Goal: Information Seeking & Learning: Learn about a topic

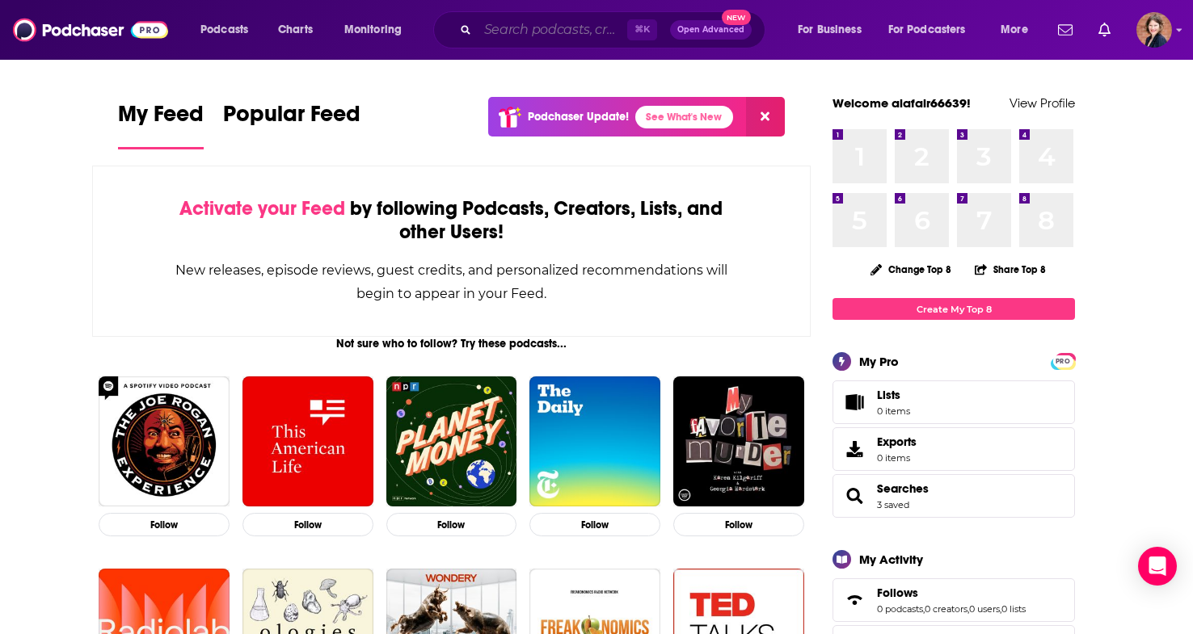
click at [525, 29] on input "Search podcasts, credits, & more..." at bounding box center [553, 30] width 150 height 26
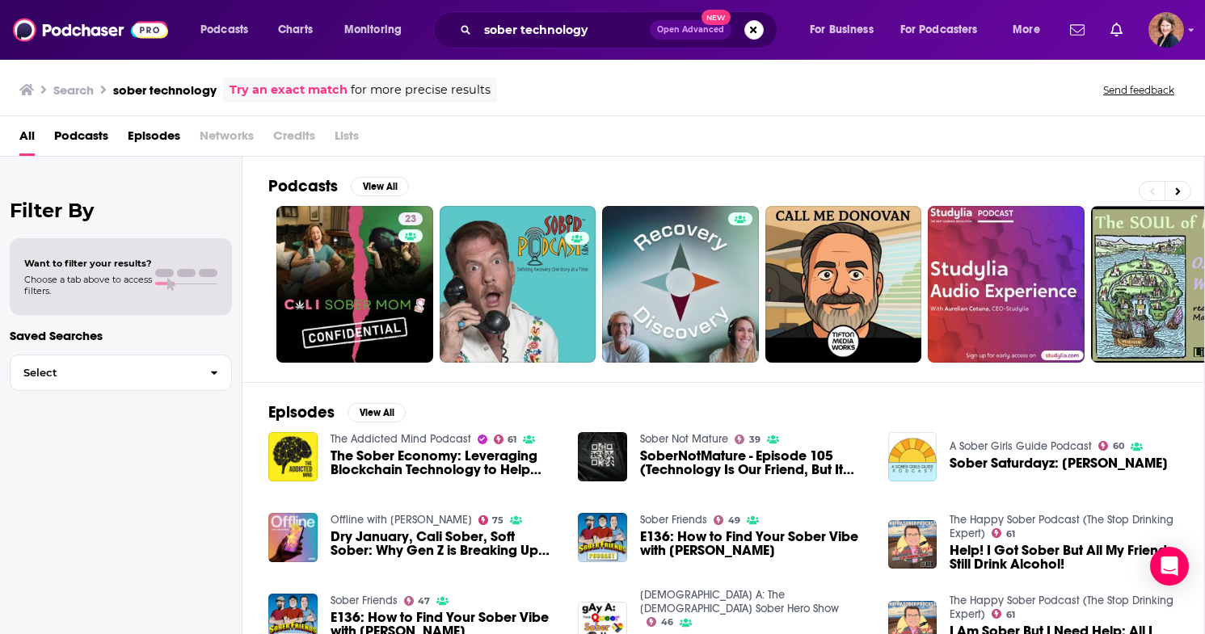
click at [74, 139] on span "Podcasts" at bounding box center [81, 139] width 54 height 33
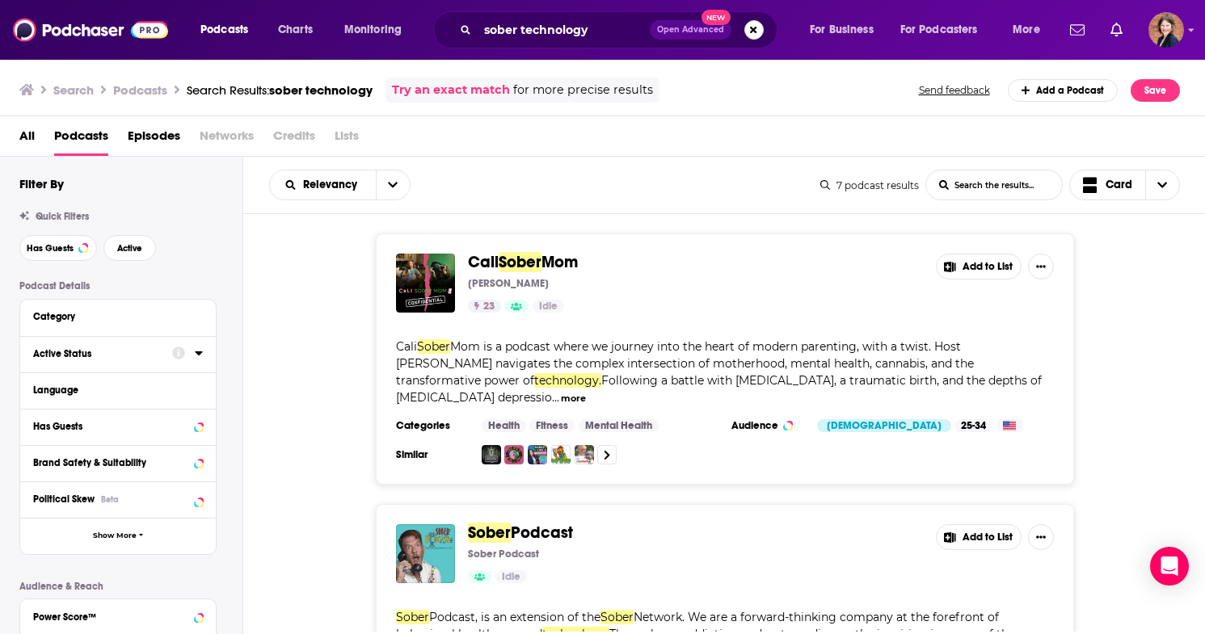
click at [149, 356] on div "Active Status" at bounding box center [97, 353] width 129 height 11
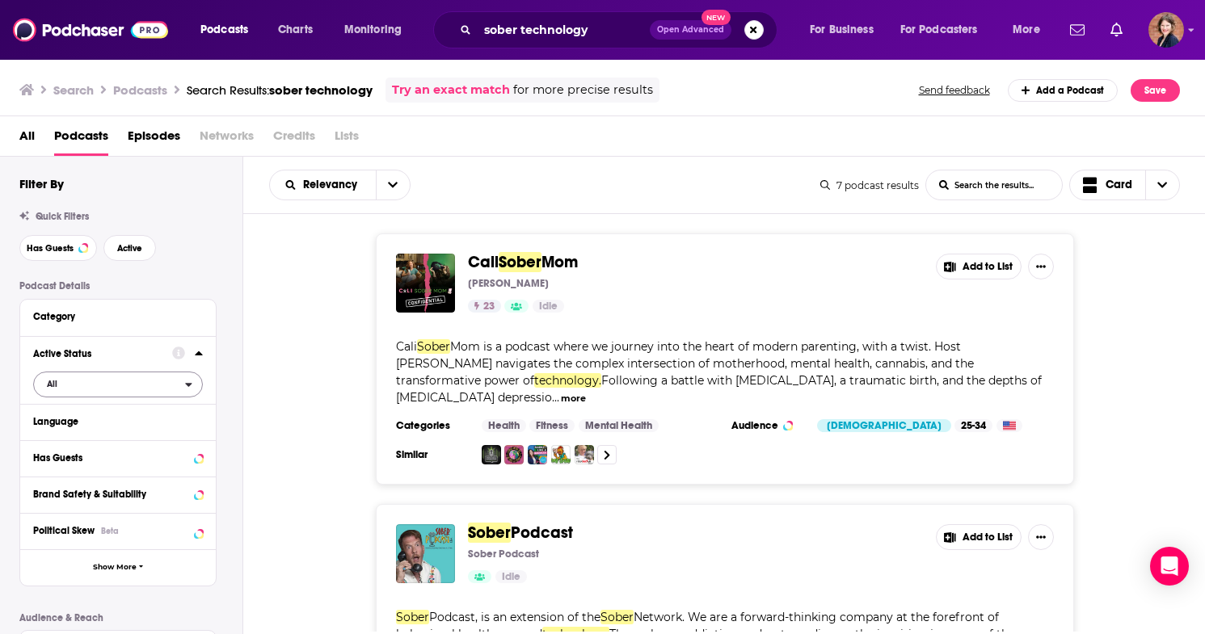
click at [103, 377] on span "All" at bounding box center [109, 383] width 151 height 21
click at [89, 436] on span "Active" at bounding box center [86, 437] width 90 height 9
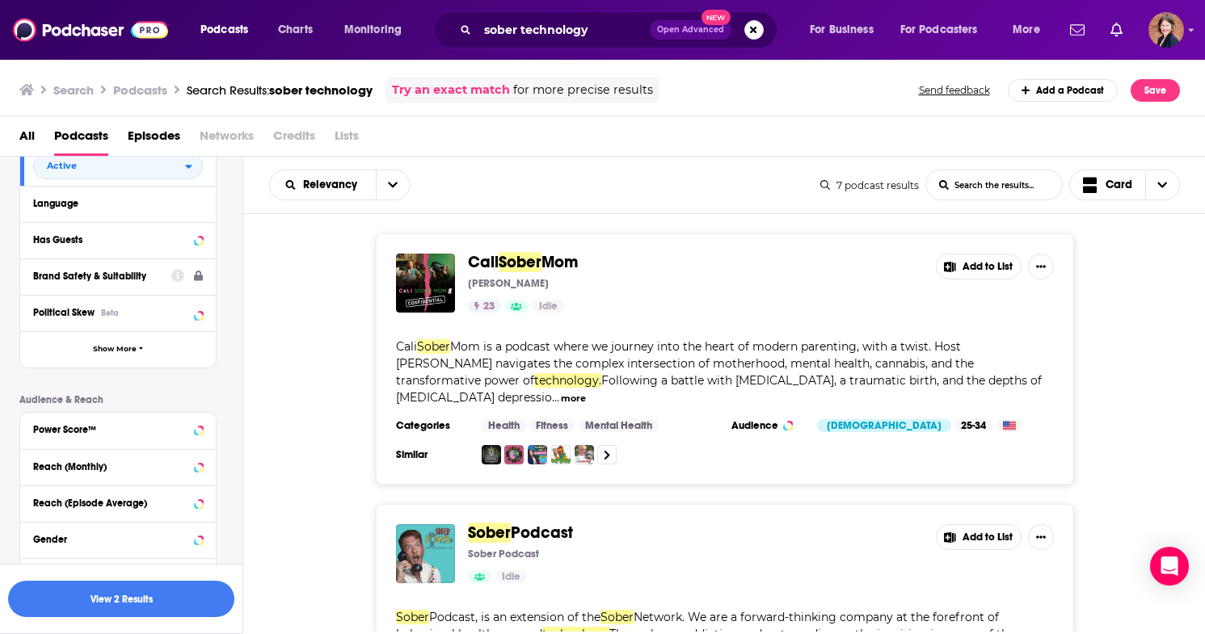
scroll to position [374, 0]
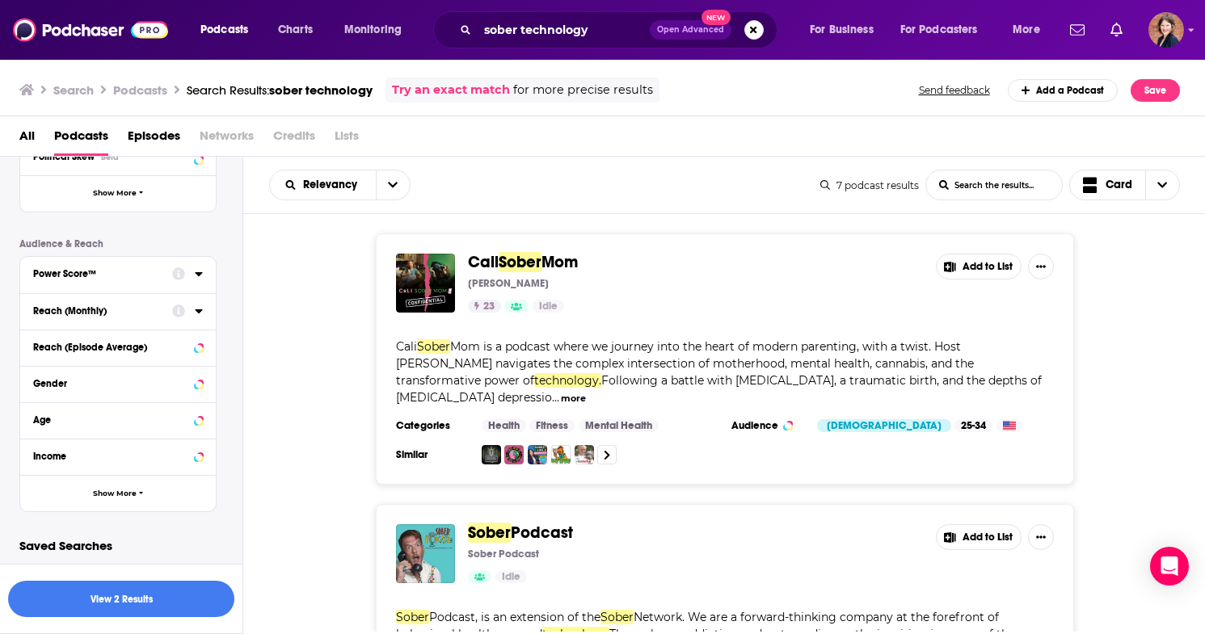
click at [112, 270] on div "Power Score™" at bounding box center [97, 273] width 129 height 11
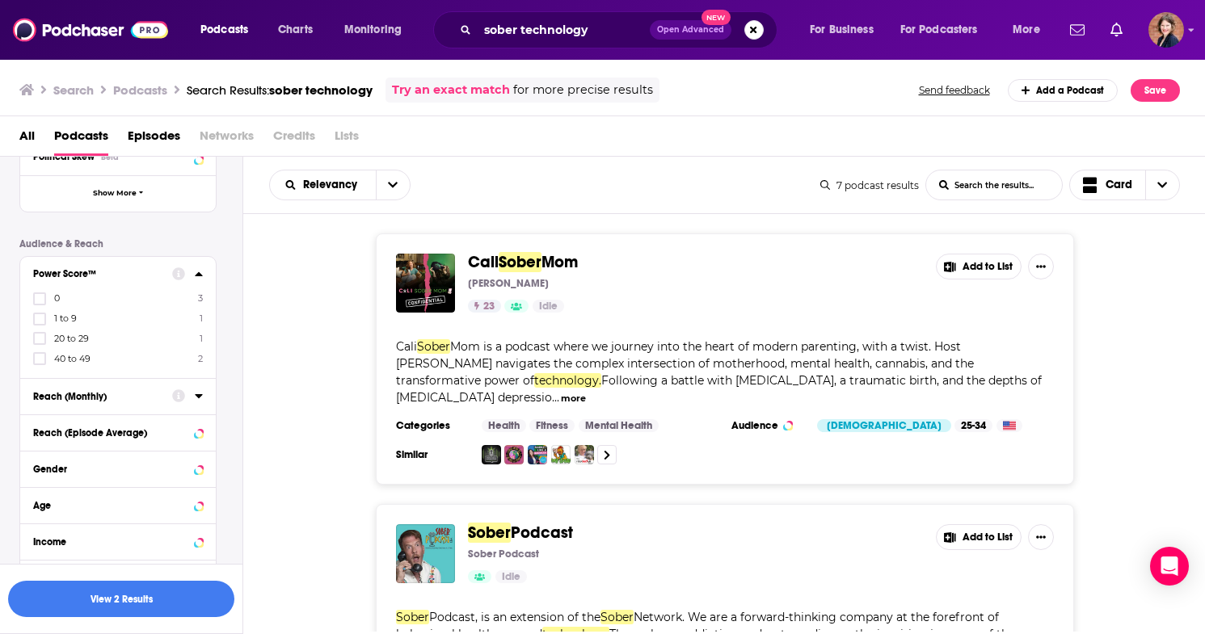
click at [104, 338] on label "20 to 29 1" at bounding box center [118, 339] width 170 height 14
click at [40, 343] on input "multiSelectOption-20-2" at bounding box center [40, 343] width 0 height 0
click at [174, 594] on button "View 0 Results" at bounding box center [121, 599] width 226 height 36
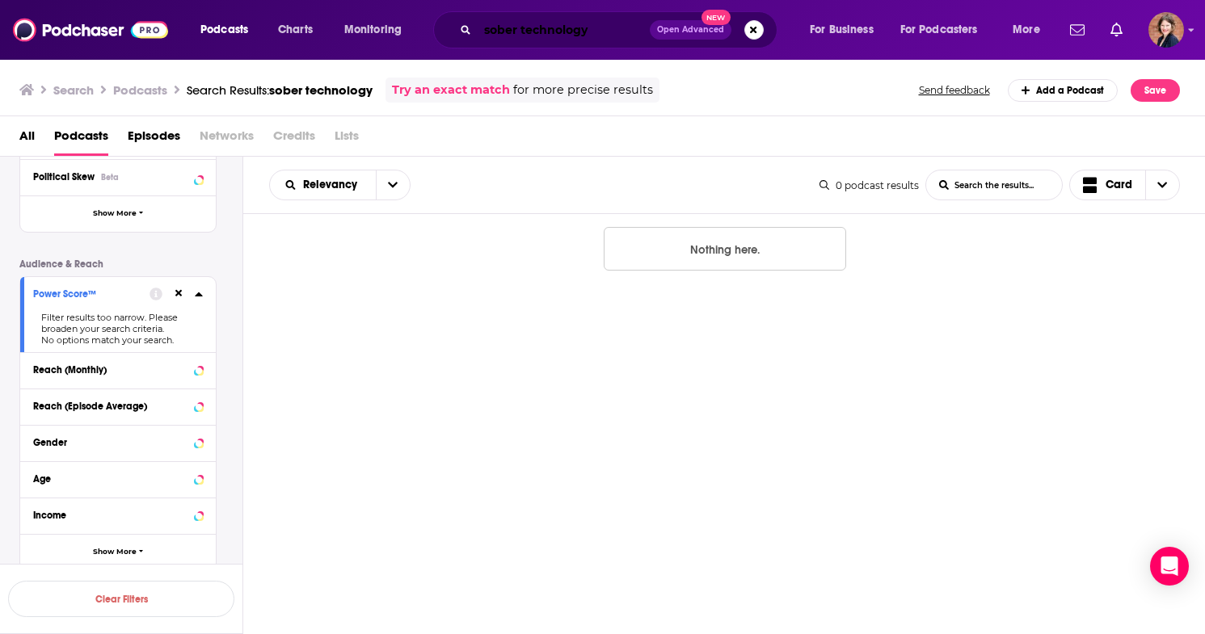
click at [600, 31] on input "sober technology" at bounding box center [564, 30] width 172 height 26
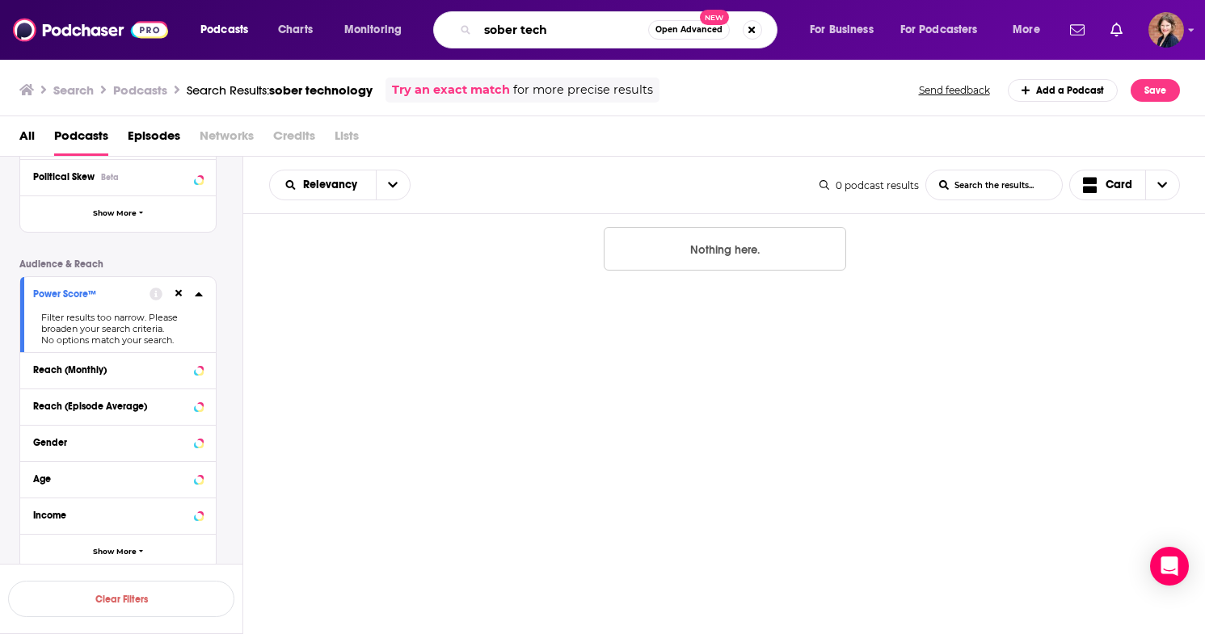
type input "sober tech"
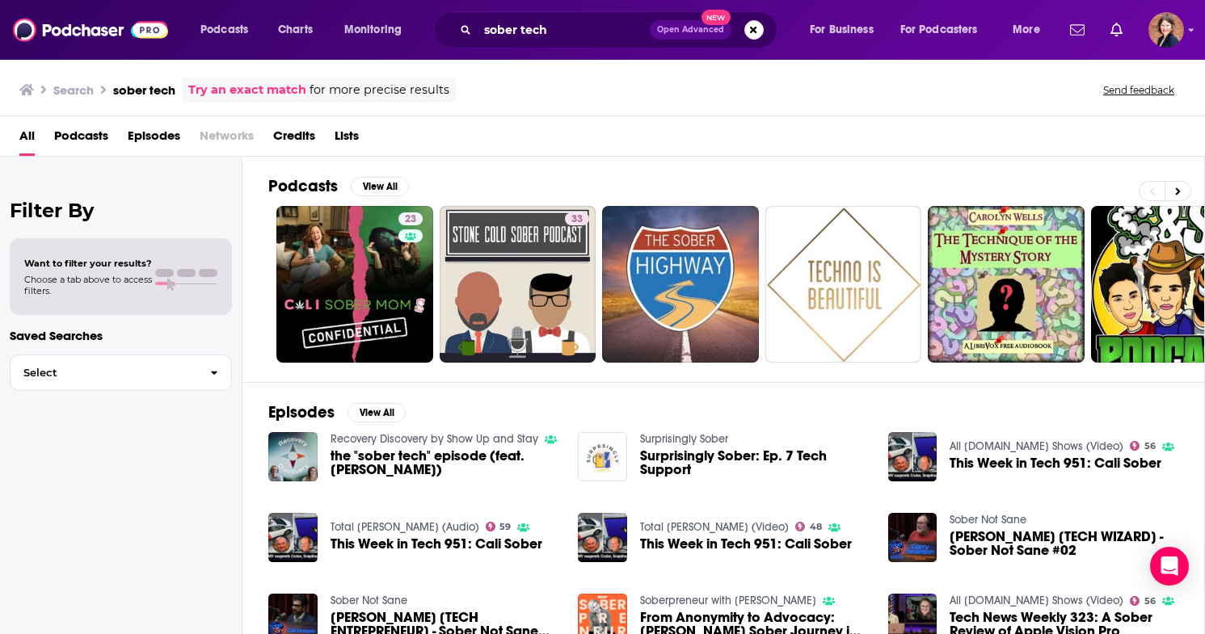
click at [86, 136] on span "Podcasts" at bounding box center [81, 139] width 54 height 33
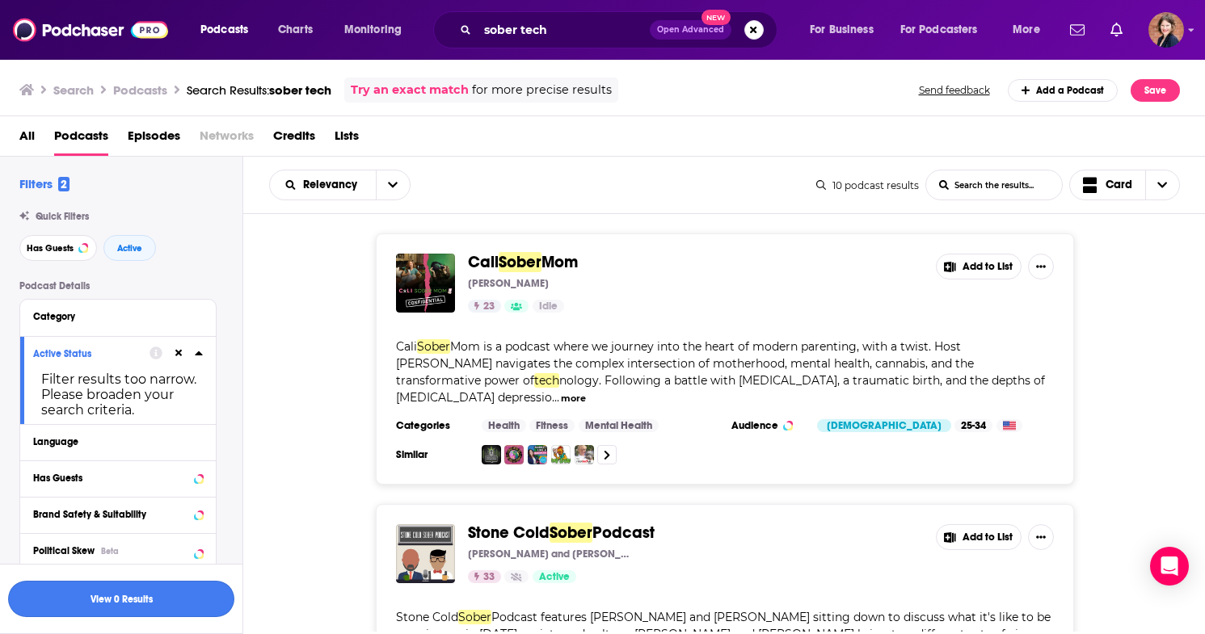
click at [196, 592] on button "View 0 Results" at bounding box center [121, 599] width 226 height 36
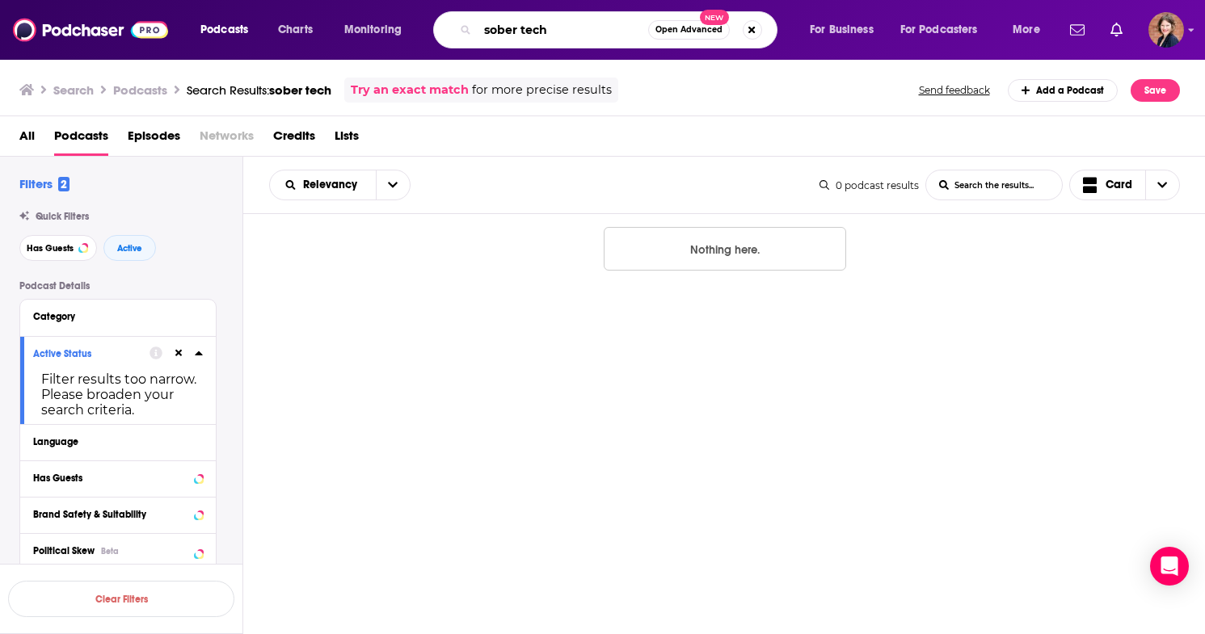
drag, startPoint x: 497, startPoint y: 28, endPoint x: 457, endPoint y: 29, distance: 40.4
click at [457, 29] on div "sober tech Open Advanced New" at bounding box center [605, 29] width 344 height 37
type input "ceo tech"
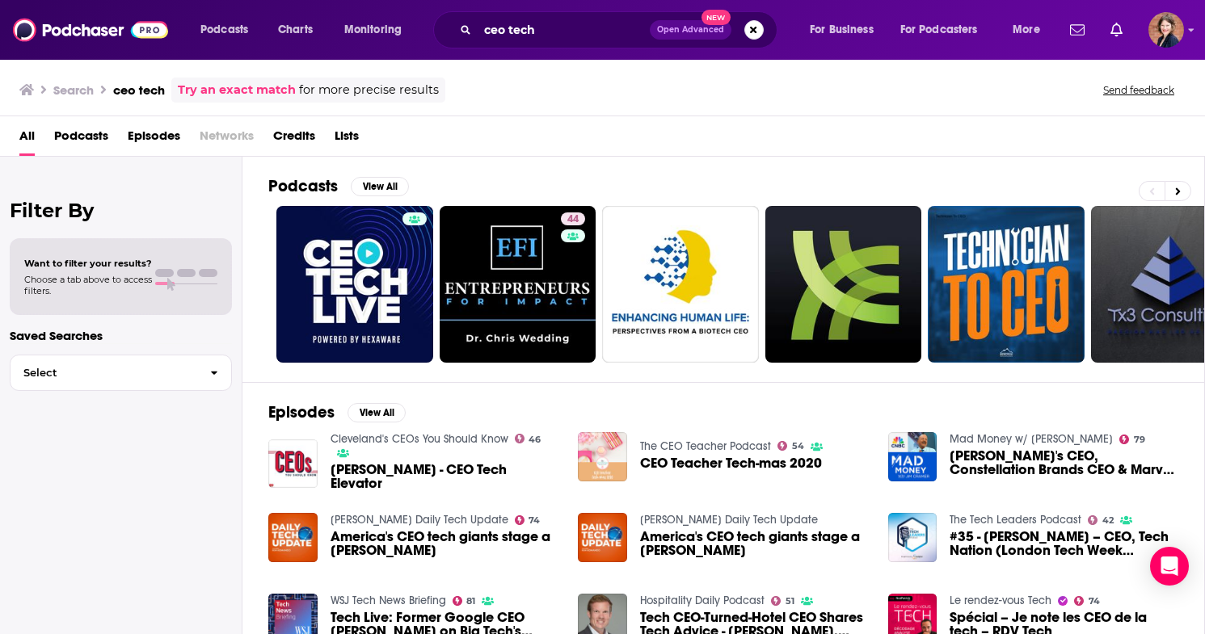
click at [76, 138] on span "Podcasts" at bounding box center [81, 139] width 54 height 33
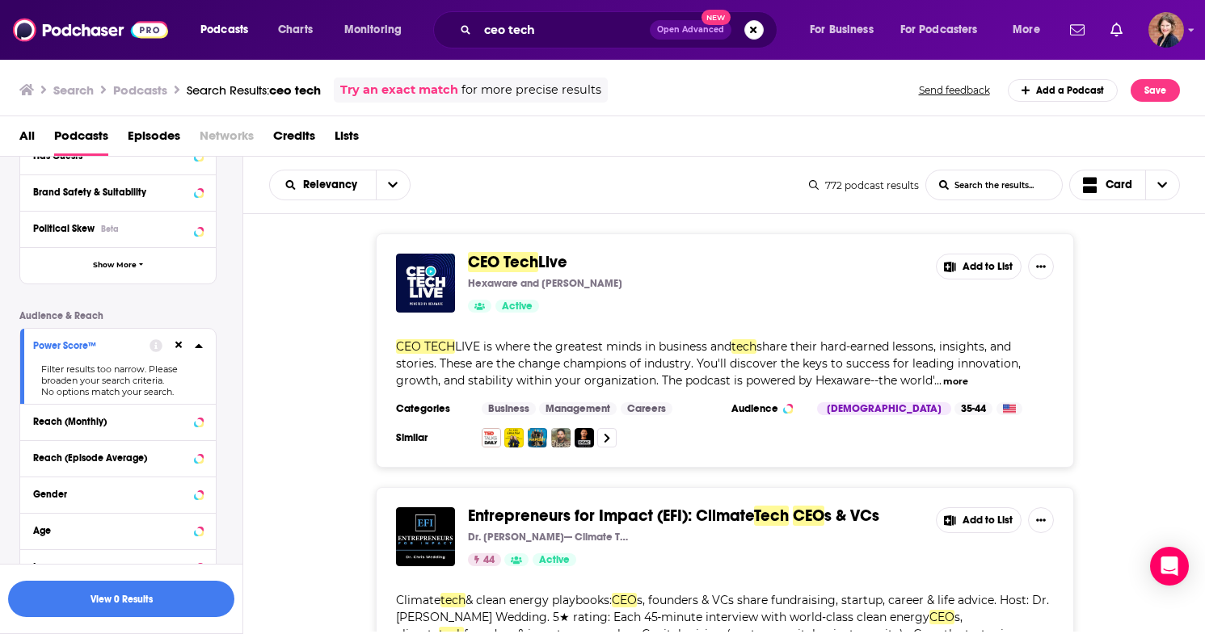
scroll to position [326, 0]
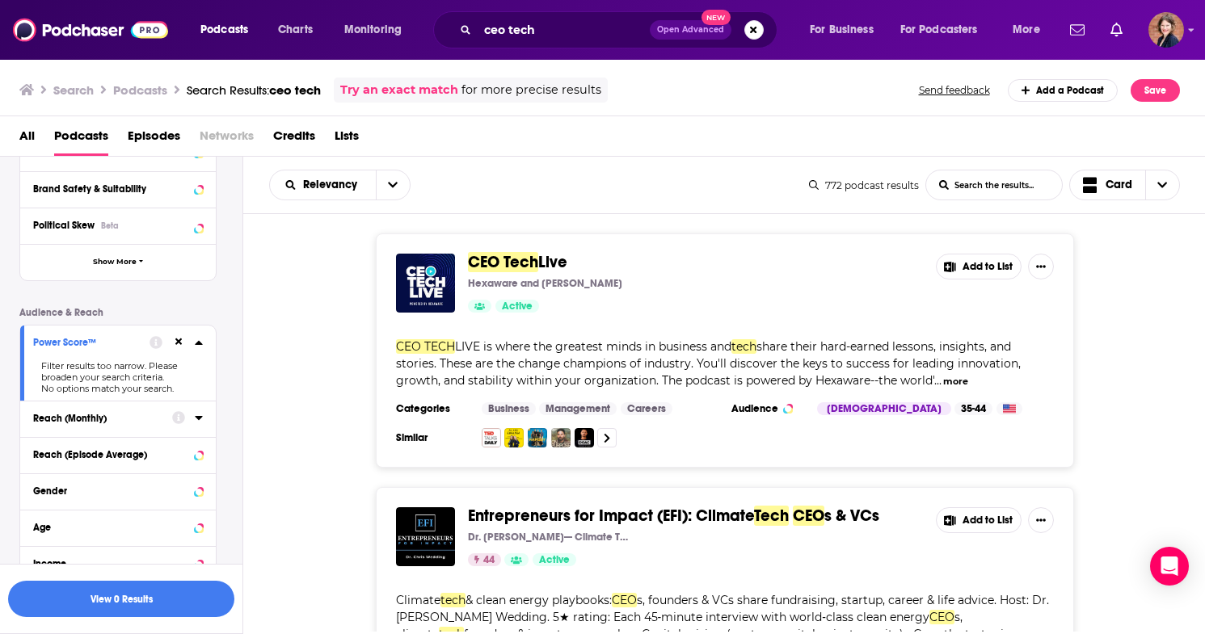
click at [112, 375] on div "Filter results too narrow. Please broaden your search criteria." at bounding box center [118, 371] width 170 height 23
click at [203, 338] on div "Power Score™ Filter results too narrow. Please broaden your search criteria. No…" at bounding box center [118, 363] width 196 height 75
click at [200, 339] on icon at bounding box center [199, 342] width 8 height 13
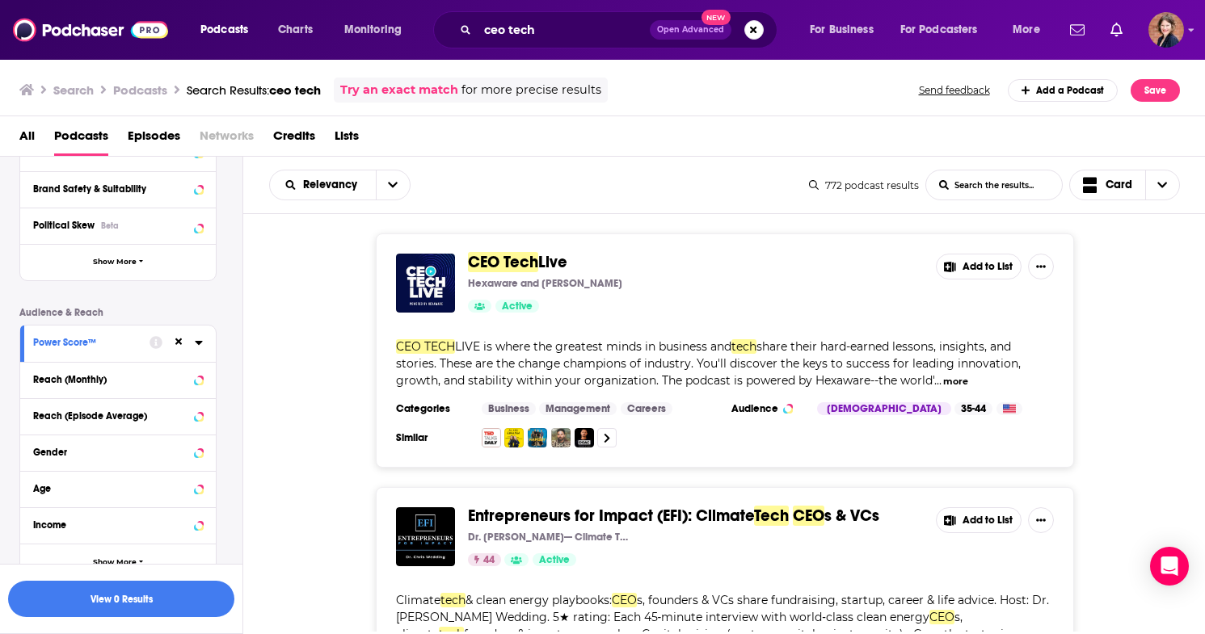
click at [120, 343] on div "Power Score™" at bounding box center [86, 342] width 106 height 11
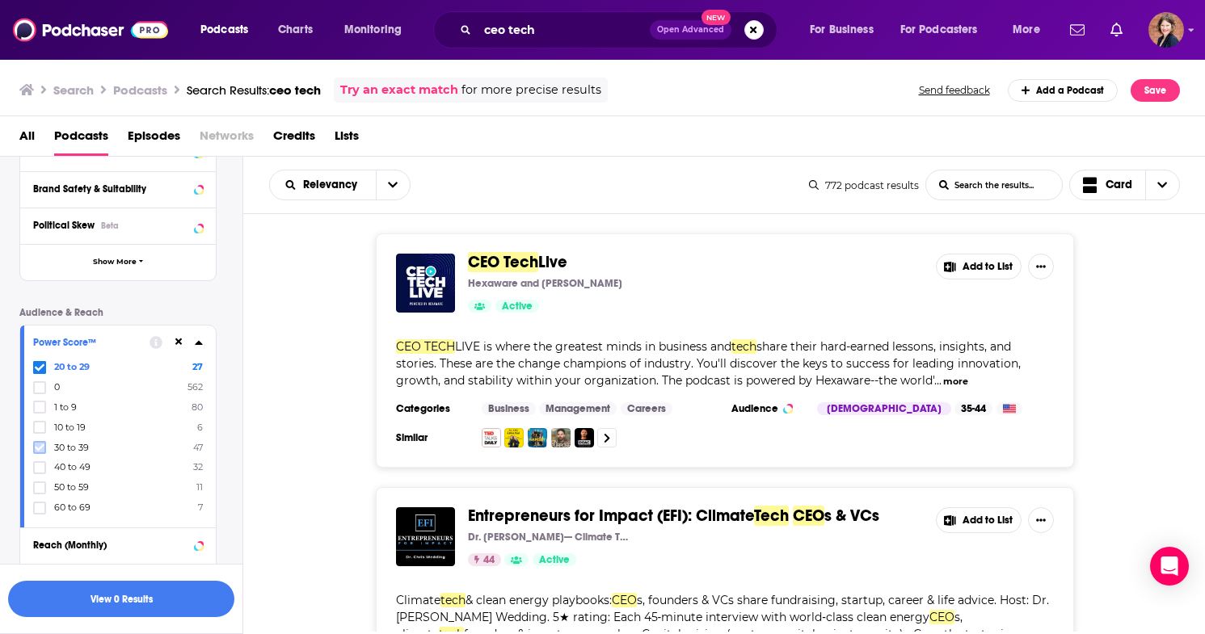
click at [36, 445] on icon at bounding box center [40, 448] width 10 height 10
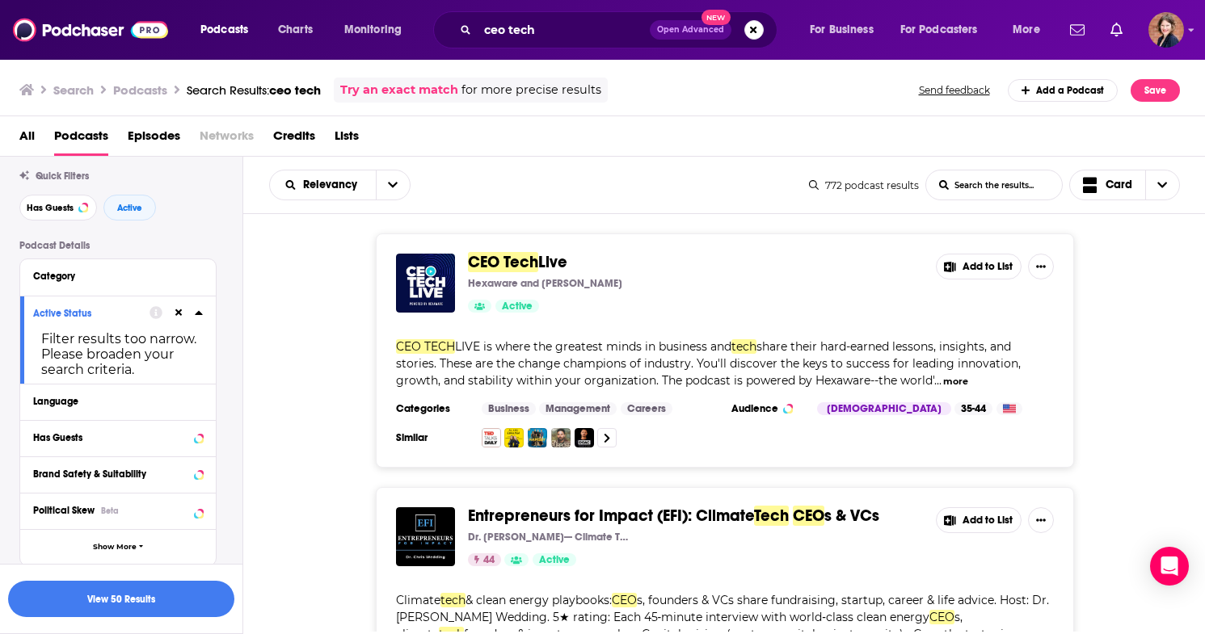
scroll to position [39, 0]
click at [108, 440] on div "Has Guests" at bounding box center [97, 439] width 129 height 11
click at [103, 464] on span "All" at bounding box center [109, 469] width 151 height 21
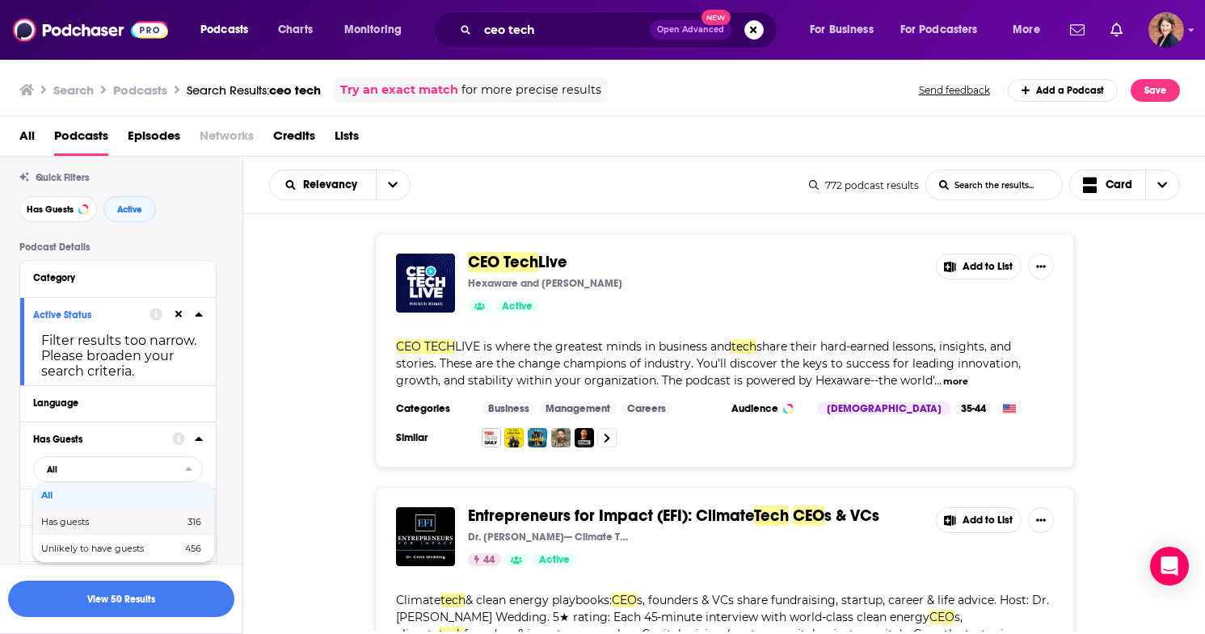
click at [95, 520] on span "Has guests" at bounding box center [88, 522] width 95 height 9
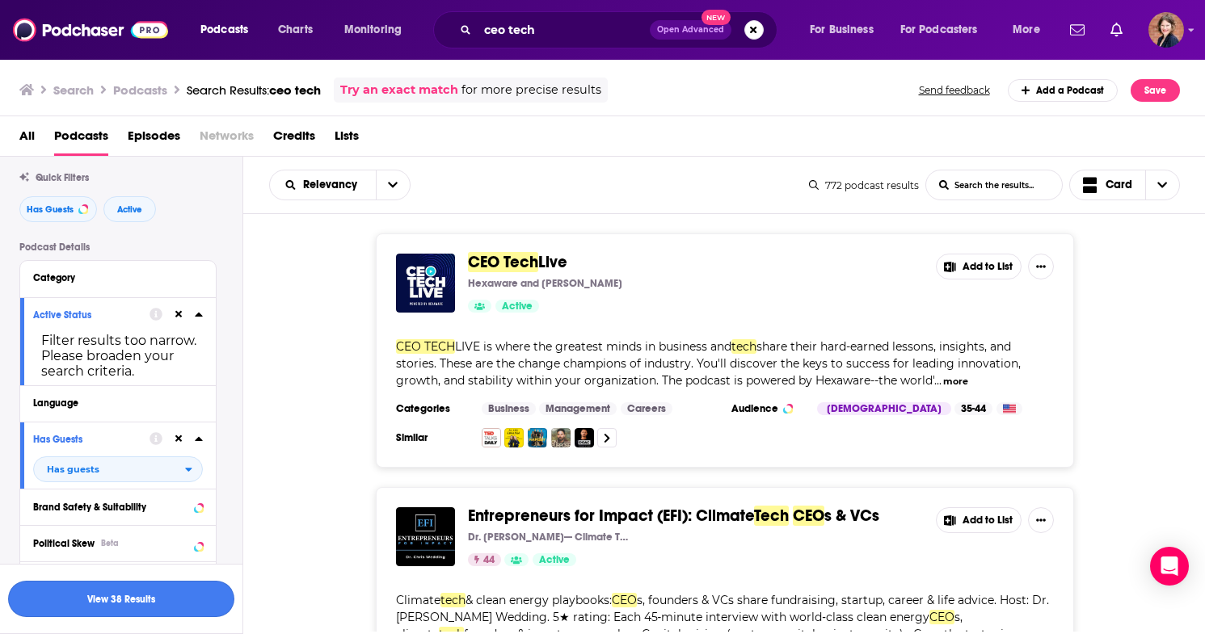
click at [90, 598] on button "View 38 Results" at bounding box center [121, 599] width 226 height 36
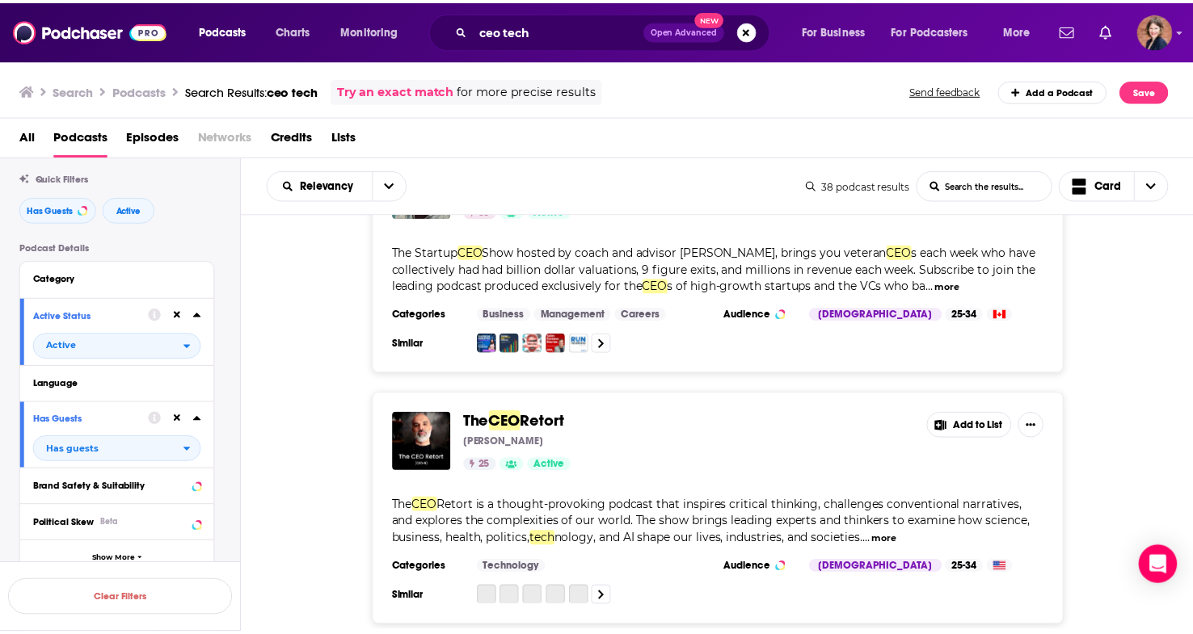
scroll to position [655, 0]
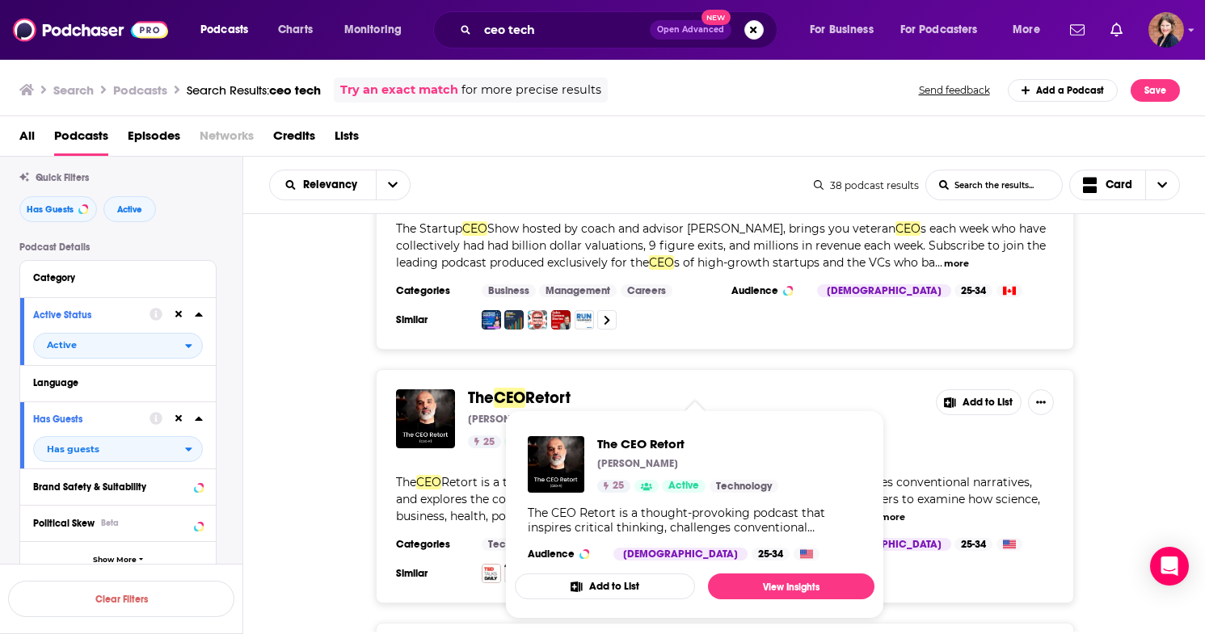
click at [519, 398] on span "CEO" at bounding box center [510, 398] width 32 height 20
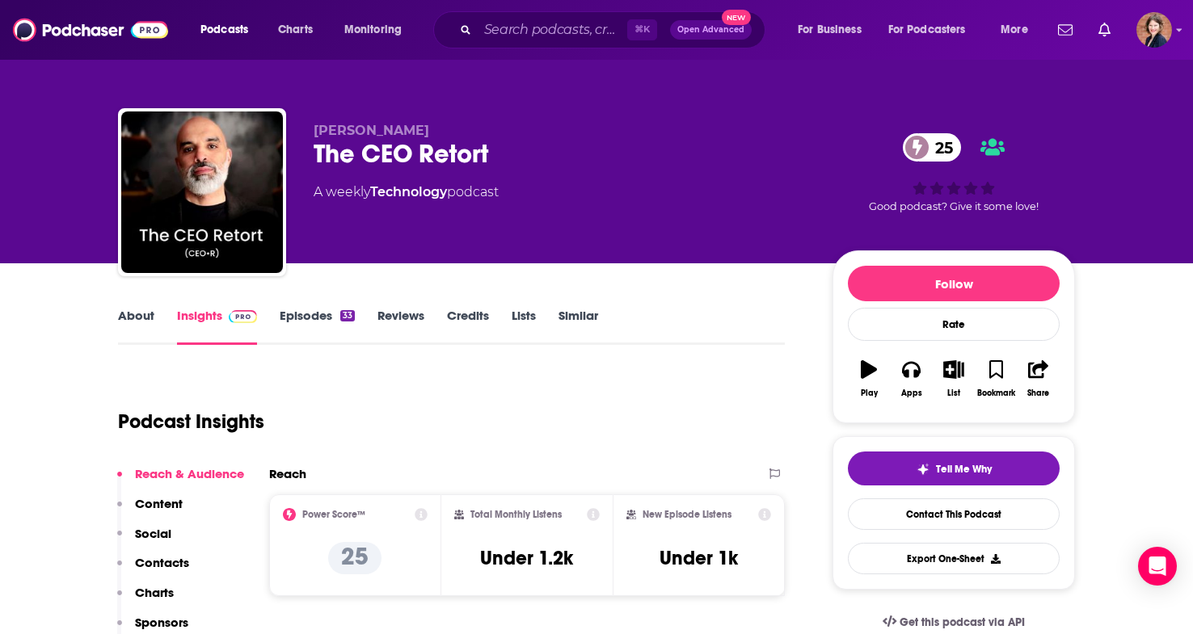
click at [142, 316] on link "About" at bounding box center [136, 326] width 36 height 37
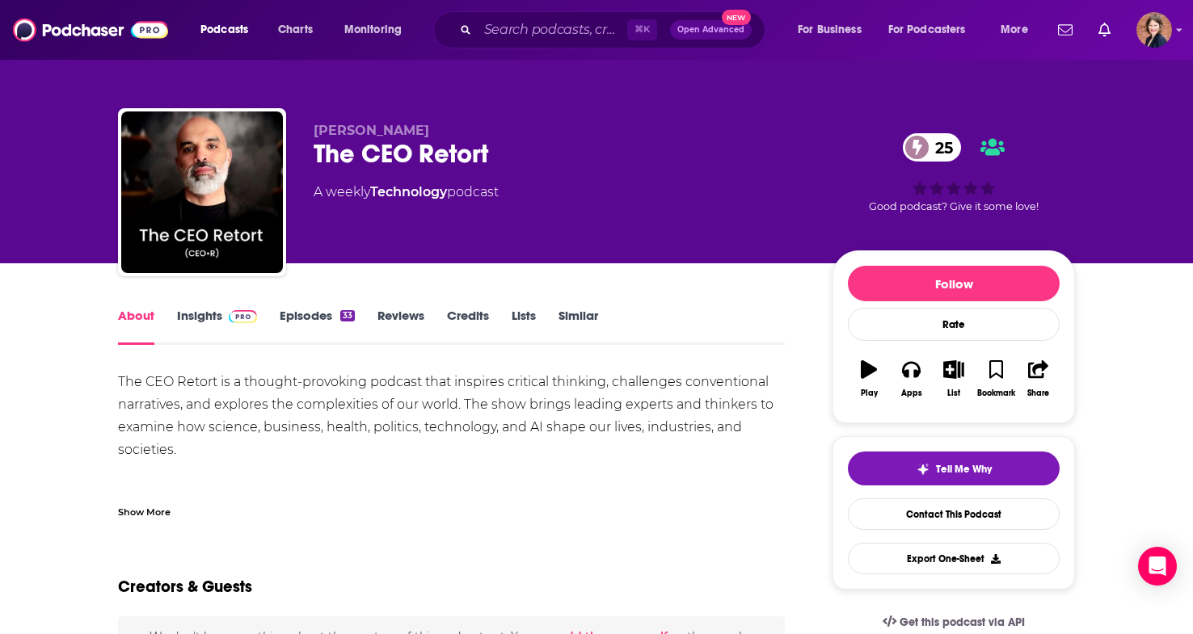
click at [139, 505] on div "Show More" at bounding box center [144, 511] width 53 height 15
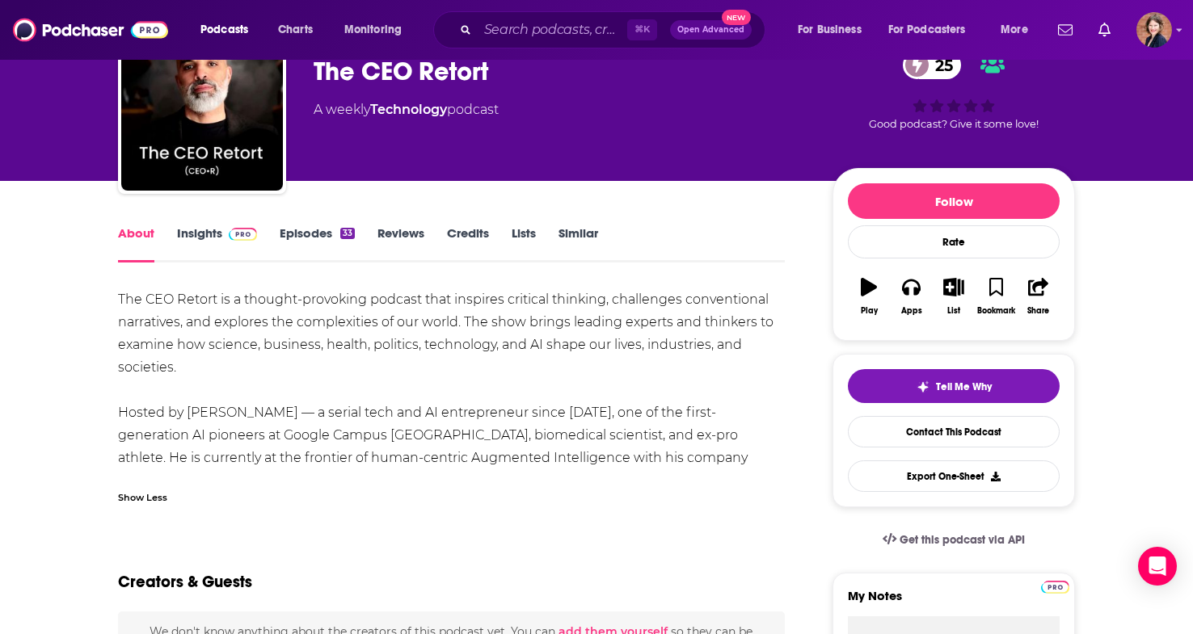
scroll to position [82, 0]
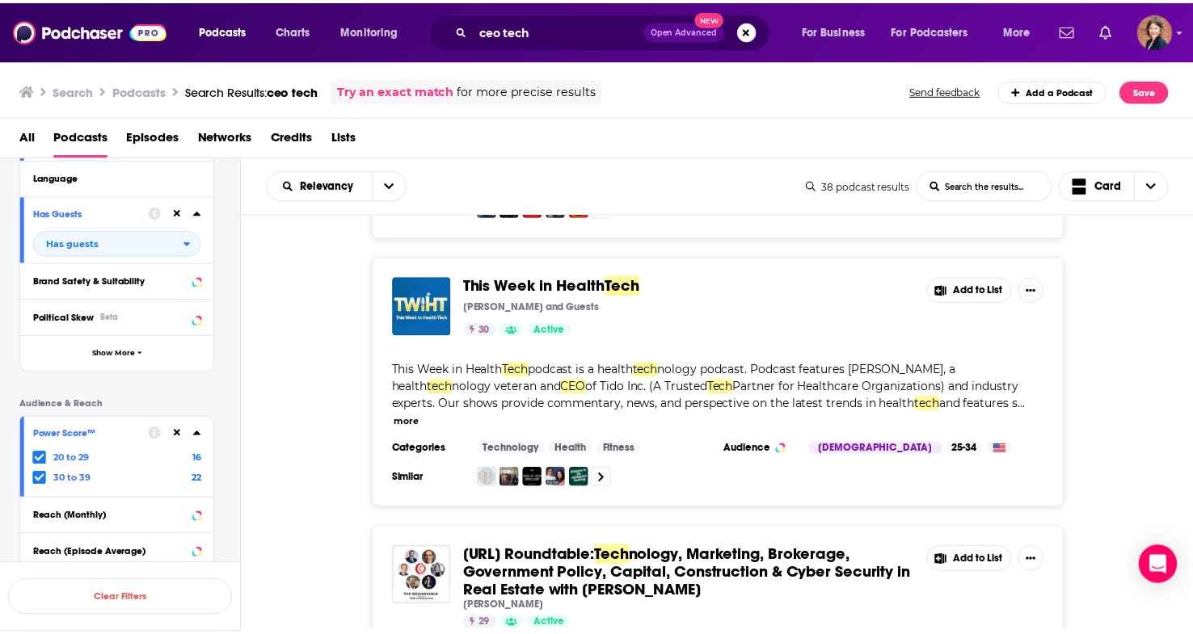
scroll to position [1539, 0]
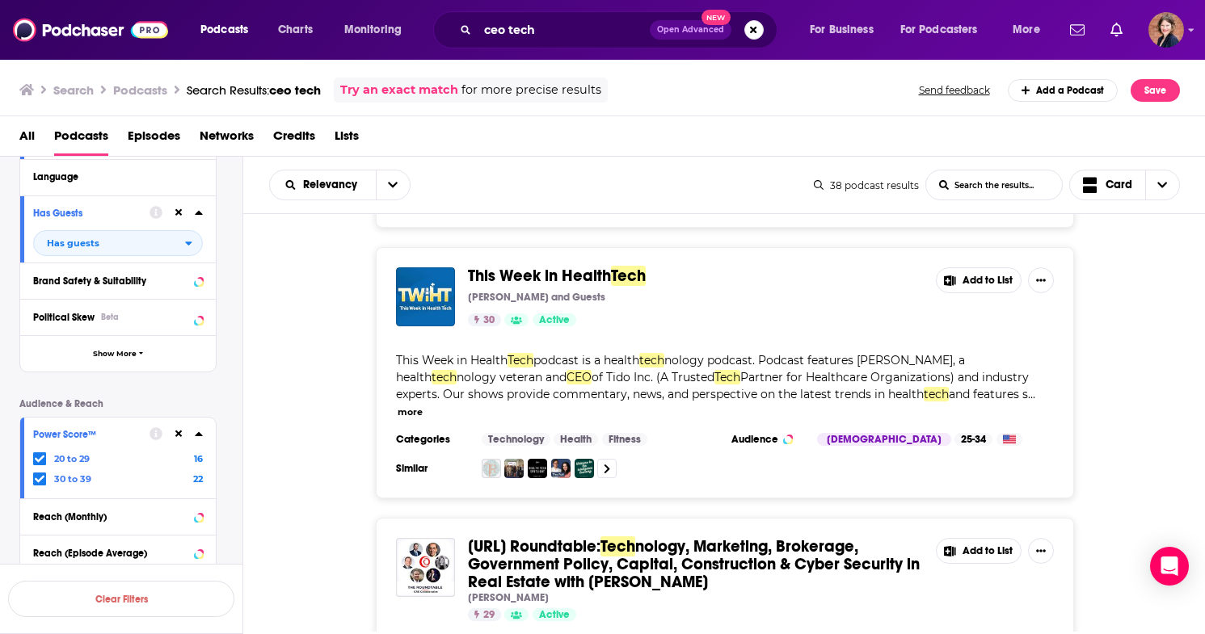
click at [423, 406] on button "more" at bounding box center [410, 413] width 25 height 14
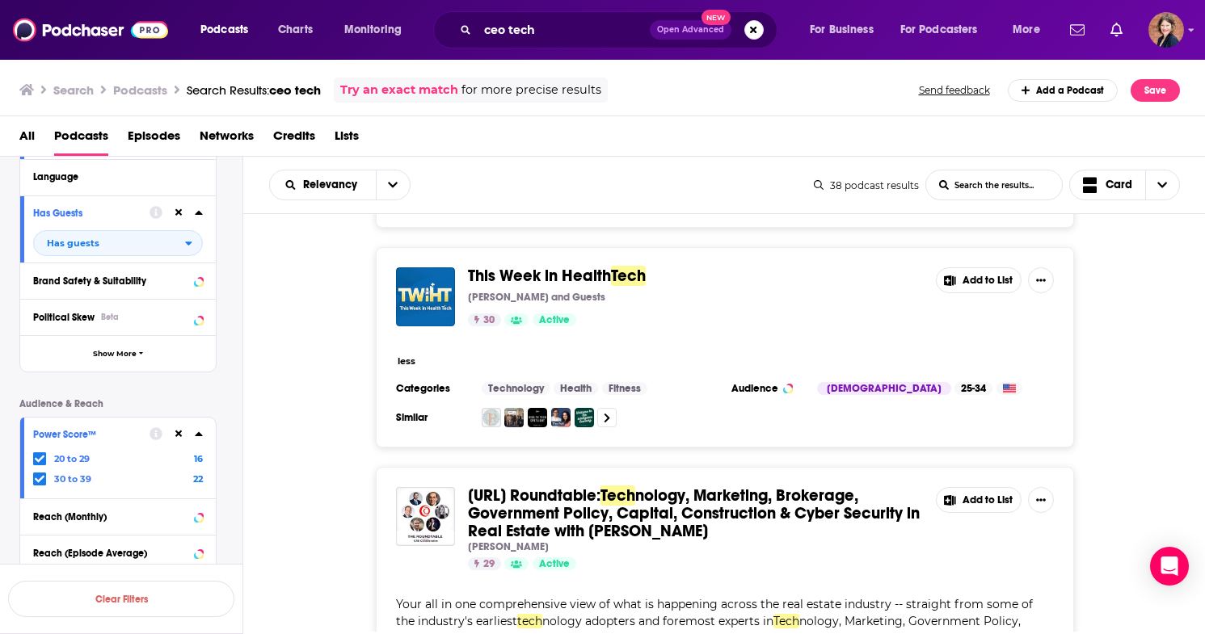
click at [562, 275] on span "This Week in Health" at bounding box center [539, 276] width 143 height 20
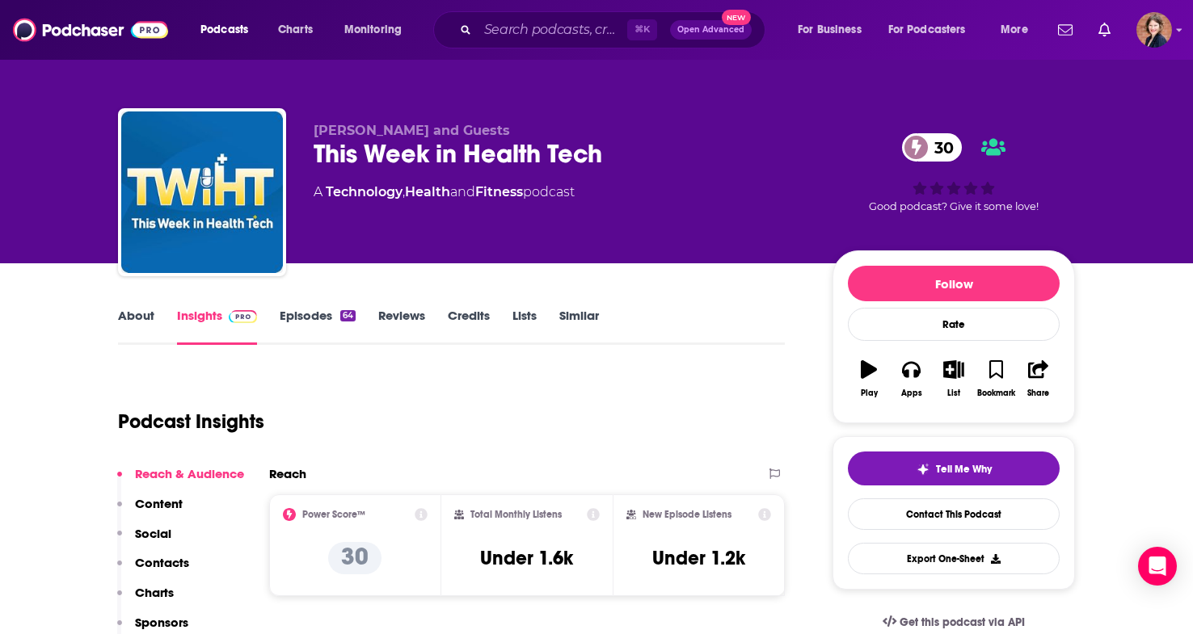
click at [128, 325] on link "About" at bounding box center [136, 326] width 36 height 37
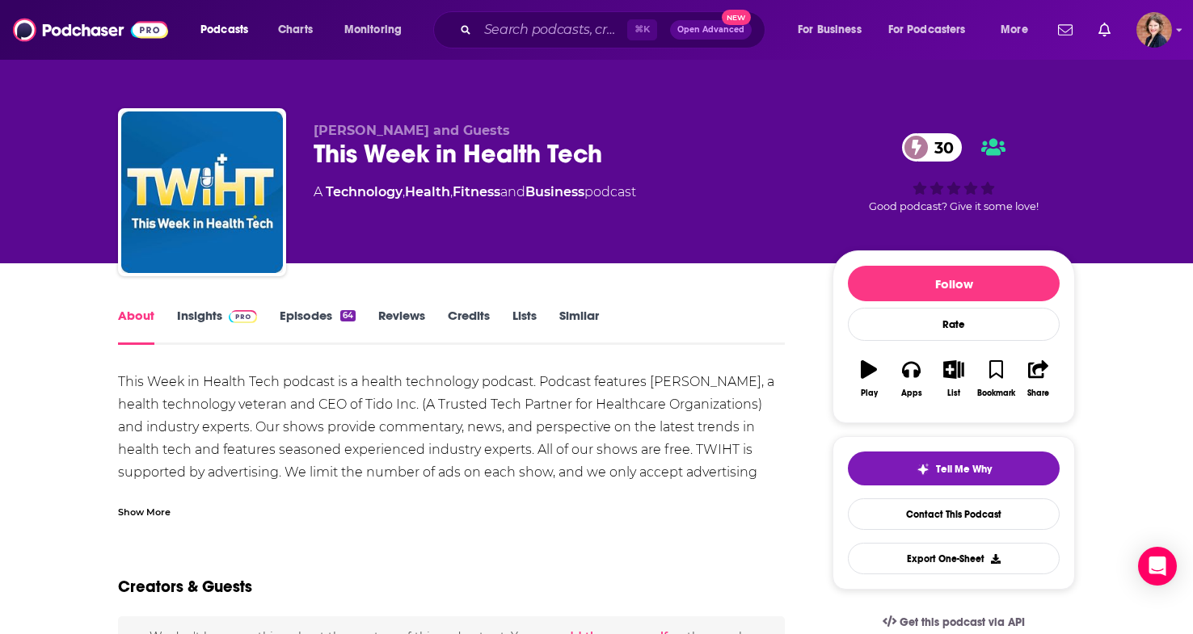
click at [150, 517] on div "Show More" at bounding box center [144, 511] width 53 height 15
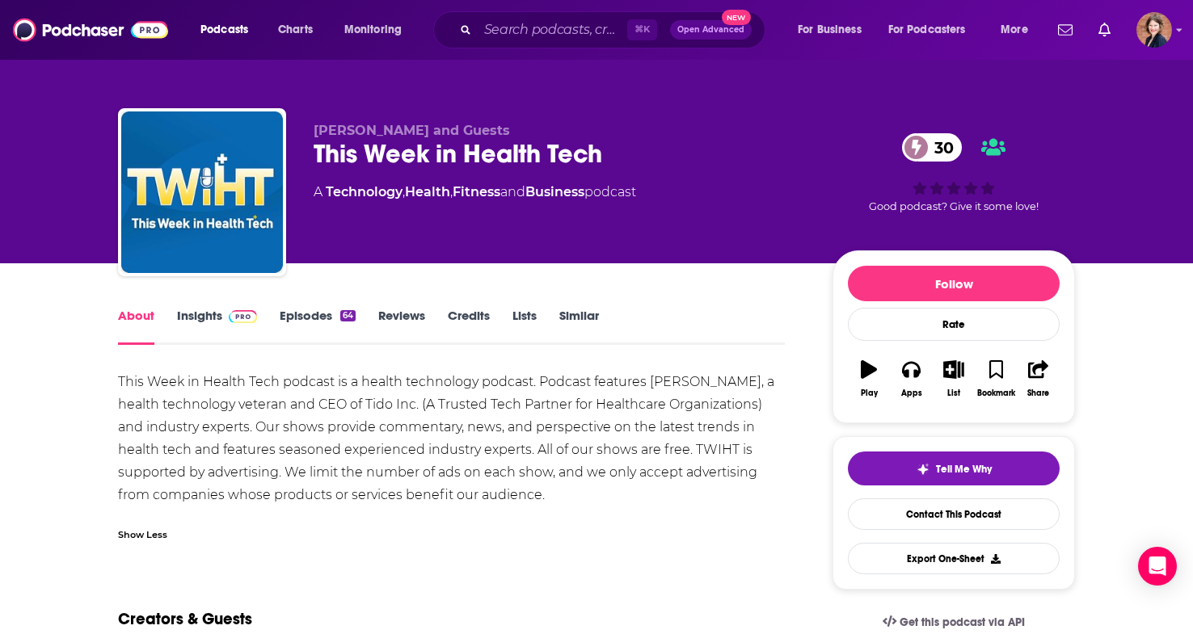
click at [204, 321] on link "Insights" at bounding box center [217, 326] width 80 height 37
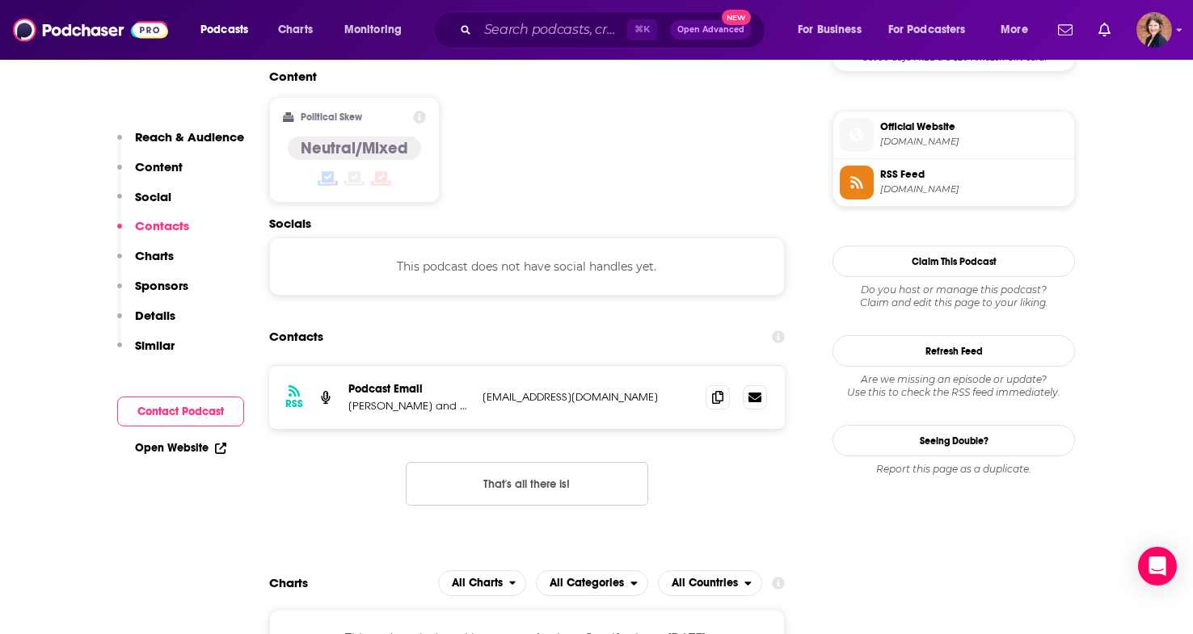
scroll to position [1283, 0]
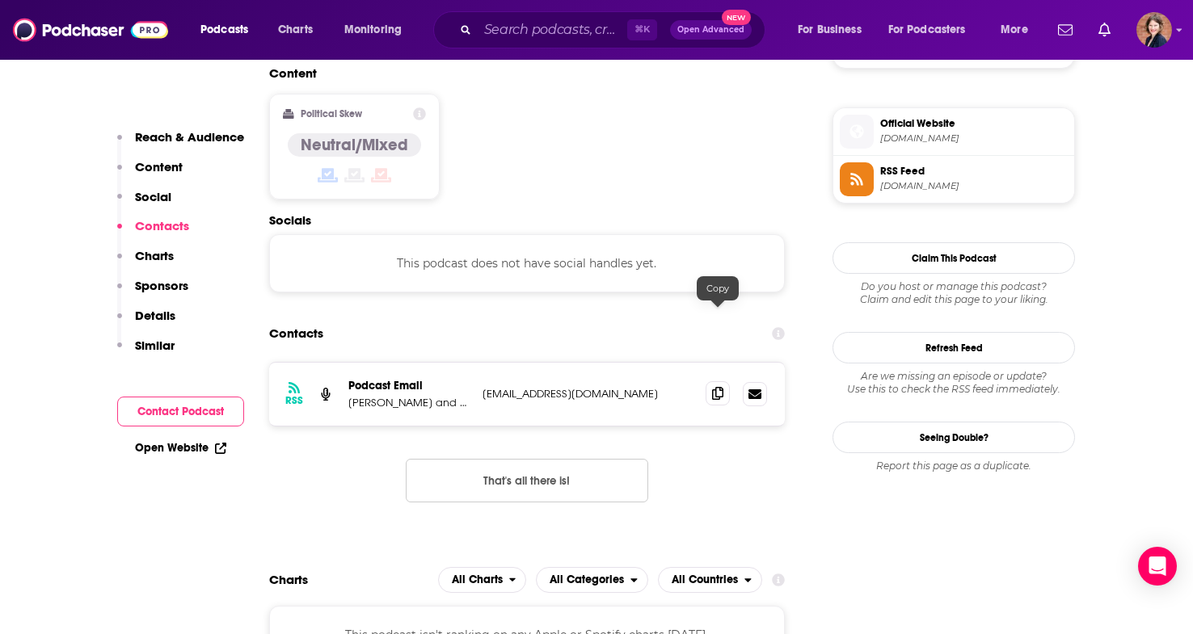
click at [713, 387] on icon at bounding box center [717, 393] width 11 height 13
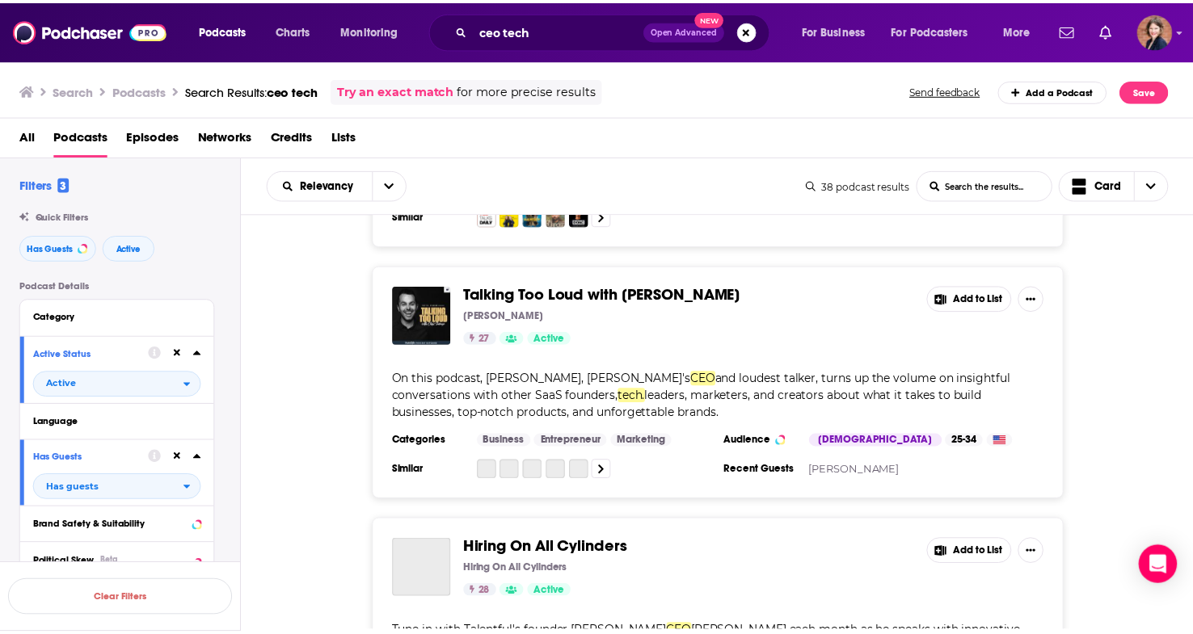
scroll to position [2286, 0]
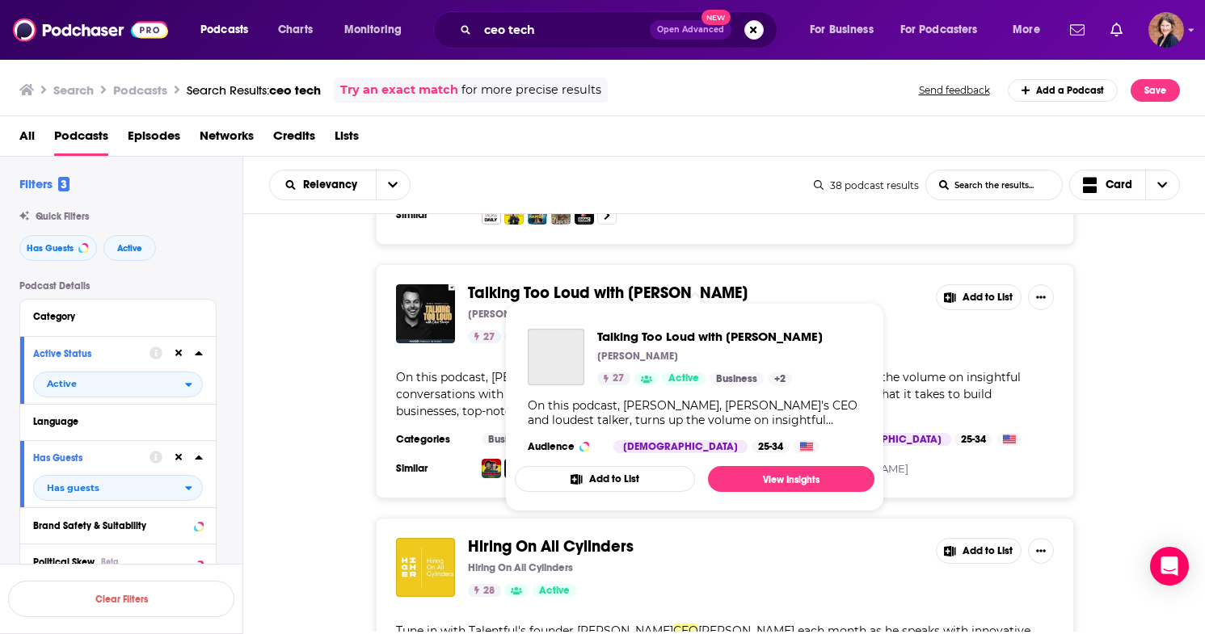
click at [643, 283] on span "Talking Too Loud with [PERSON_NAME]" at bounding box center [608, 293] width 280 height 20
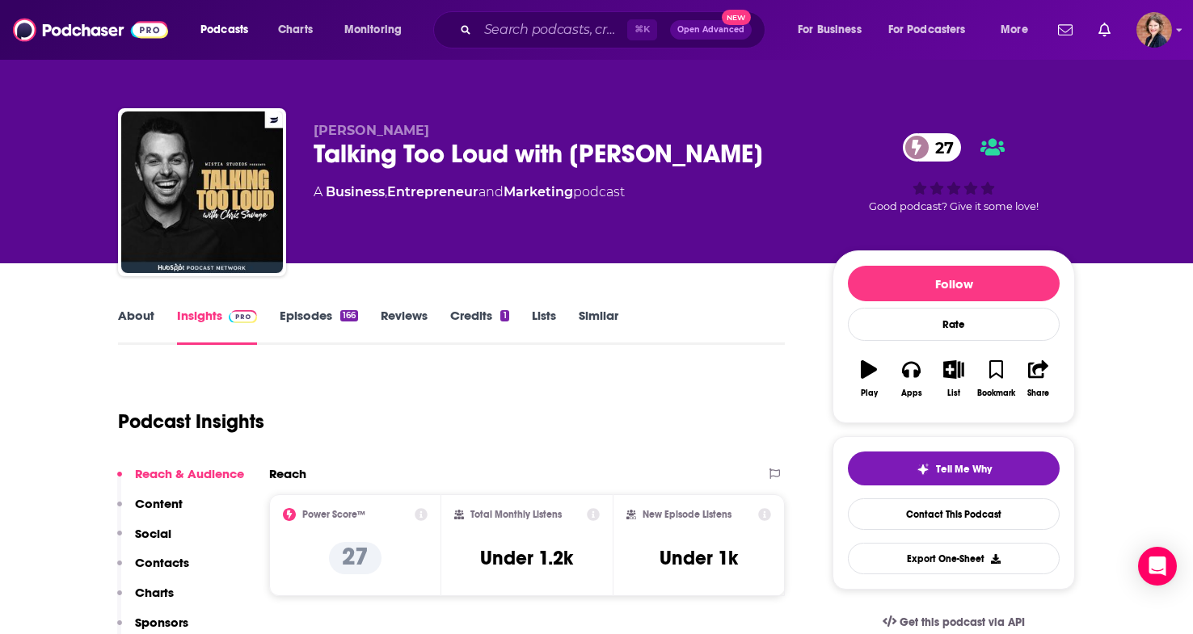
click at [144, 312] on link "About" at bounding box center [136, 326] width 36 height 37
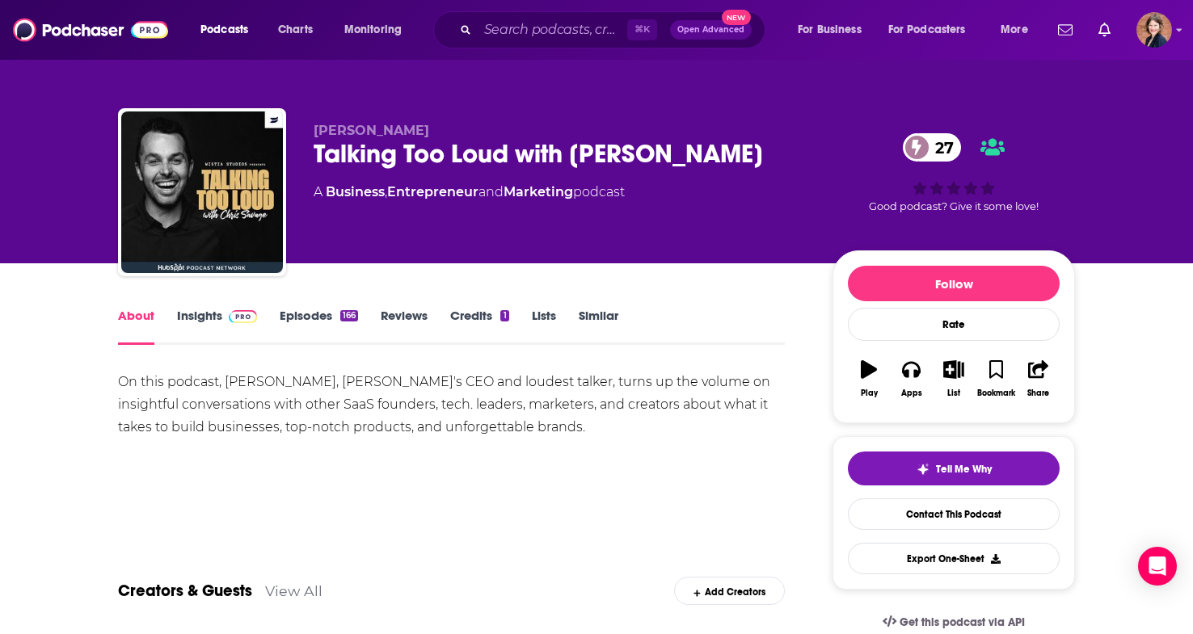
click at [202, 309] on link "Insights" at bounding box center [217, 326] width 80 height 37
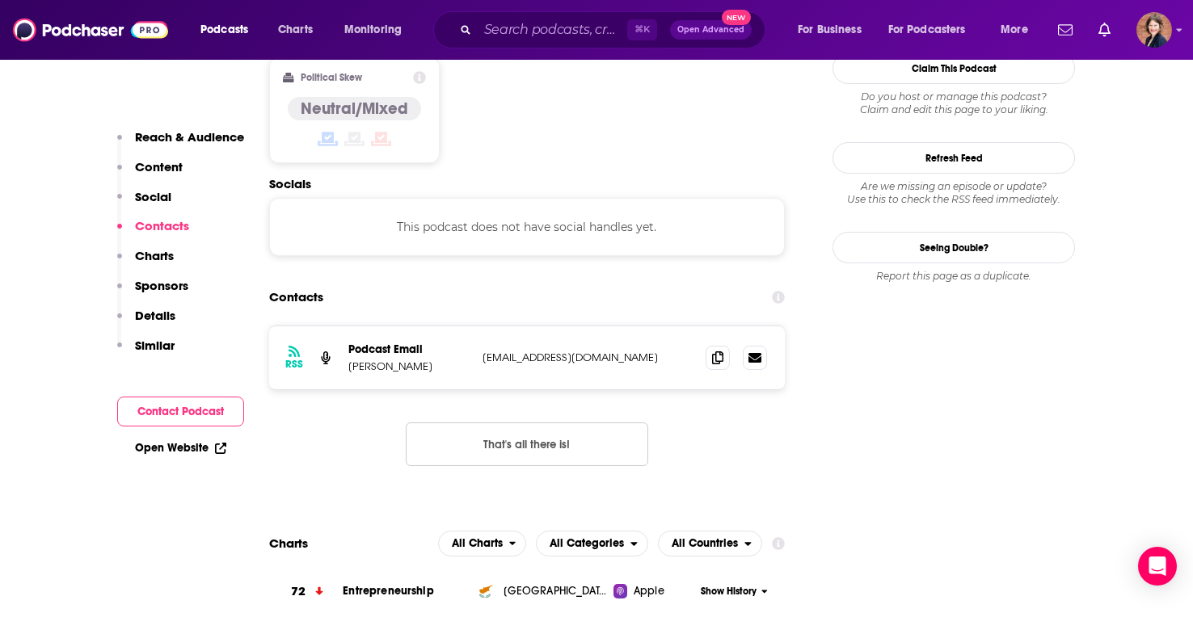
scroll to position [1338, 0]
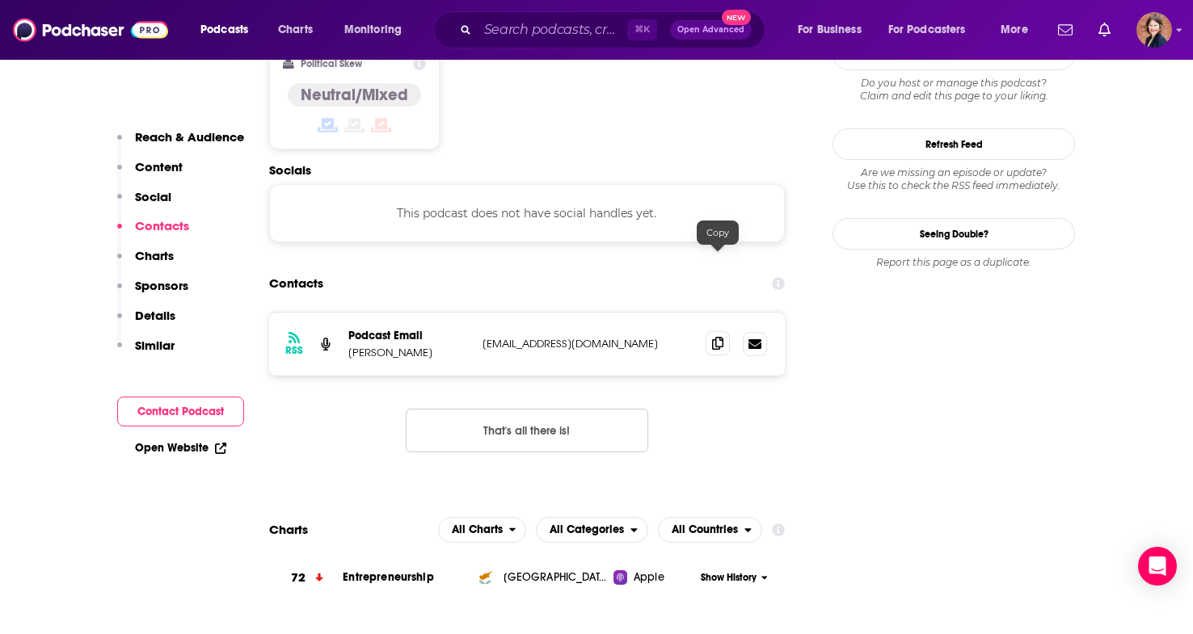
click at [714, 337] on icon at bounding box center [717, 343] width 11 height 13
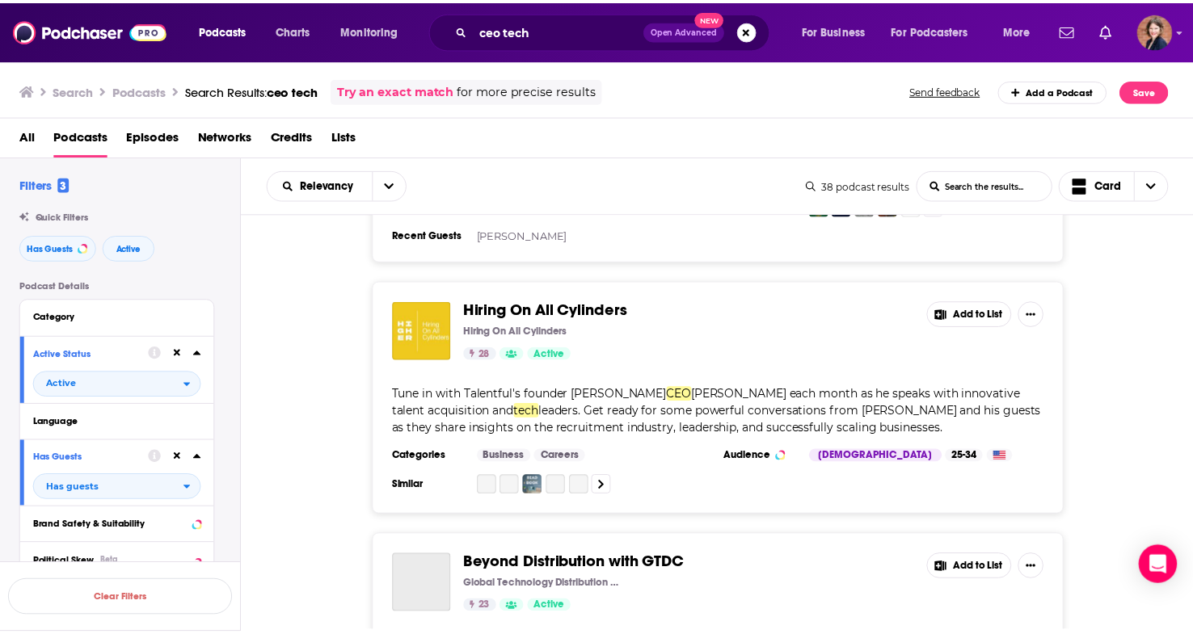
scroll to position [2524, 0]
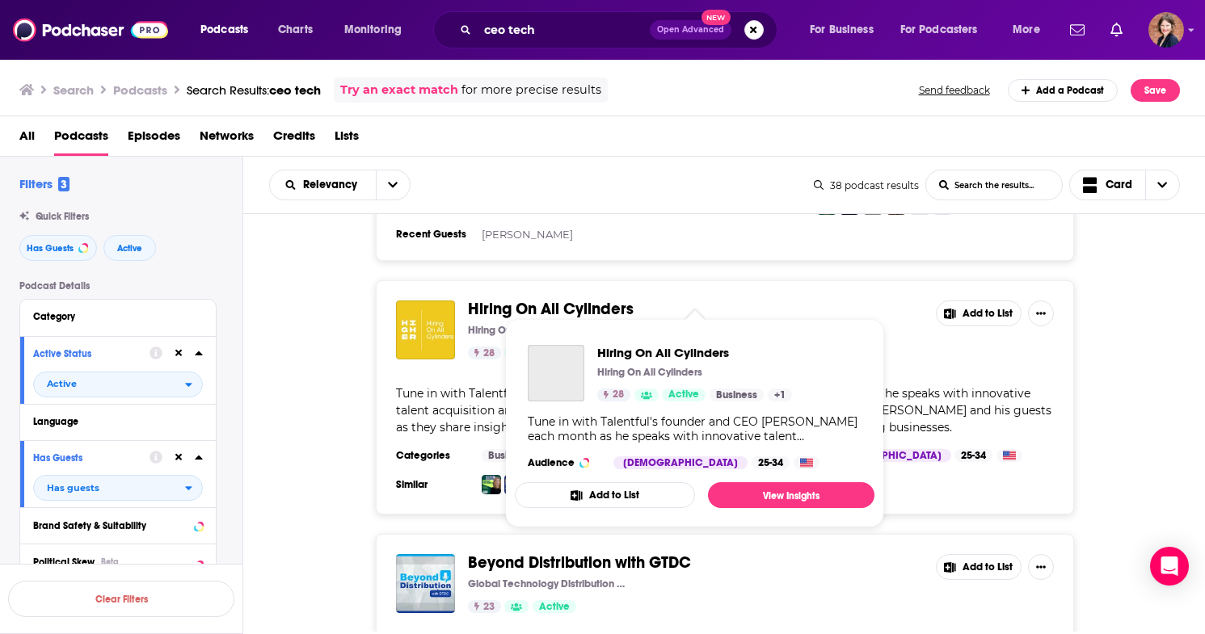
click at [592, 299] on span "Hiring On All Cylinders" at bounding box center [551, 309] width 166 height 20
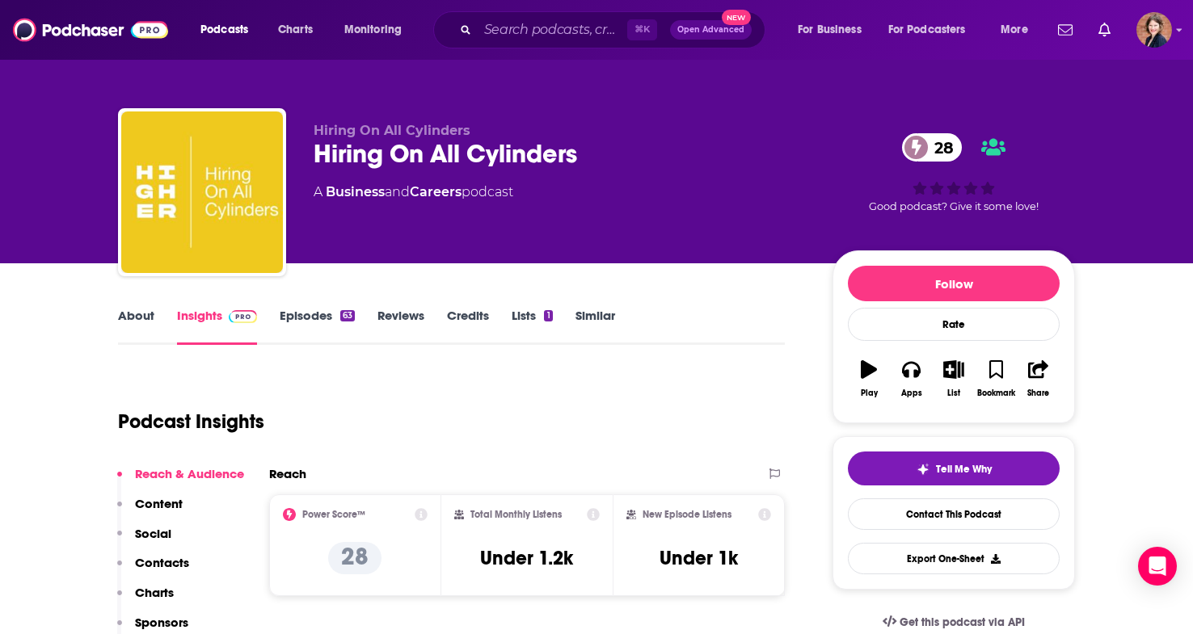
click at [139, 318] on link "About" at bounding box center [136, 326] width 36 height 37
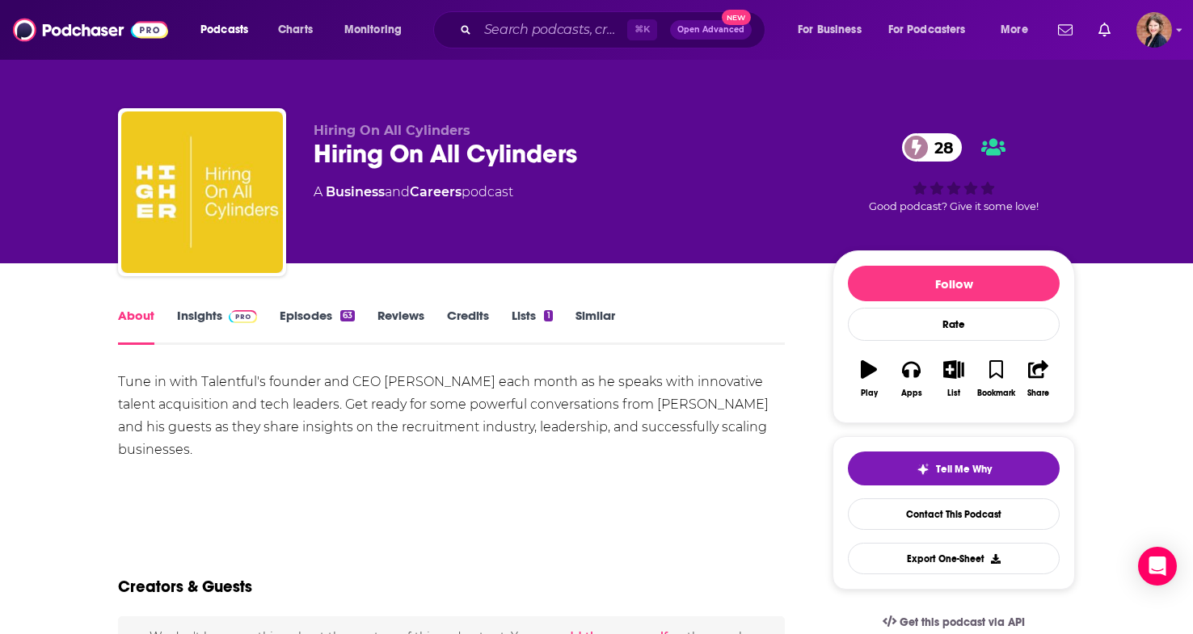
click at [213, 318] on link "Insights" at bounding box center [217, 326] width 80 height 37
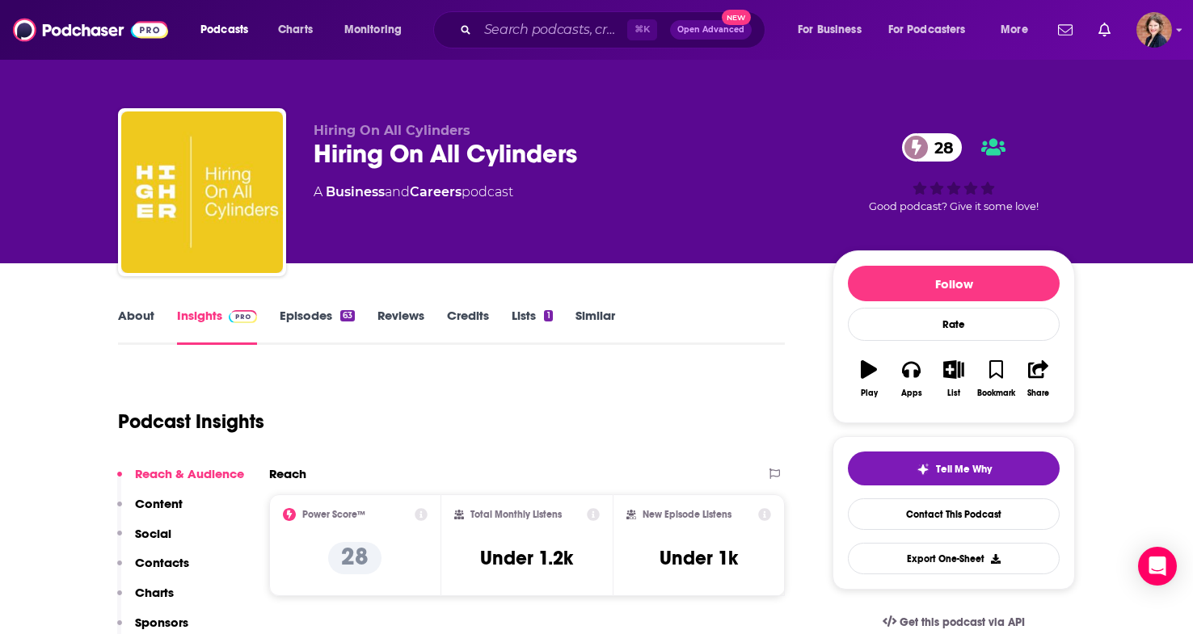
click at [146, 314] on link "About" at bounding box center [136, 326] width 36 height 37
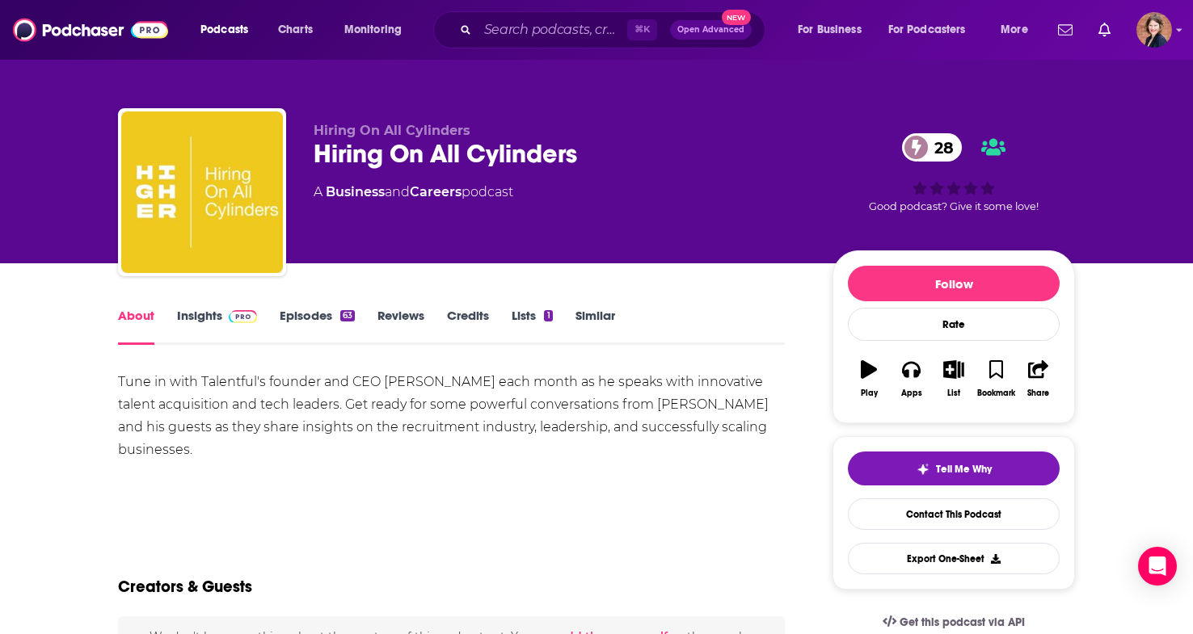
click at [142, 317] on link "About" at bounding box center [136, 326] width 36 height 37
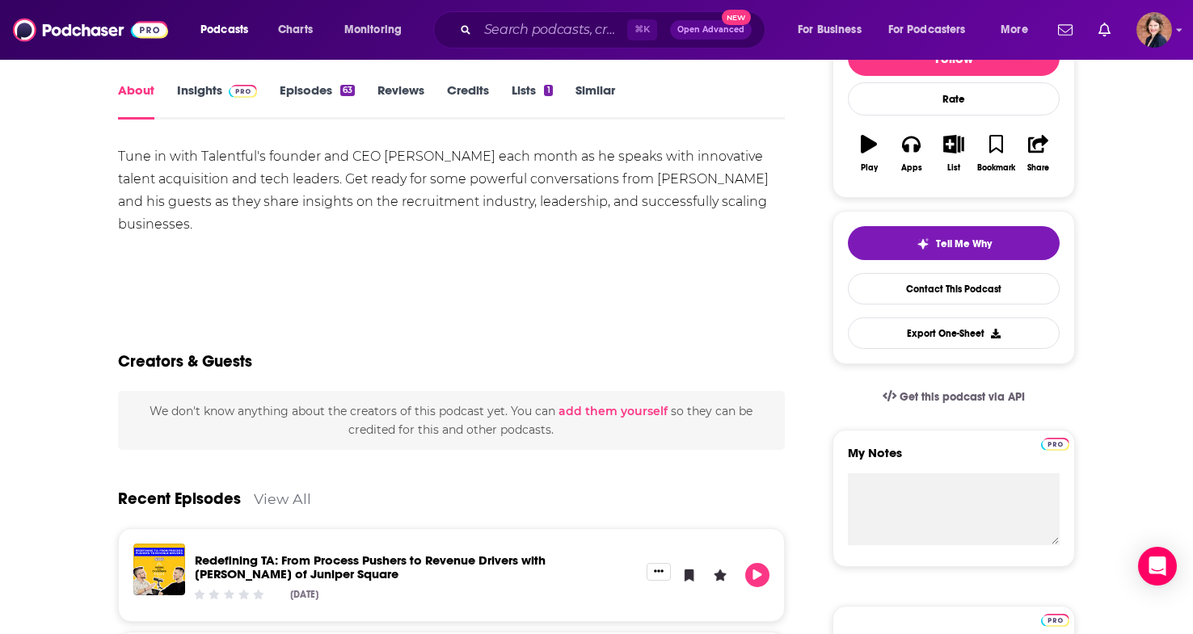
scroll to position [93, 0]
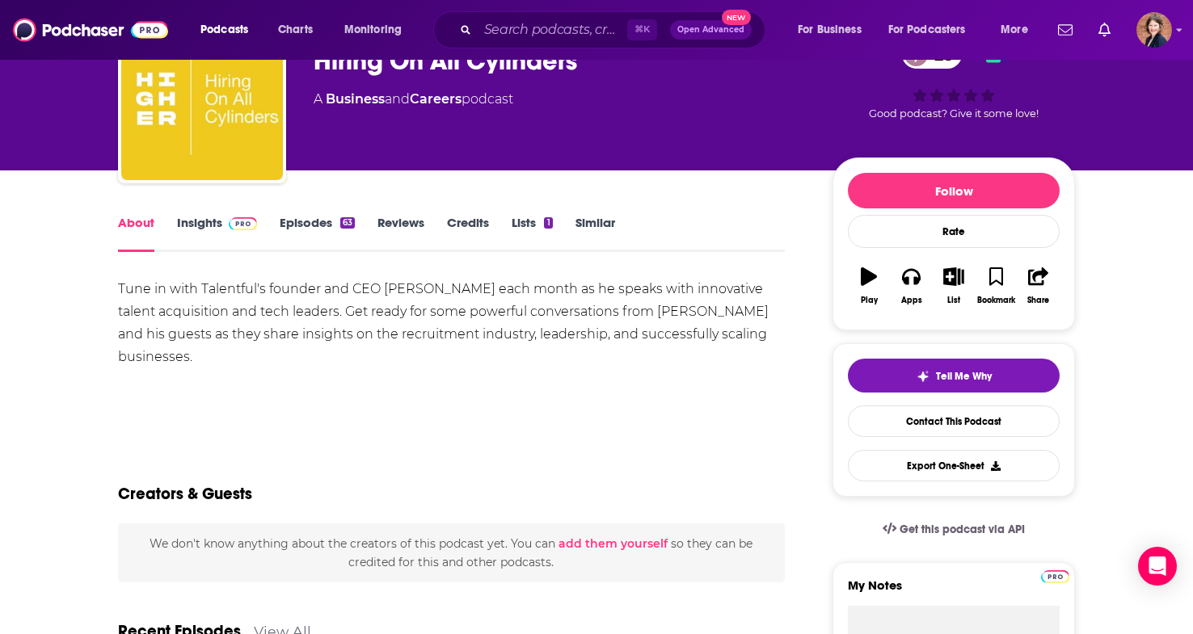
click at [209, 228] on link "Insights" at bounding box center [217, 233] width 80 height 37
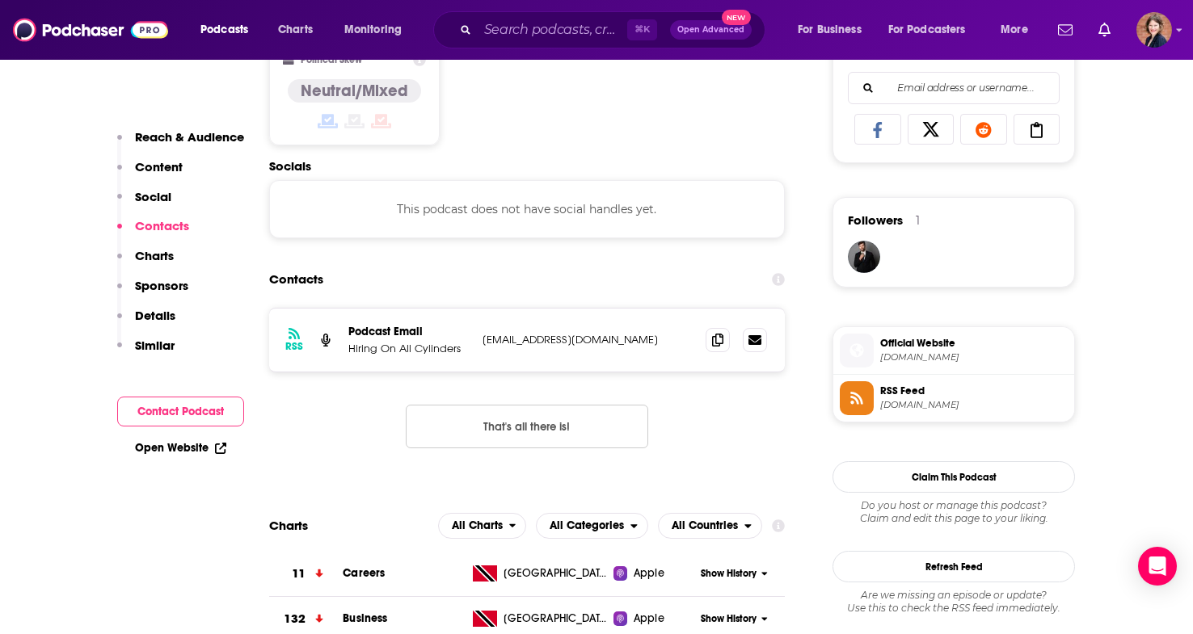
scroll to position [1037, 0]
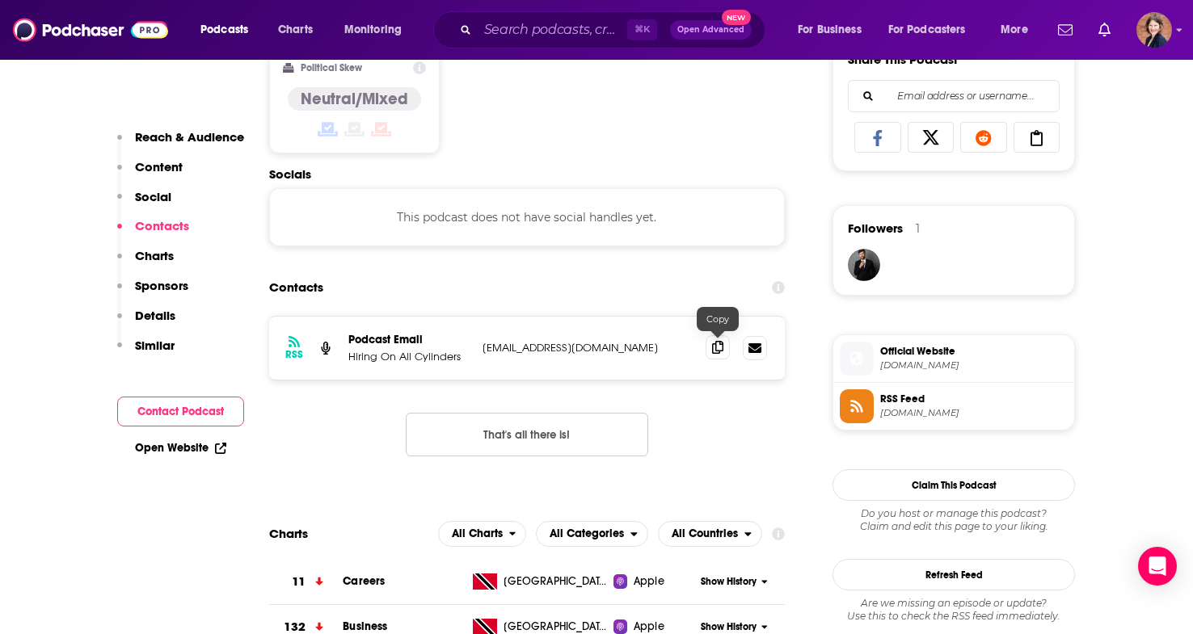
click at [720, 354] on span at bounding box center [718, 347] width 24 height 24
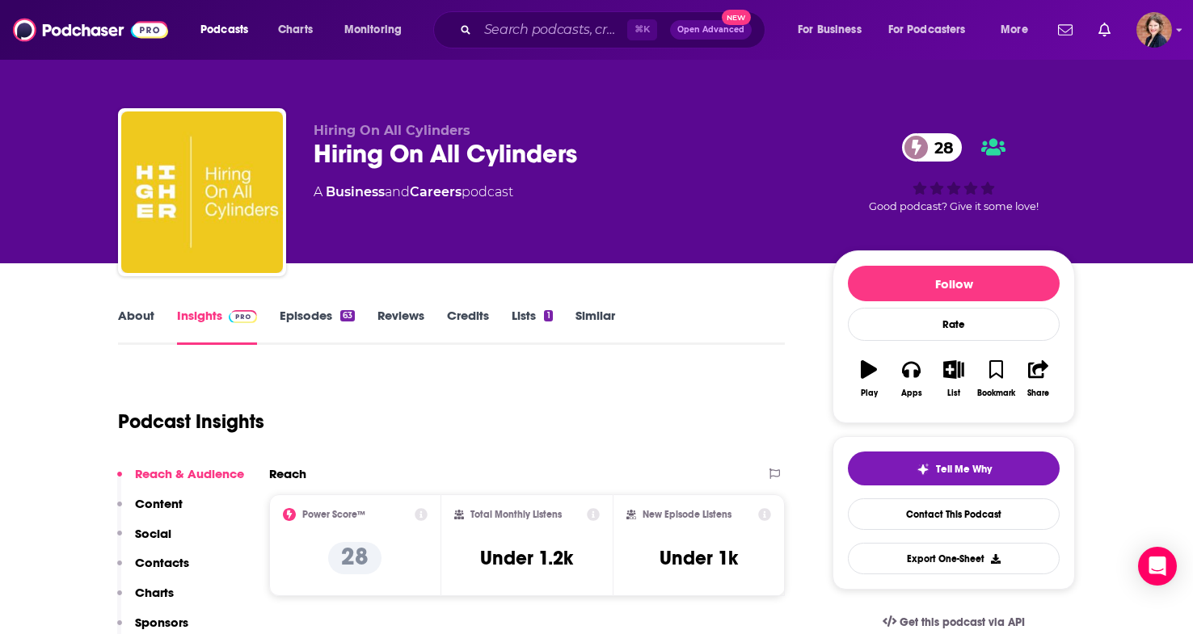
scroll to position [378, 0]
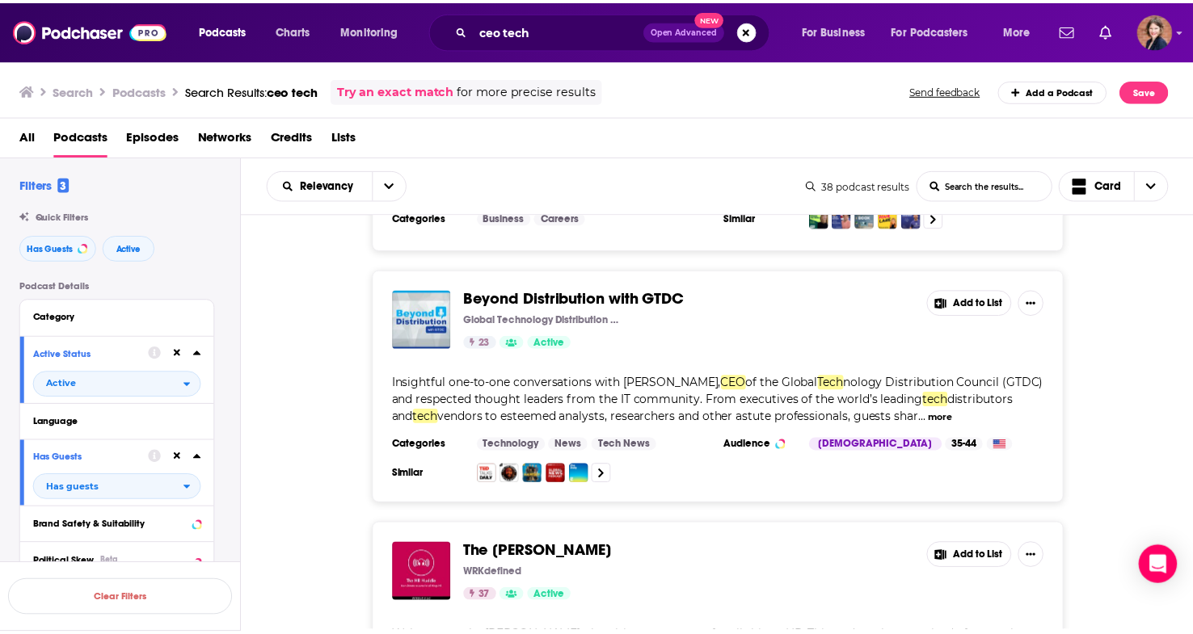
scroll to position [2783, 0]
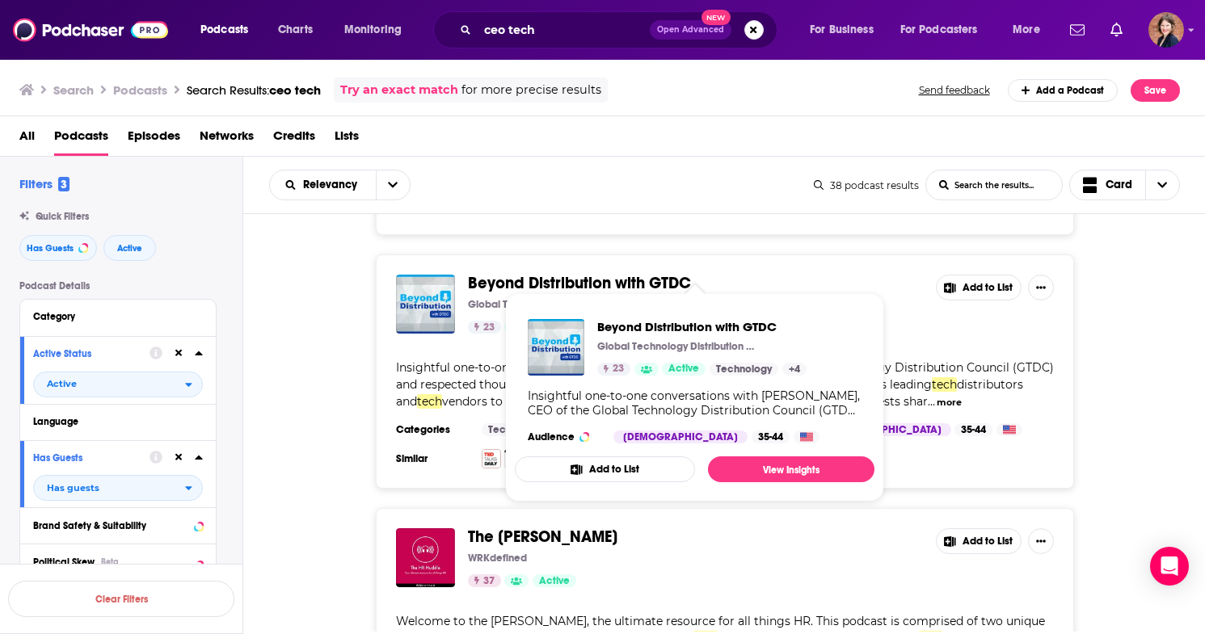
click at [620, 273] on span "Beyond Distribution with GTDC" at bounding box center [579, 283] width 223 height 20
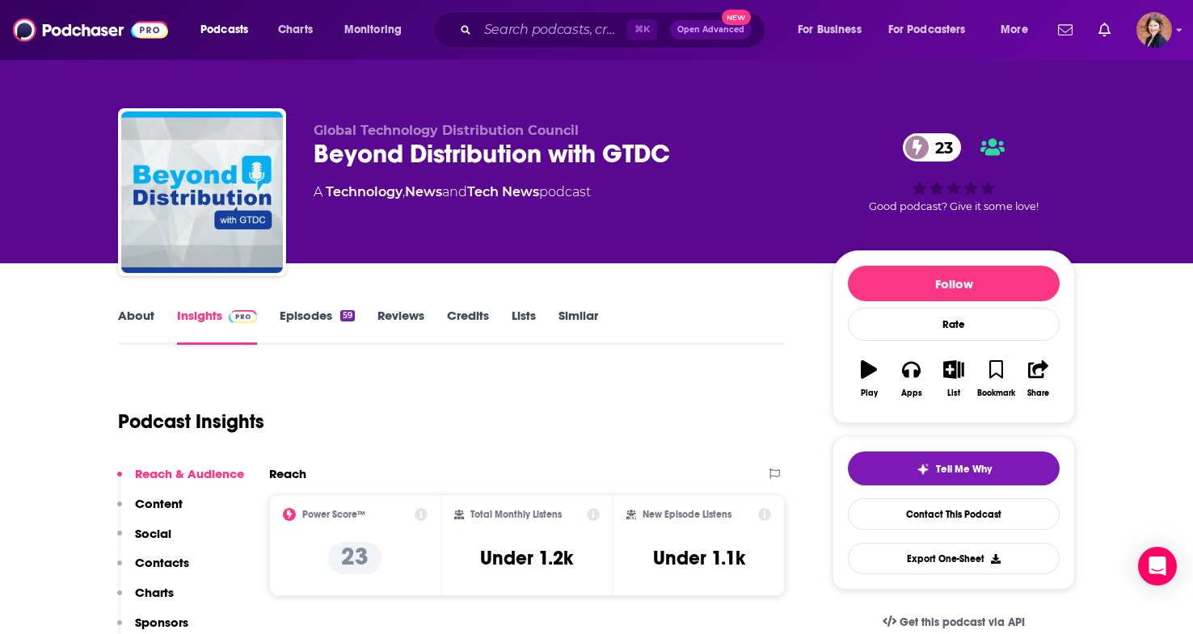
click at [140, 322] on link "About" at bounding box center [136, 326] width 36 height 37
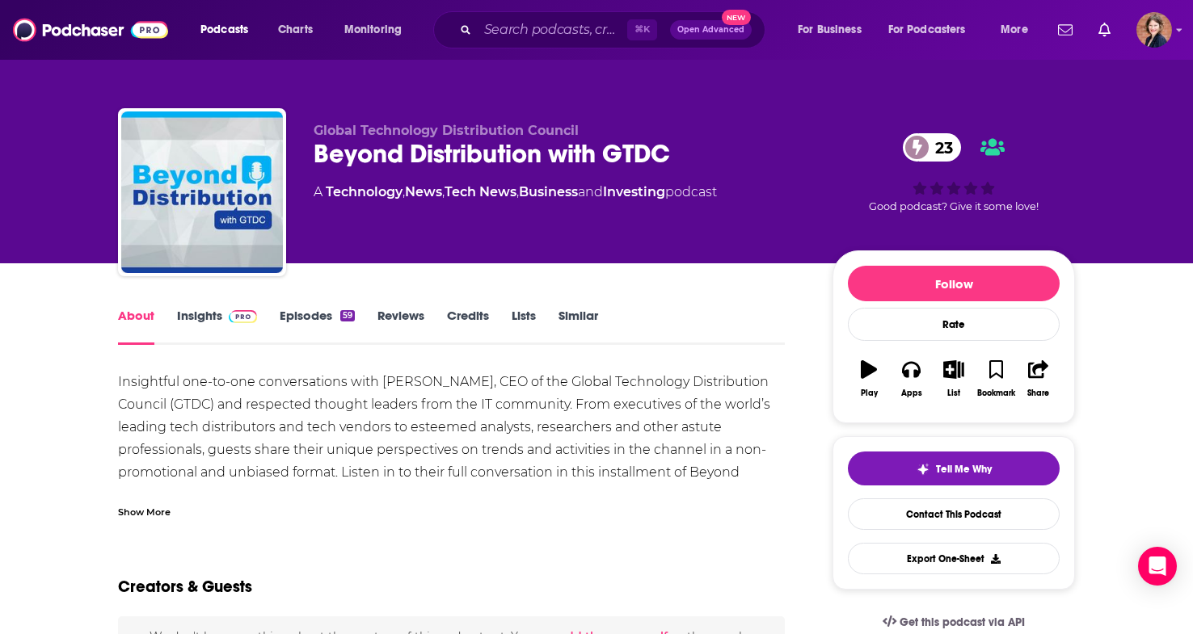
click at [149, 504] on div "Show More" at bounding box center [144, 511] width 53 height 15
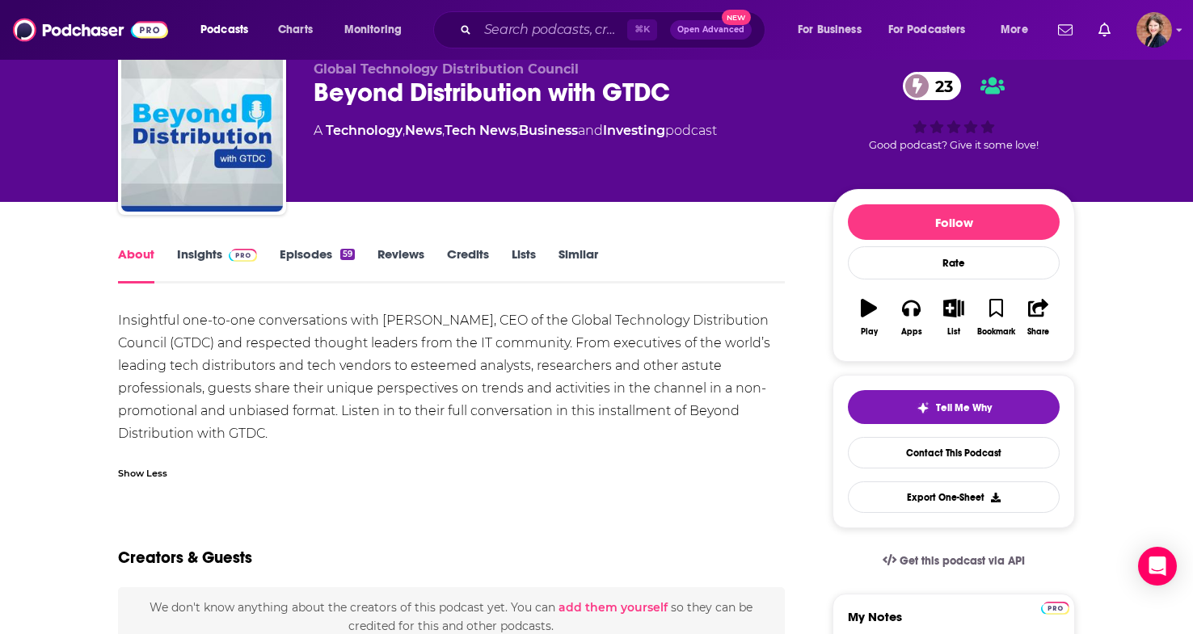
scroll to position [68, 0]
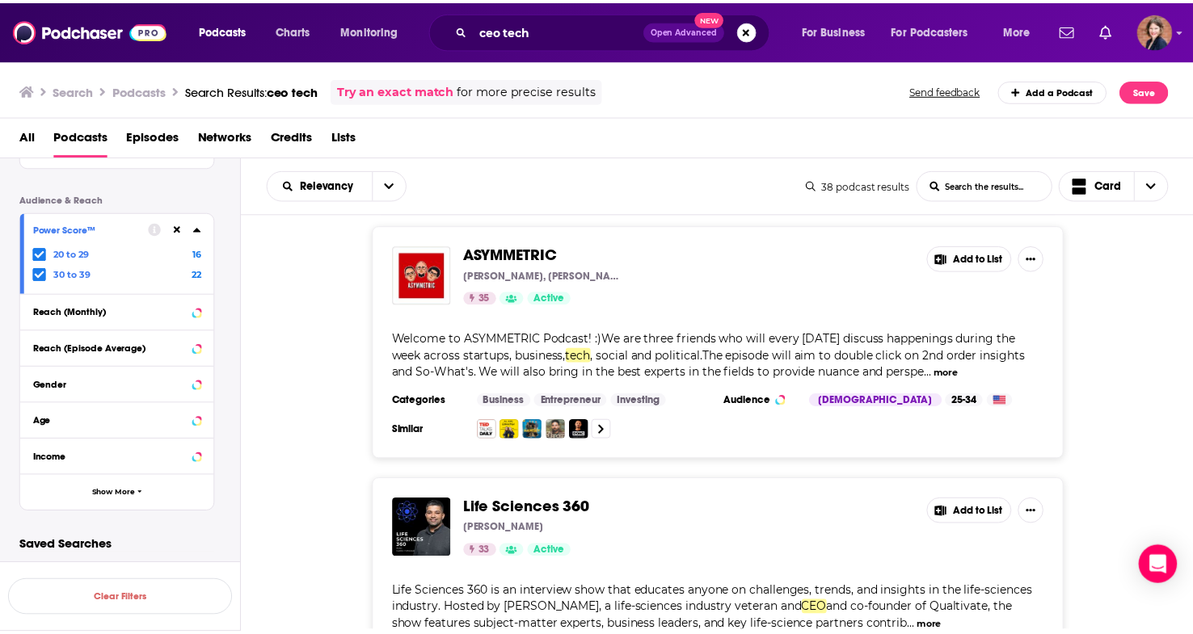
scroll to position [3569, 0]
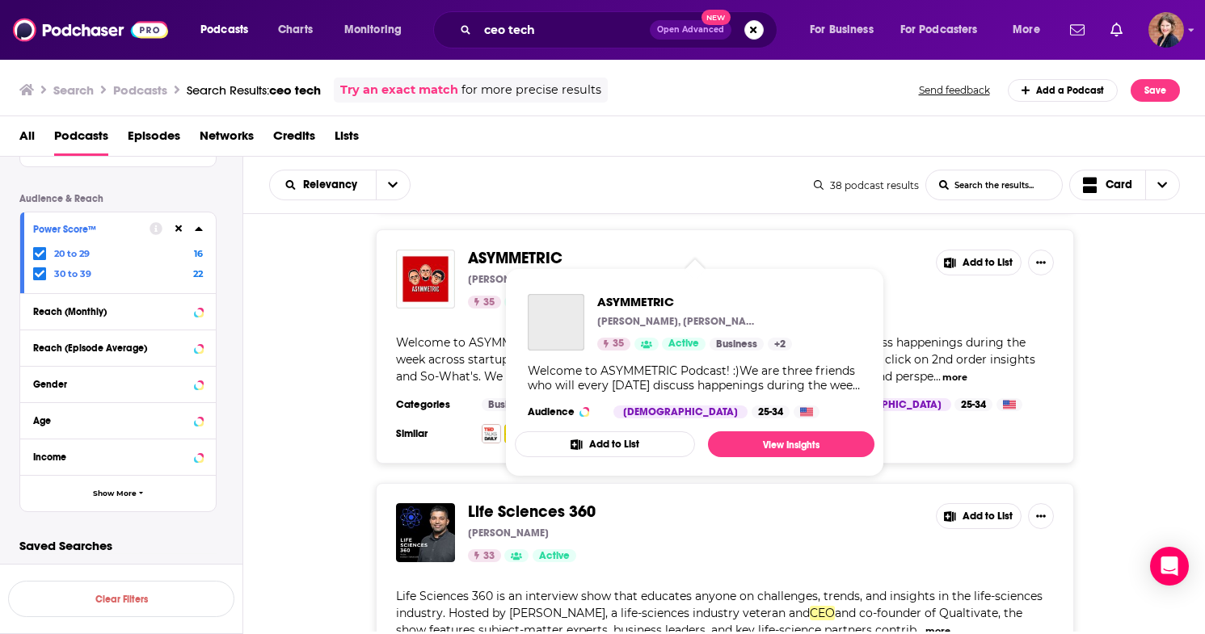
click at [550, 248] on span "ASYMMETRIC" at bounding box center [515, 258] width 95 height 20
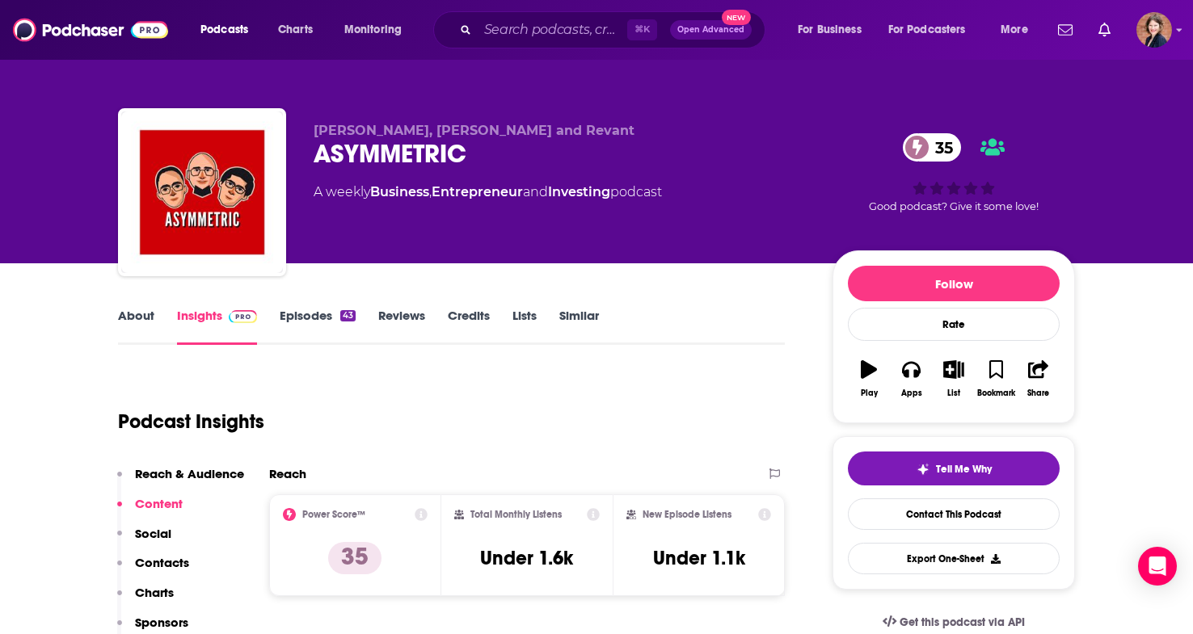
click at [139, 312] on link "About" at bounding box center [136, 326] width 36 height 37
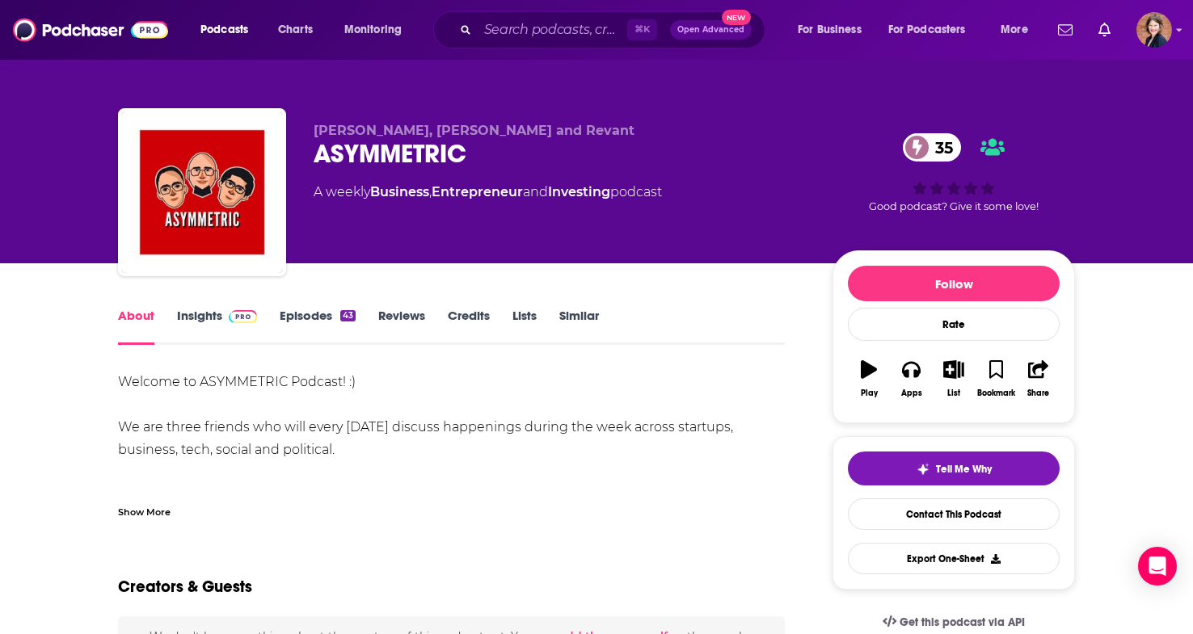
click at [143, 512] on div "Show More" at bounding box center [144, 511] width 53 height 15
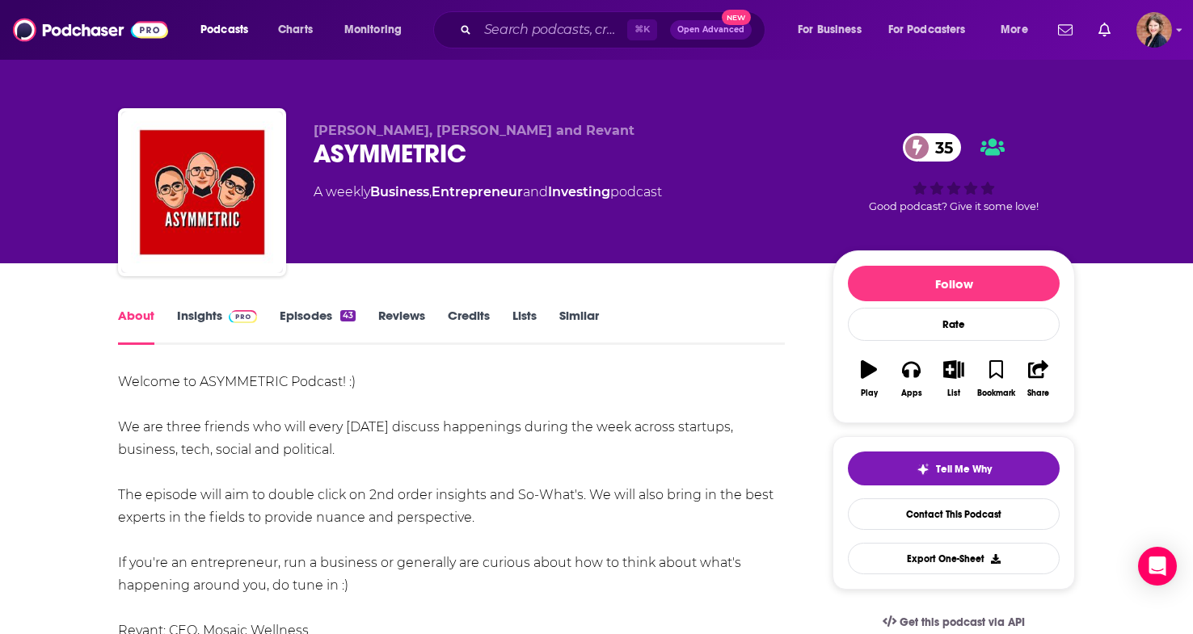
click at [202, 318] on link "Insights" at bounding box center [217, 326] width 80 height 37
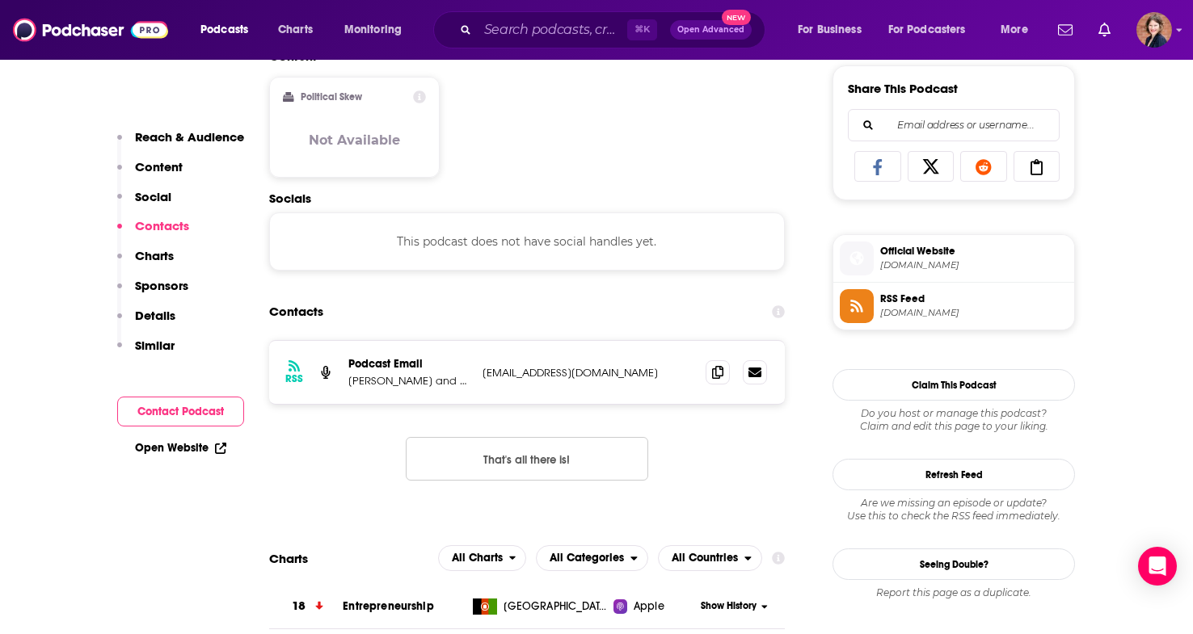
scroll to position [991, 0]
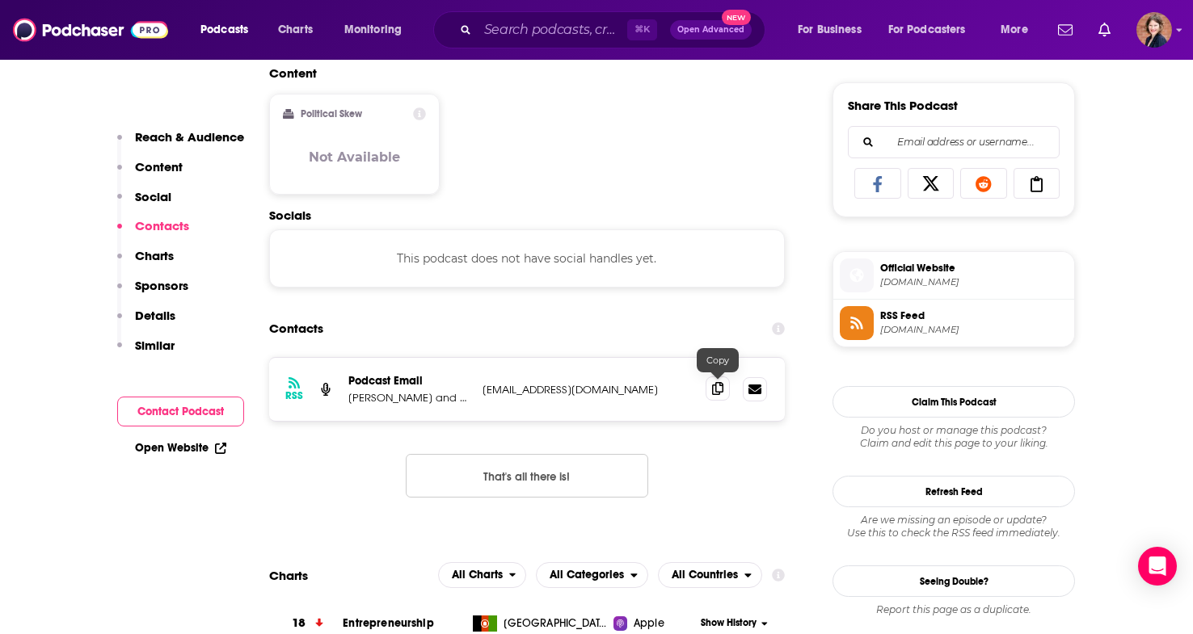
click at [721, 389] on icon at bounding box center [717, 388] width 11 height 13
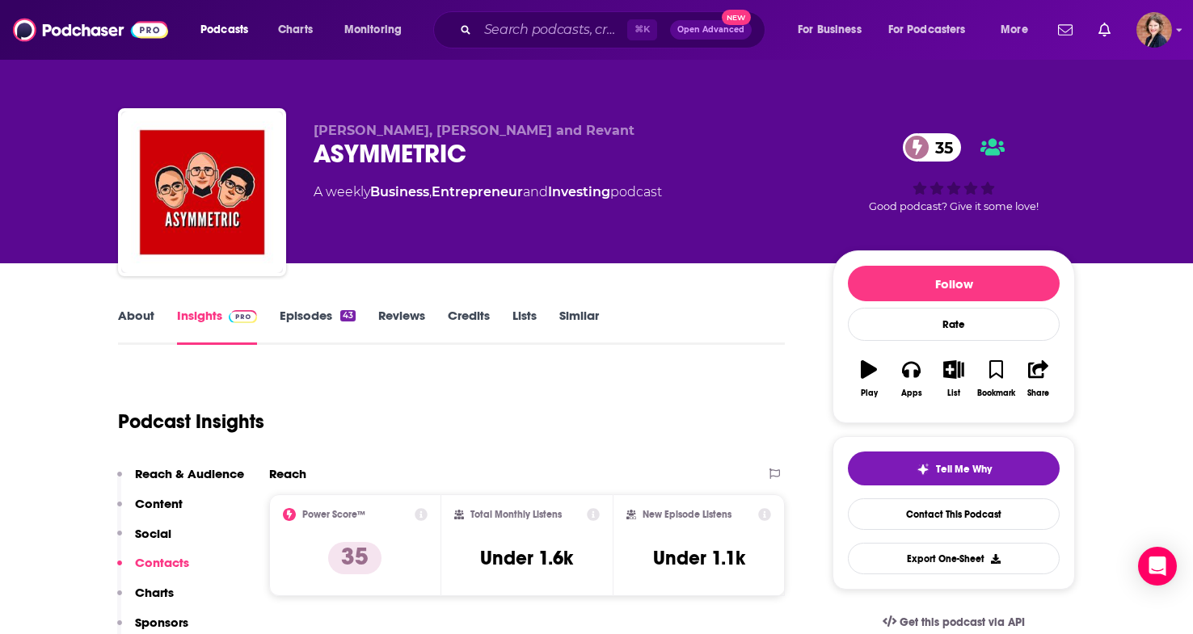
scroll to position [0, 0]
click at [144, 321] on link "About" at bounding box center [136, 326] width 36 height 37
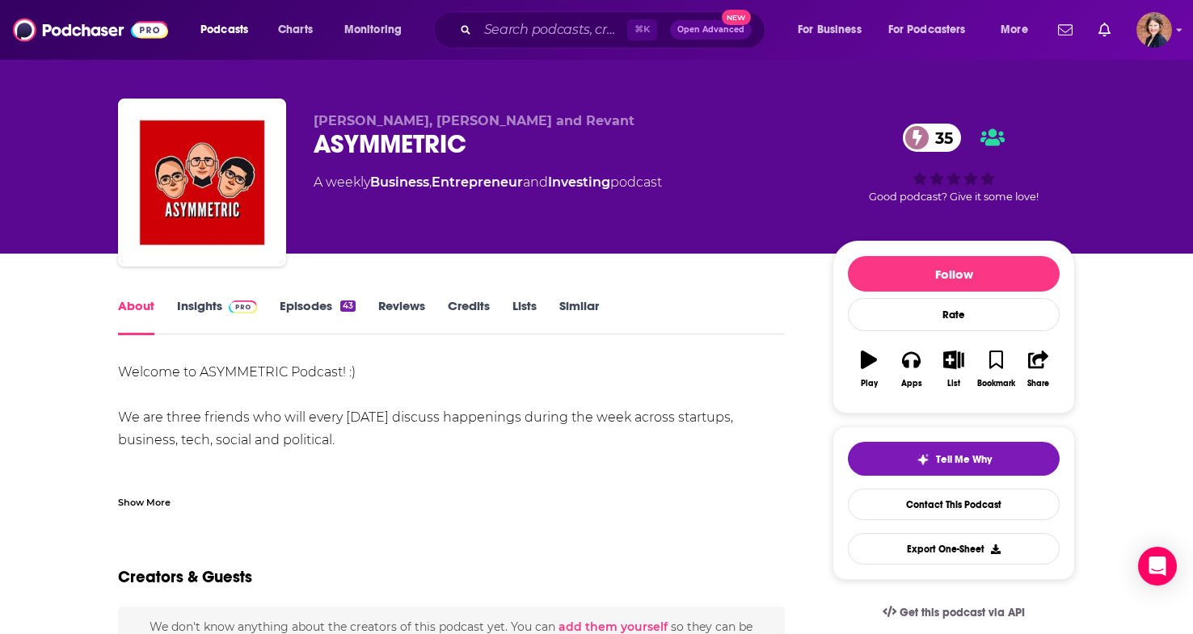
scroll to position [86, 0]
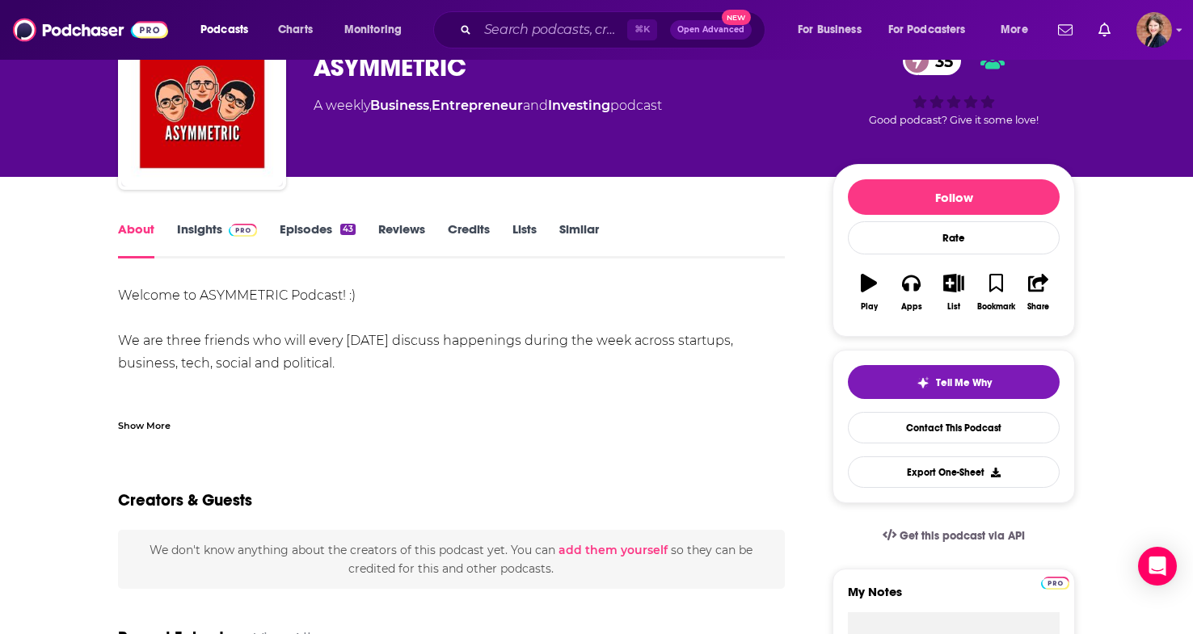
click at [150, 416] on div "Show More" at bounding box center [451, 419] width 667 height 27
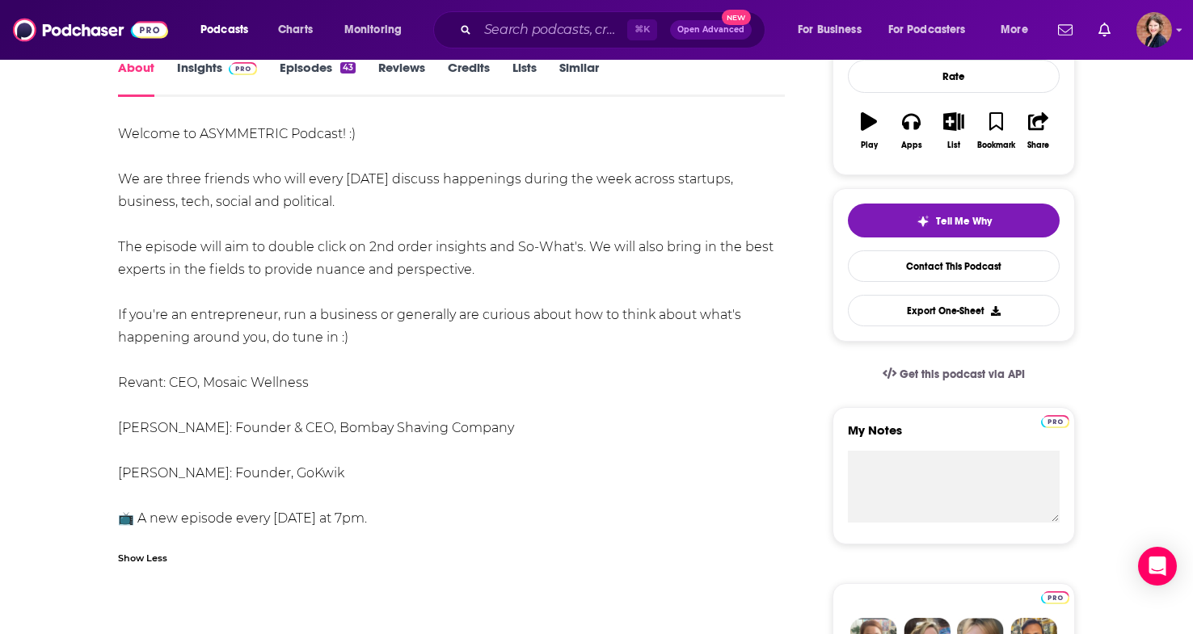
scroll to position [279, 0]
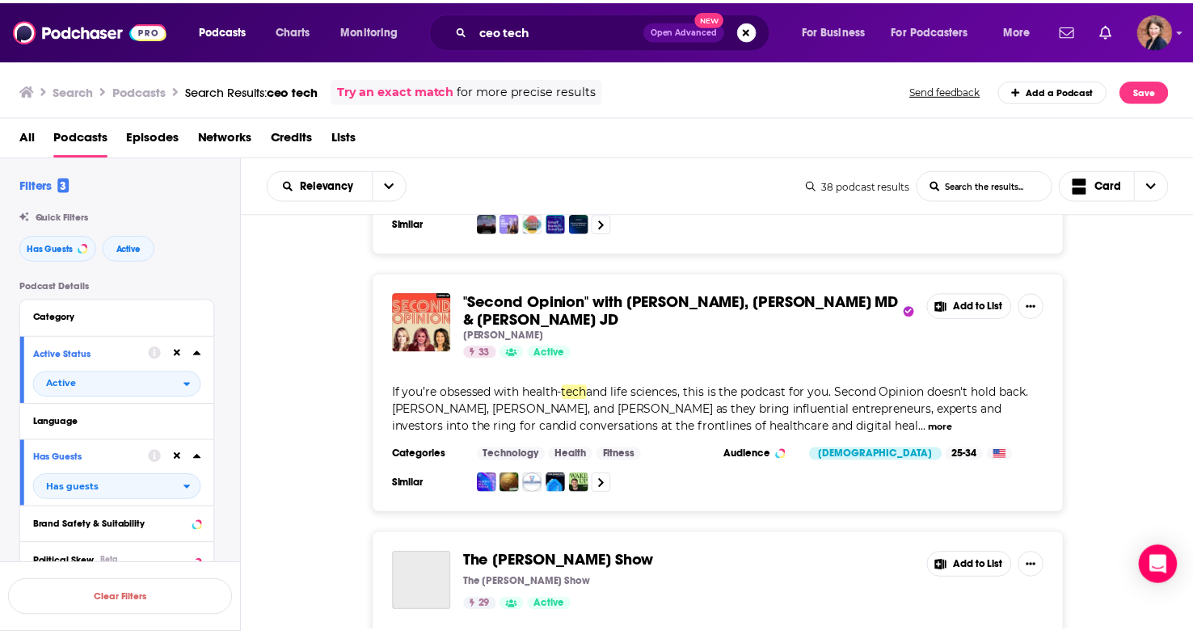
scroll to position [4031, 0]
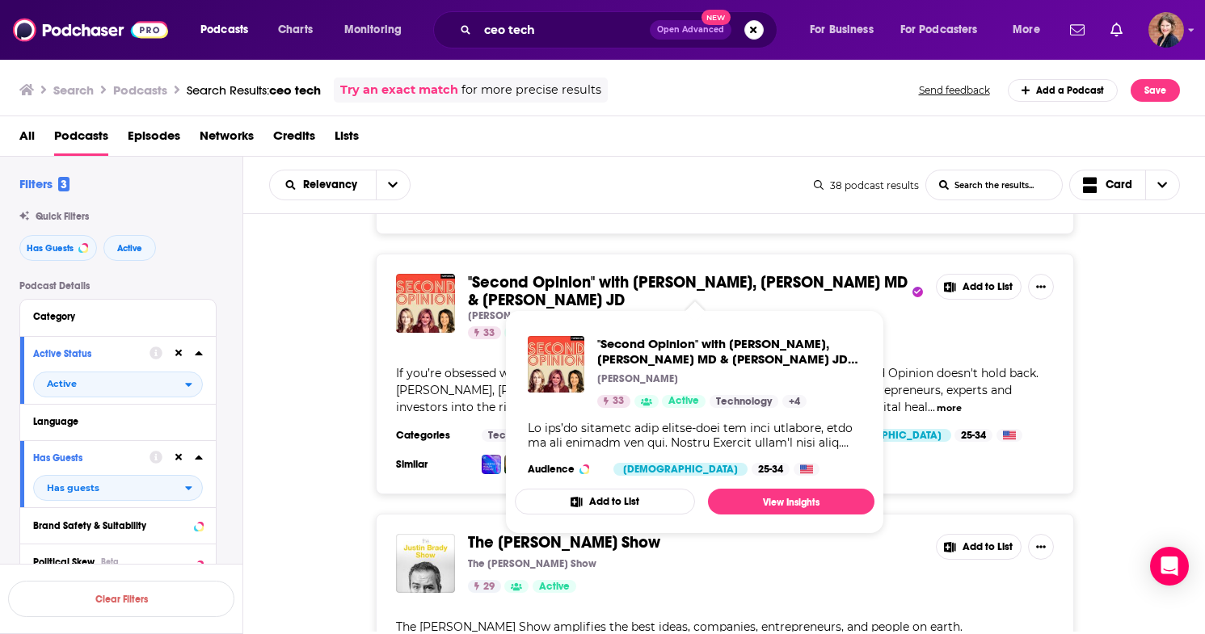
click at [610, 278] on link ""Second Opinion" with [PERSON_NAME], [PERSON_NAME] MD & [PERSON_NAME] JD" at bounding box center [688, 292] width 440 height 36
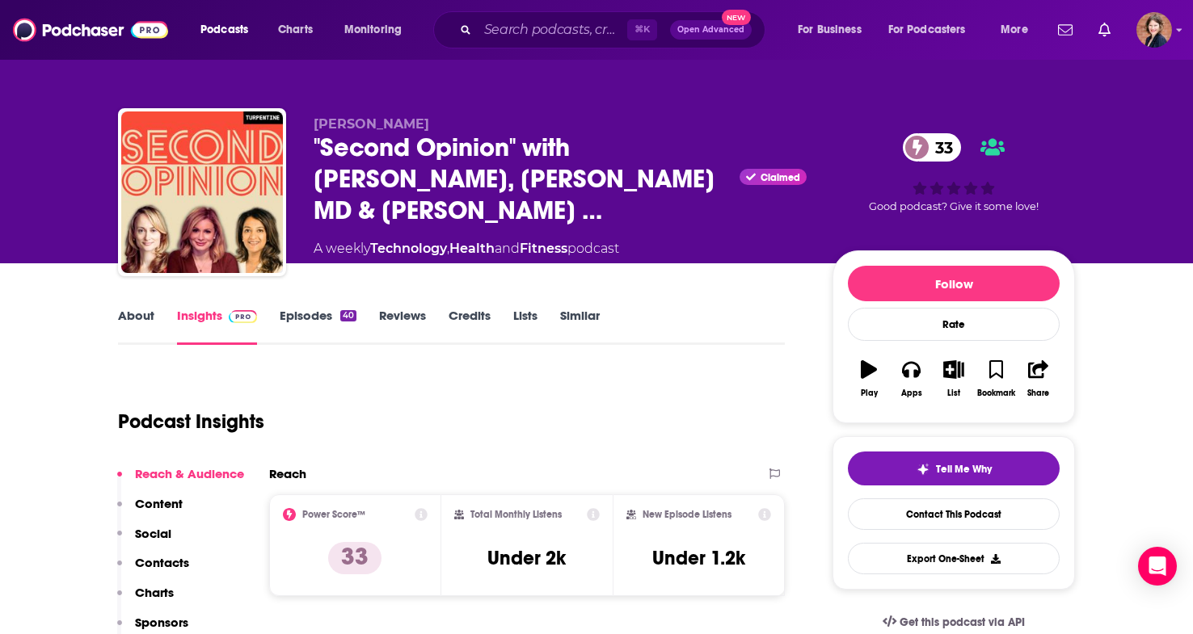
click at [134, 318] on link "About" at bounding box center [136, 326] width 36 height 37
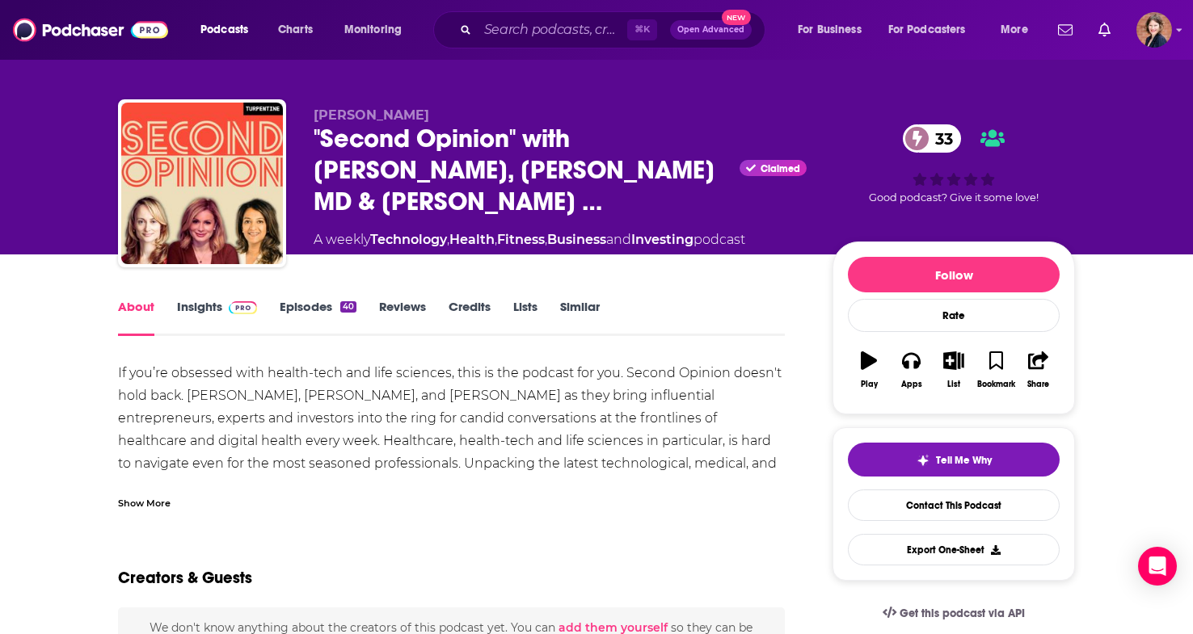
scroll to position [21, 0]
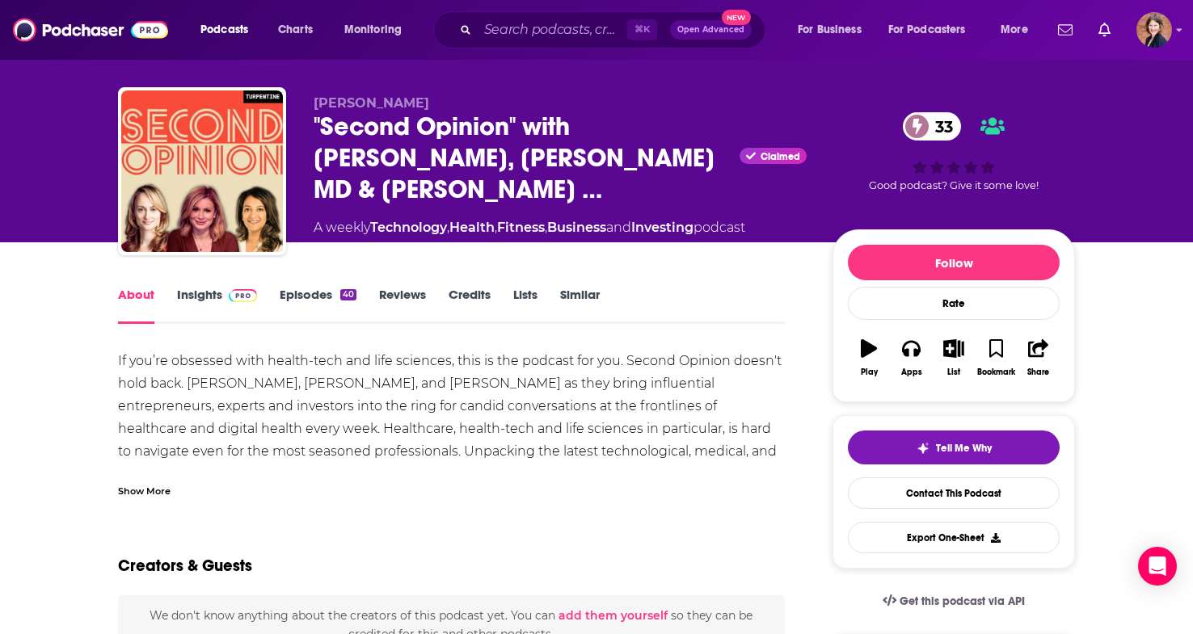
click at [150, 483] on div "Show More" at bounding box center [144, 490] width 53 height 15
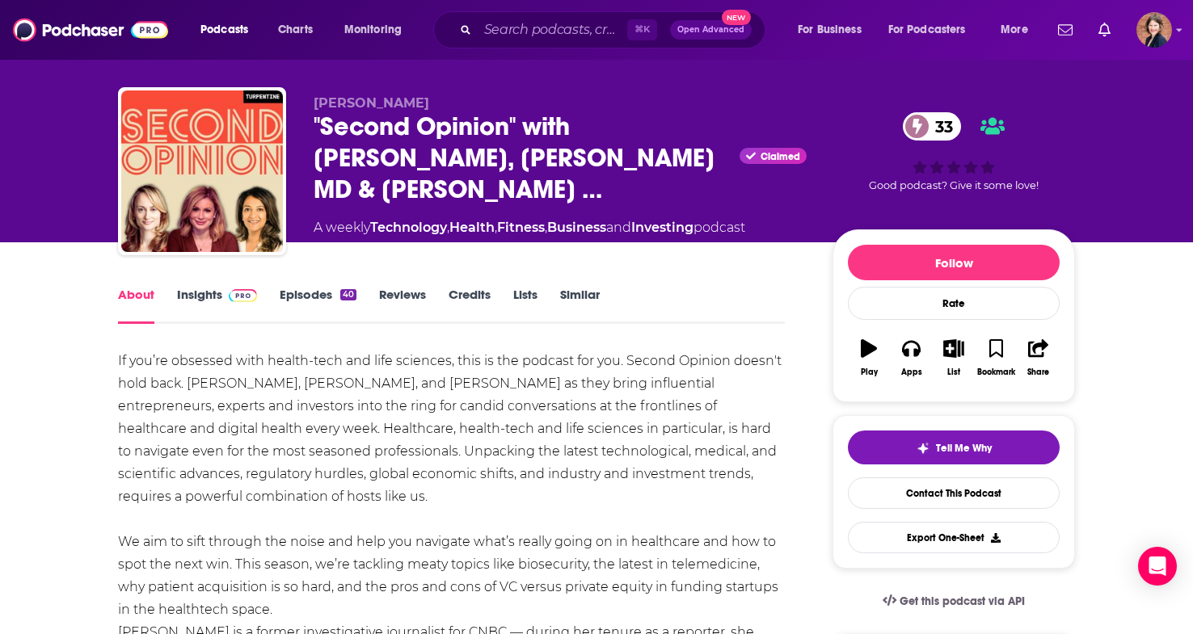
scroll to position [59, 0]
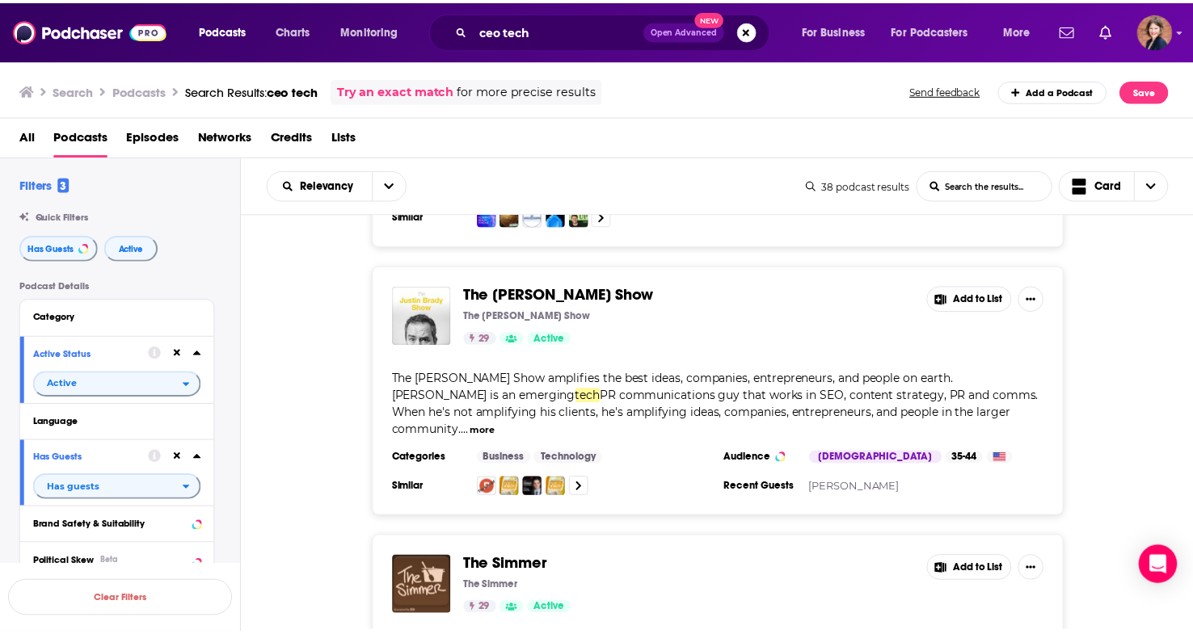
scroll to position [4280, 0]
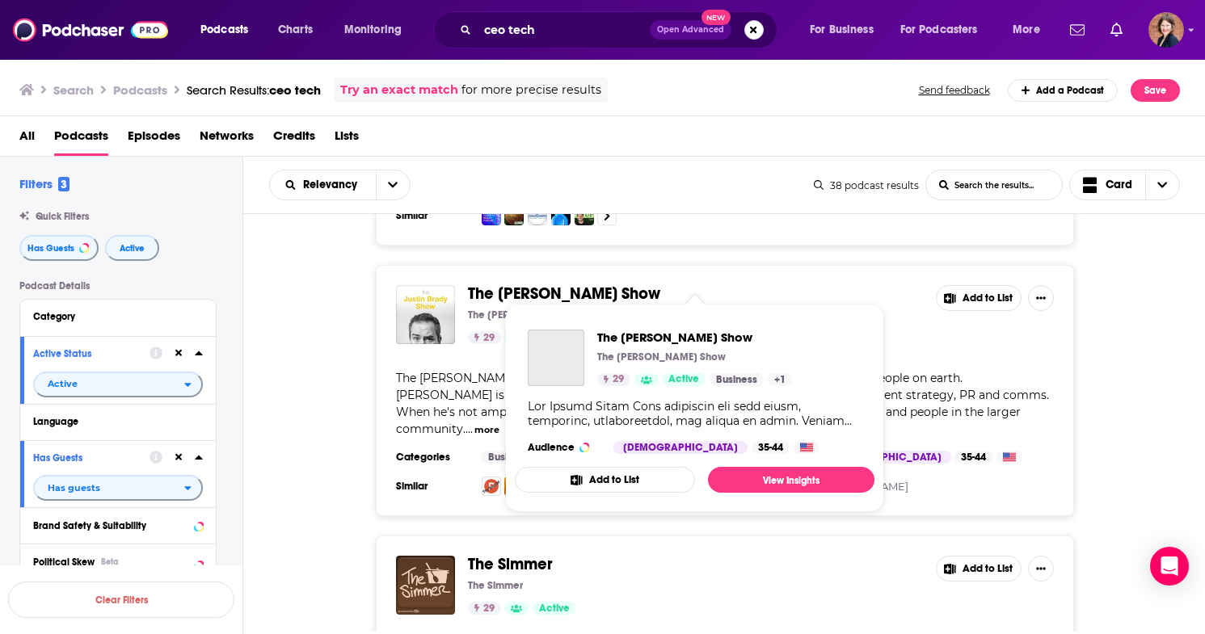
click at [593, 284] on span "The [PERSON_NAME] Show" at bounding box center [564, 294] width 192 height 20
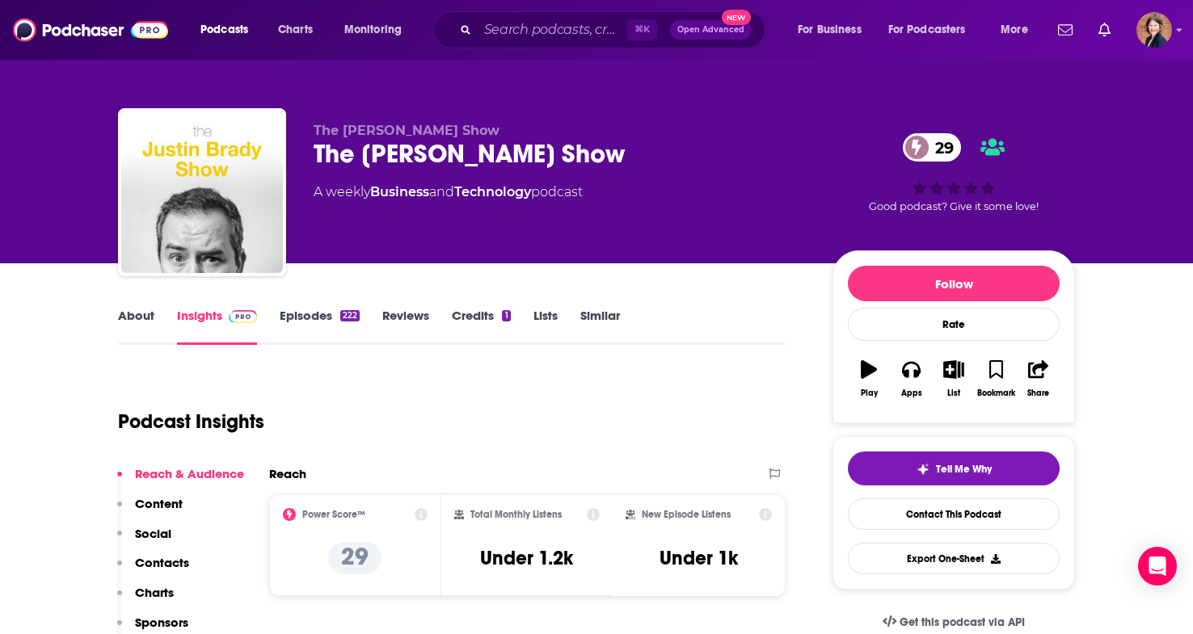
click at [137, 317] on link "About" at bounding box center [136, 326] width 36 height 37
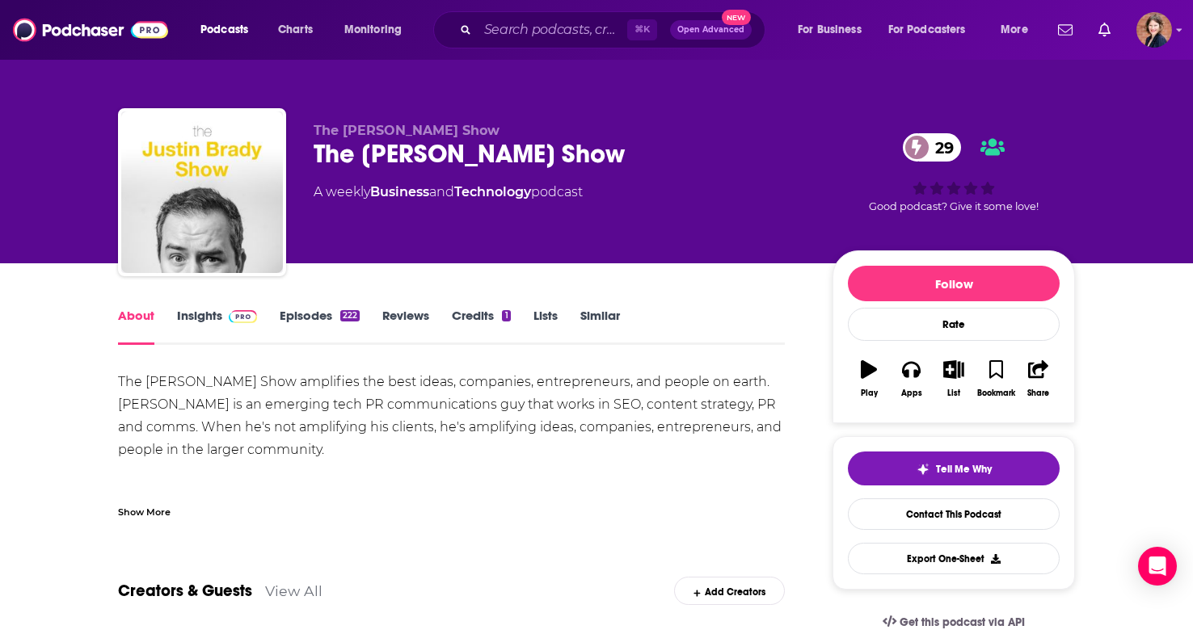
click at [162, 508] on div "Show More" at bounding box center [144, 511] width 53 height 15
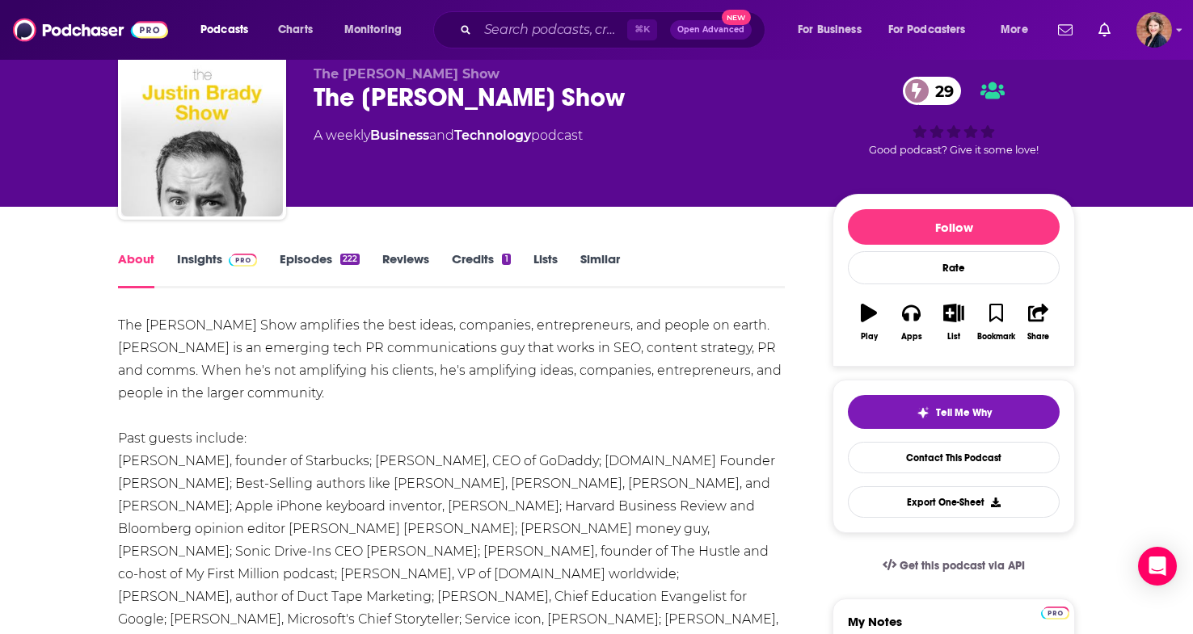
scroll to position [65, 0]
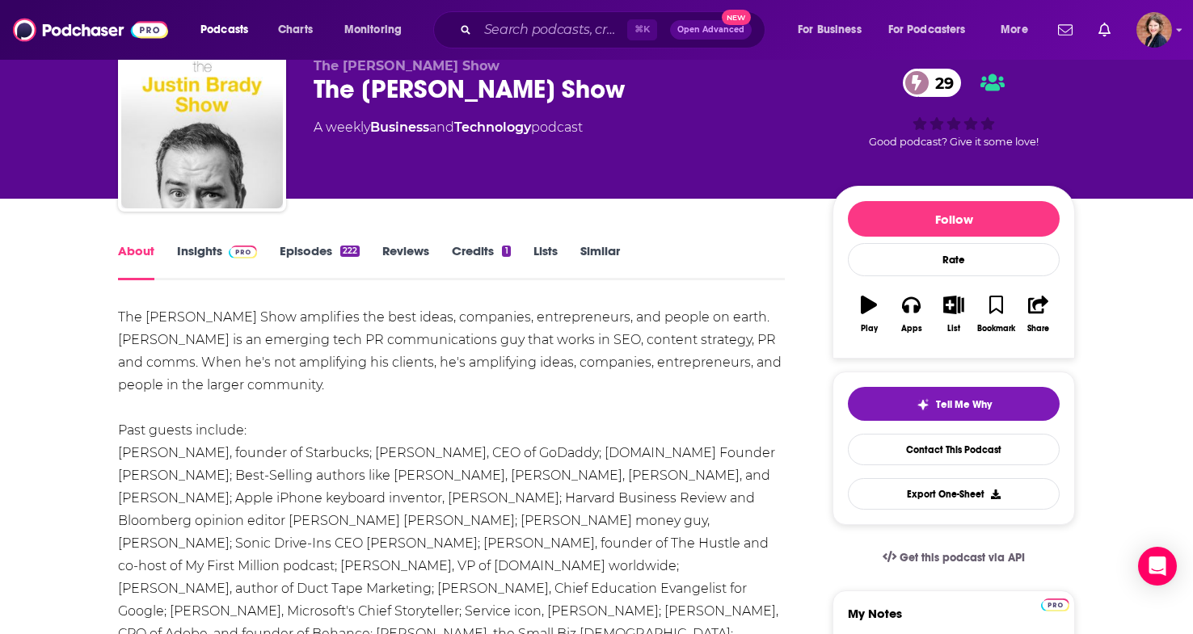
click at [197, 262] on link "Insights" at bounding box center [217, 261] width 80 height 37
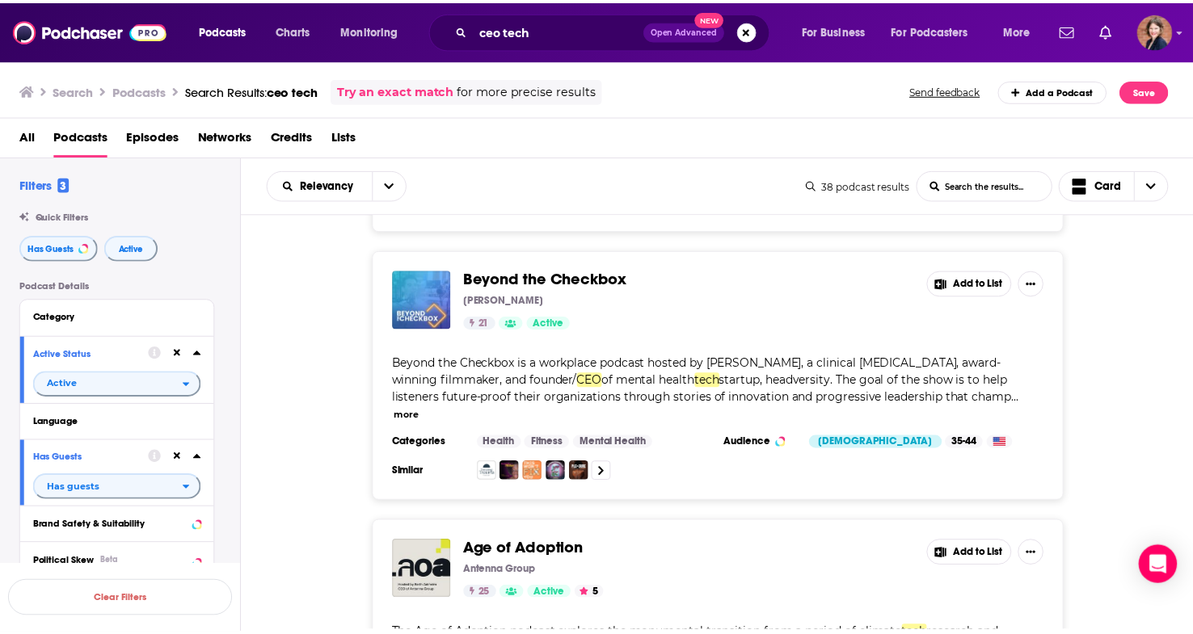
scroll to position [4820, 0]
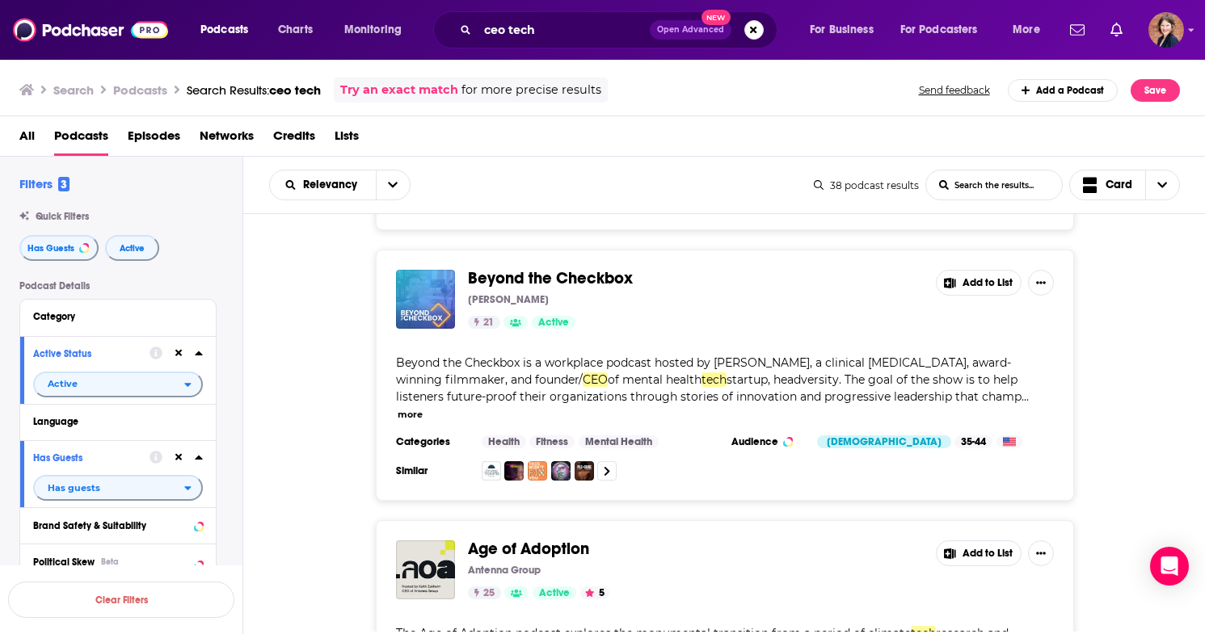
click at [508, 268] on span "Beyond the Checkbox" at bounding box center [550, 278] width 165 height 20
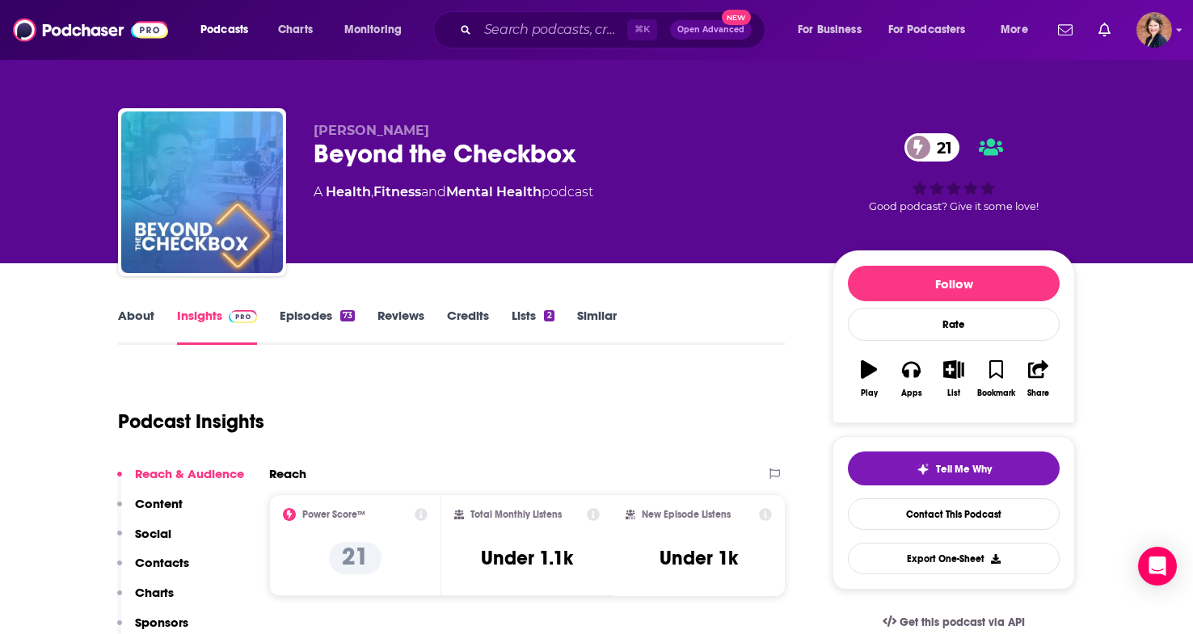
click at [146, 316] on link "About" at bounding box center [136, 326] width 36 height 37
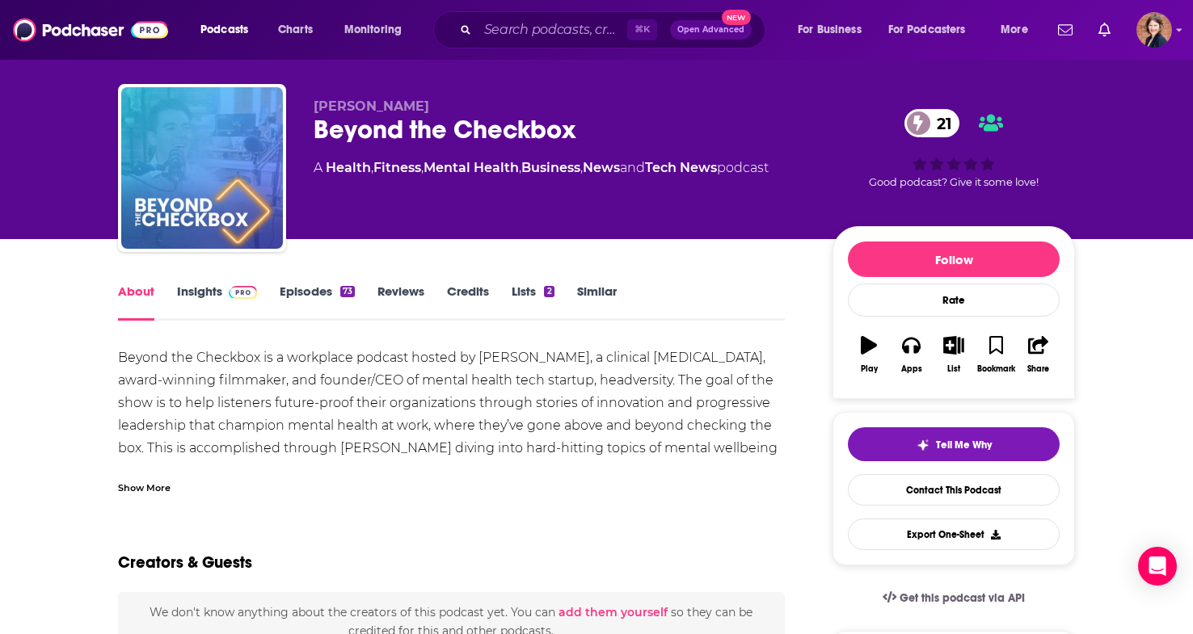
scroll to position [57, 0]
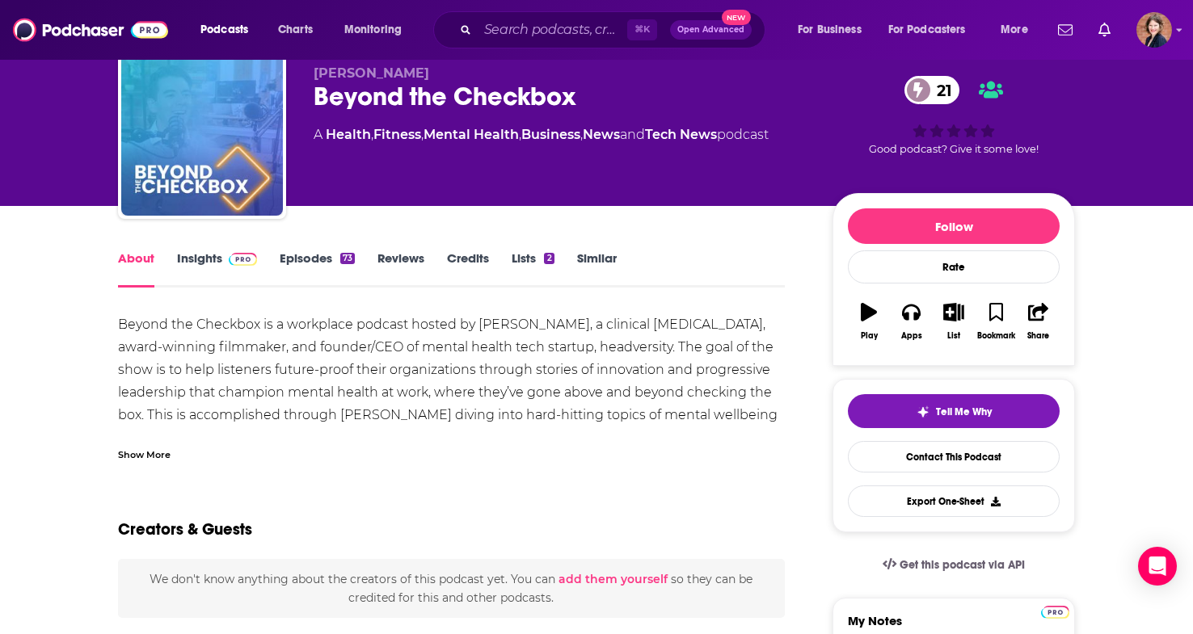
click at [162, 460] on div "Show More" at bounding box center [144, 453] width 53 height 15
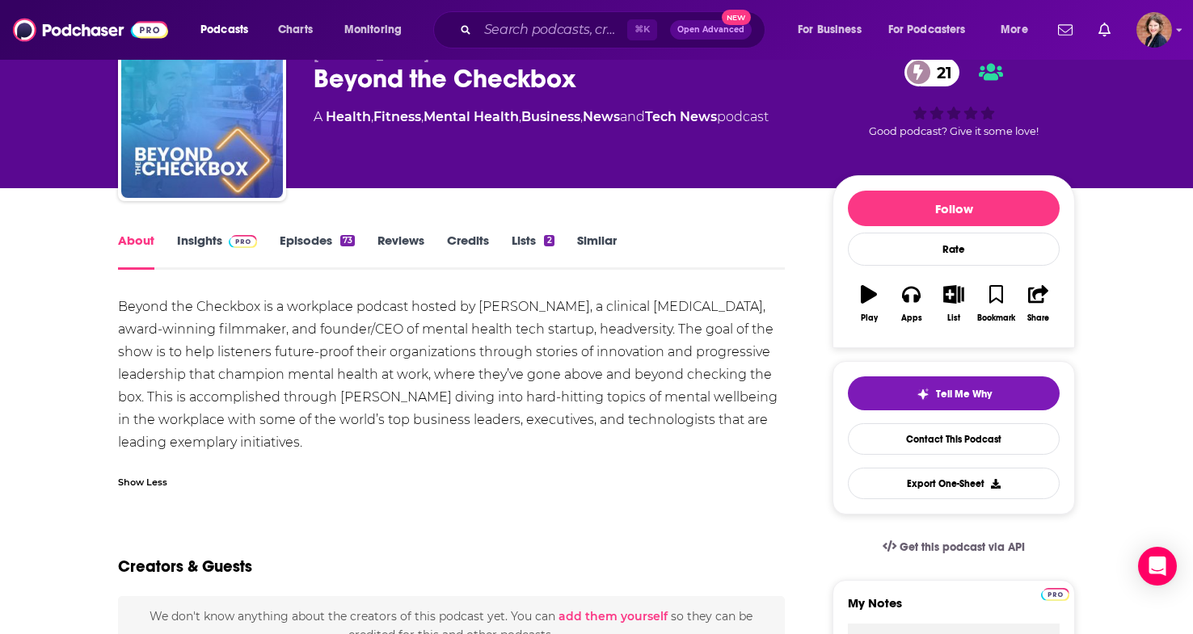
scroll to position [75, 0]
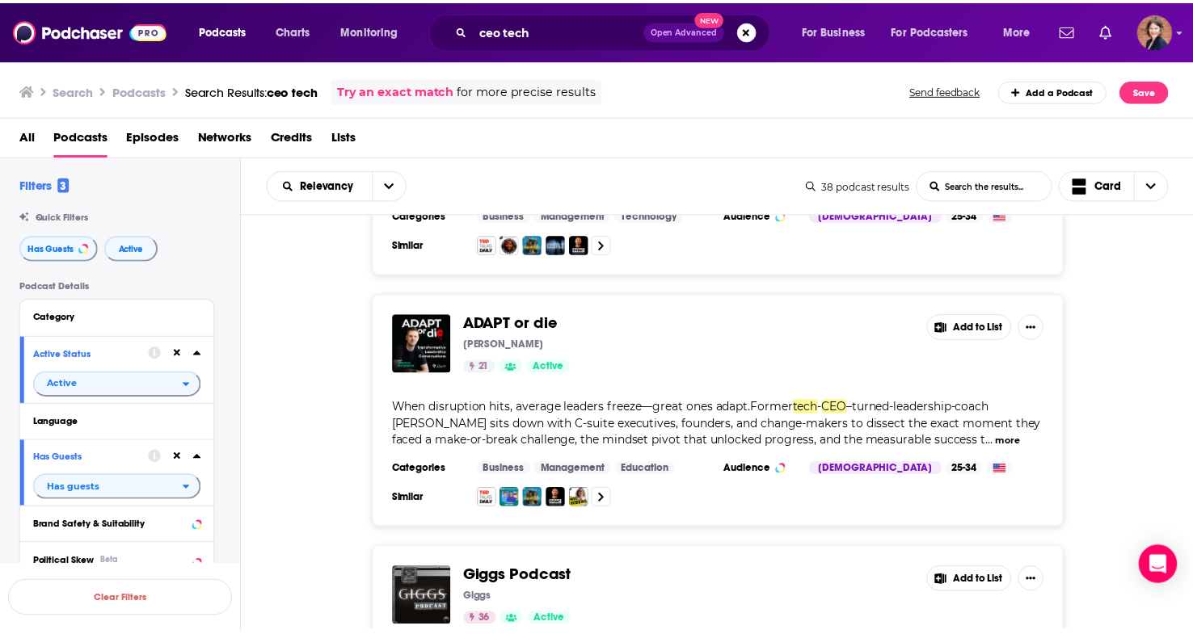
scroll to position [5830, 0]
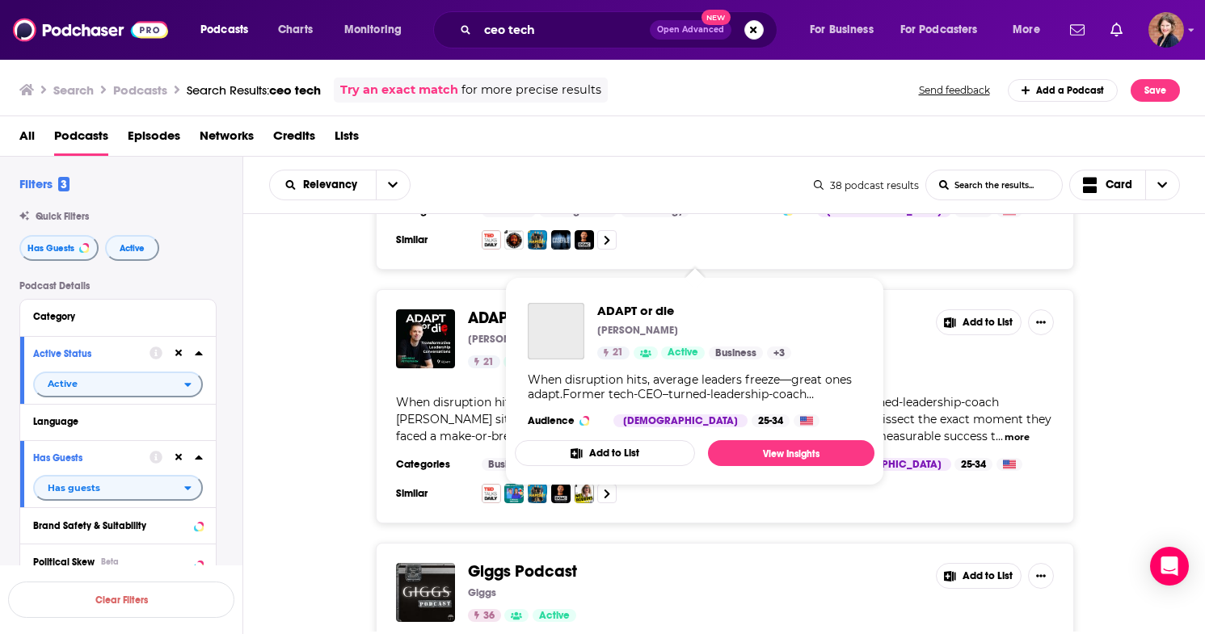
click at [516, 308] on span "ADAPT or die" at bounding box center [515, 318] width 95 height 20
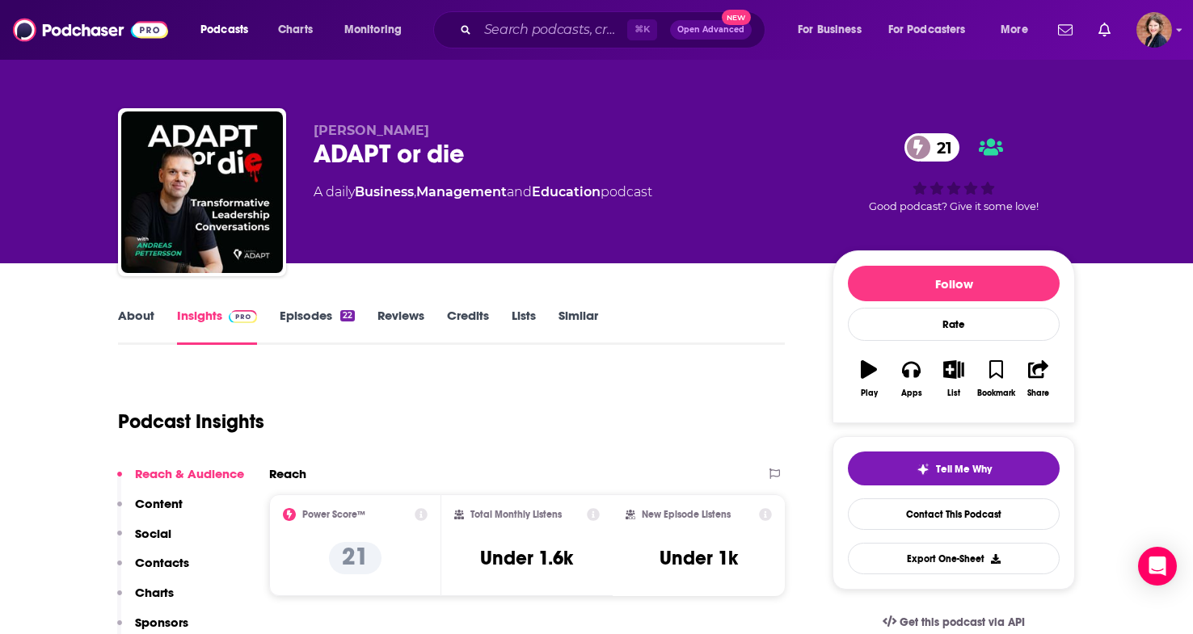
click at [135, 314] on link "About" at bounding box center [136, 326] width 36 height 37
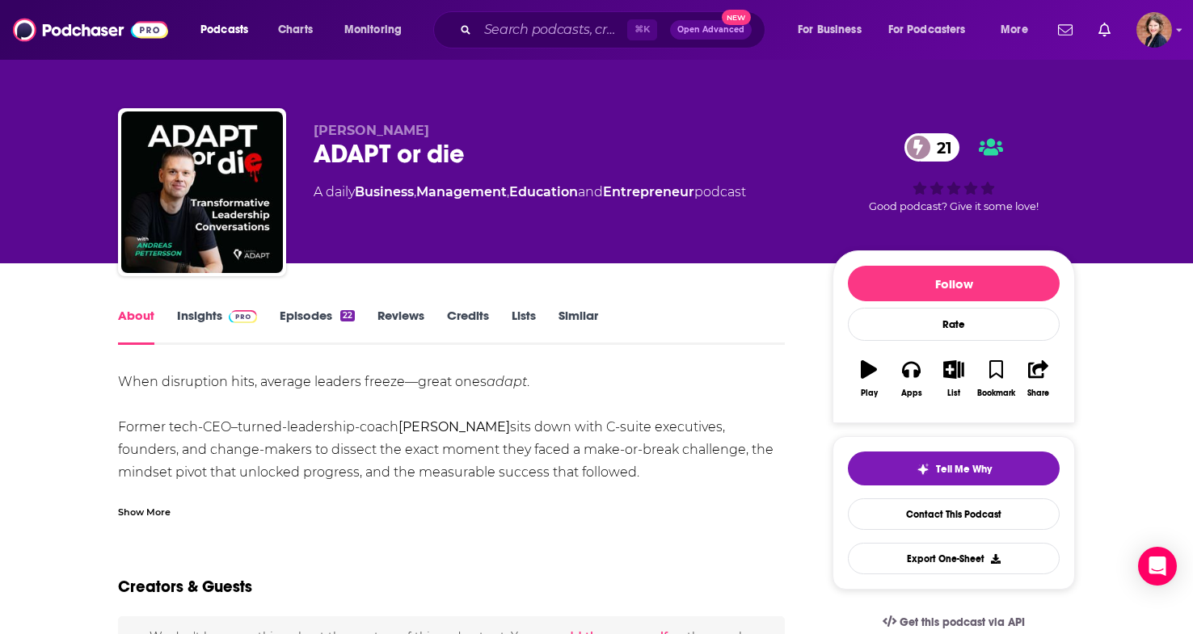
scroll to position [73, 0]
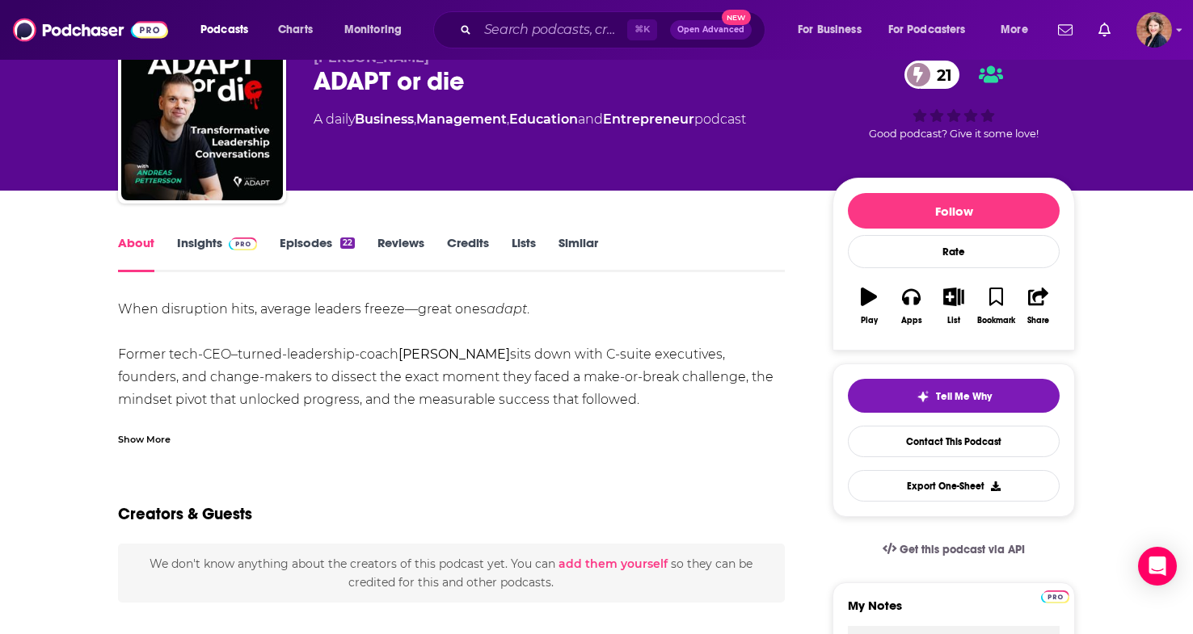
click at [149, 434] on div "Show More" at bounding box center [144, 438] width 53 height 15
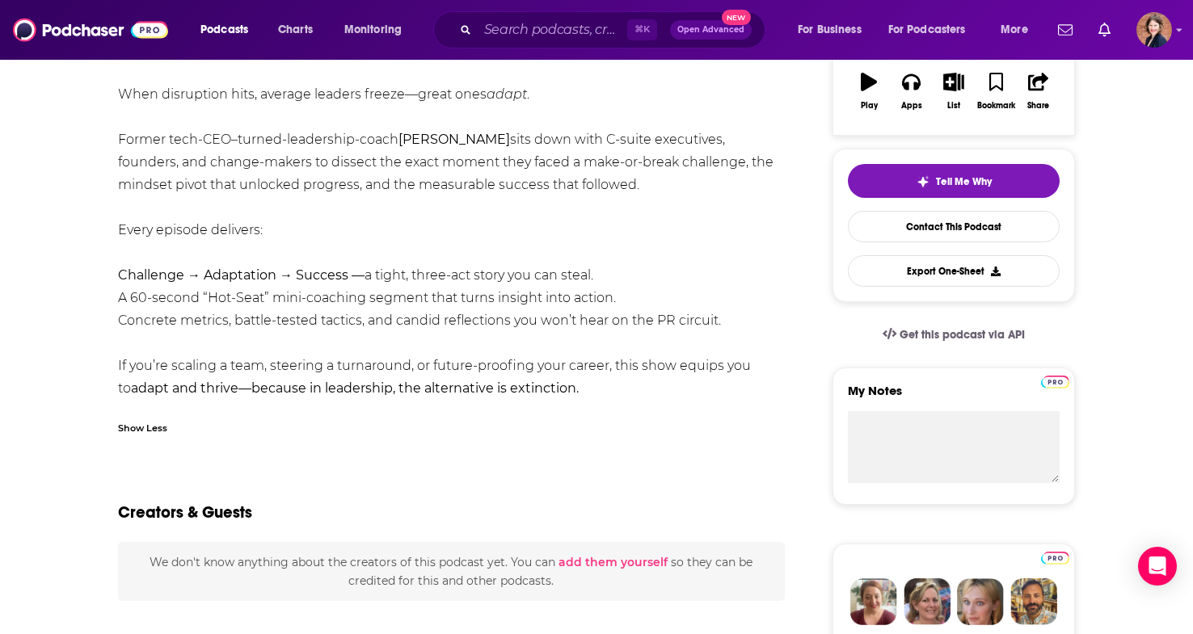
scroll to position [252, 0]
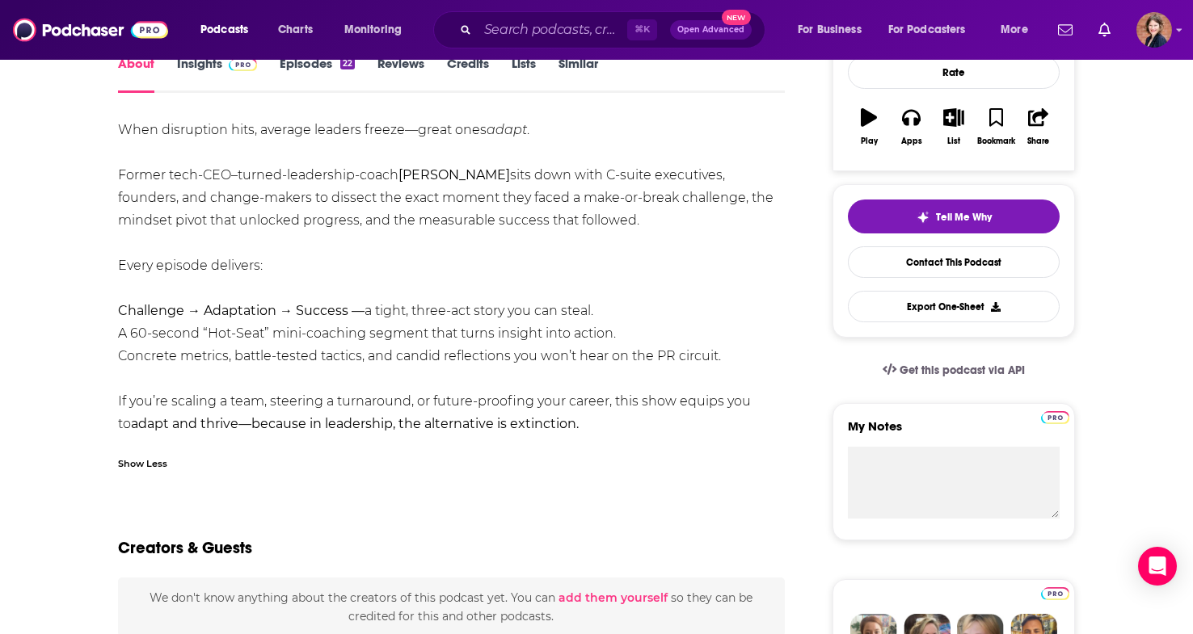
click at [213, 78] on link "Insights" at bounding box center [217, 74] width 80 height 37
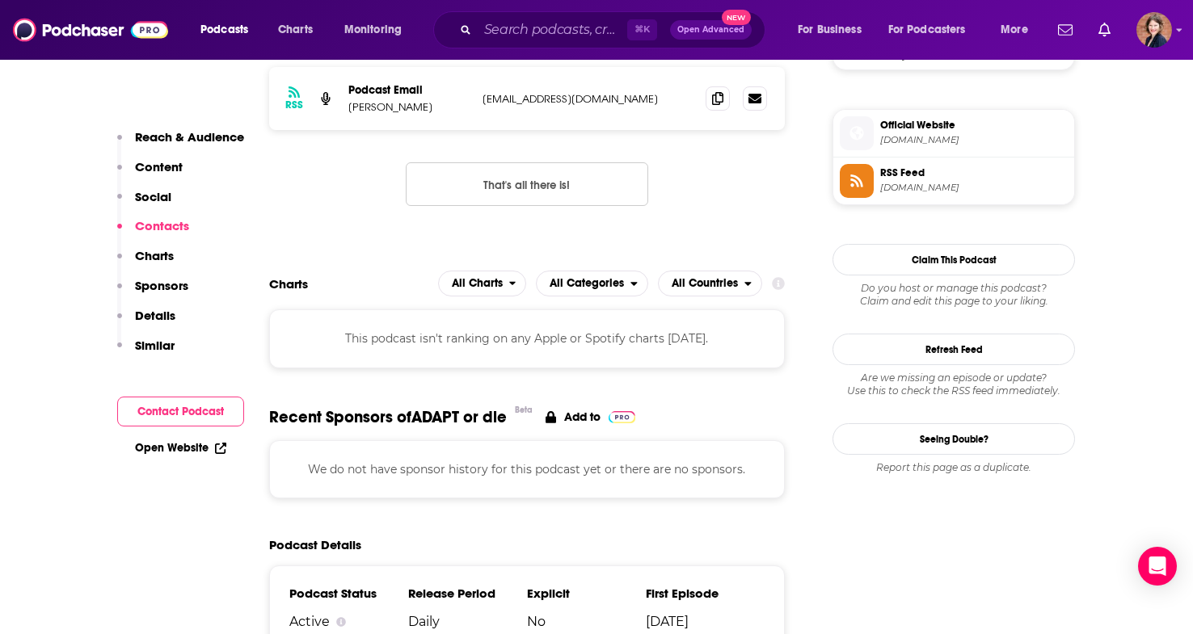
scroll to position [1057, 0]
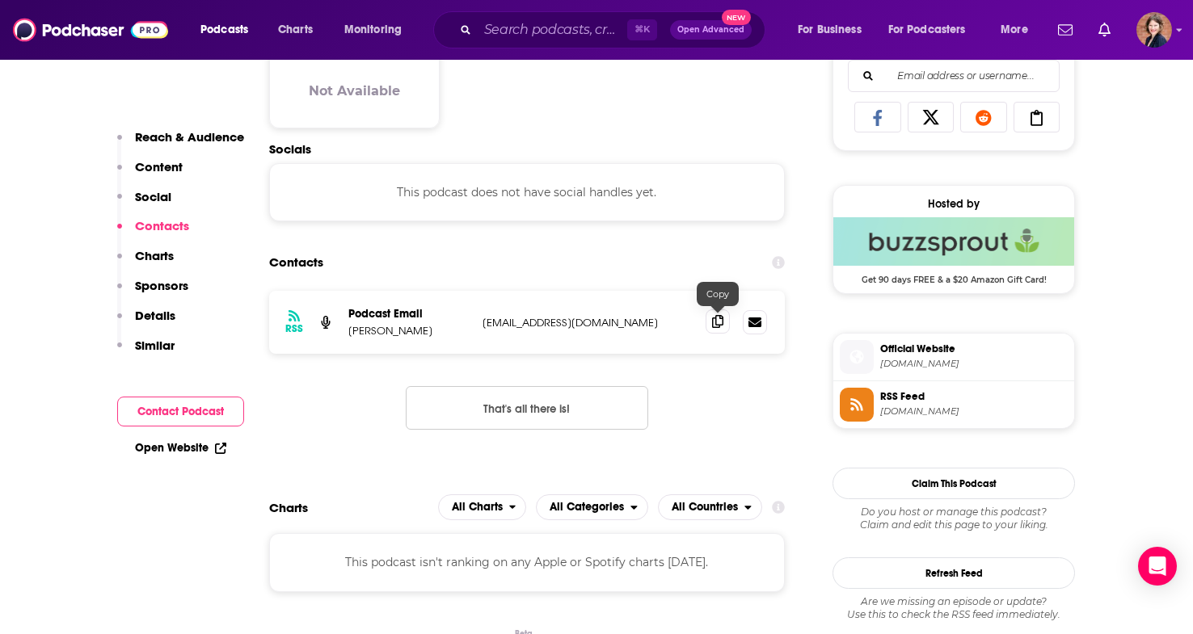
click at [715, 323] on icon at bounding box center [717, 321] width 11 height 13
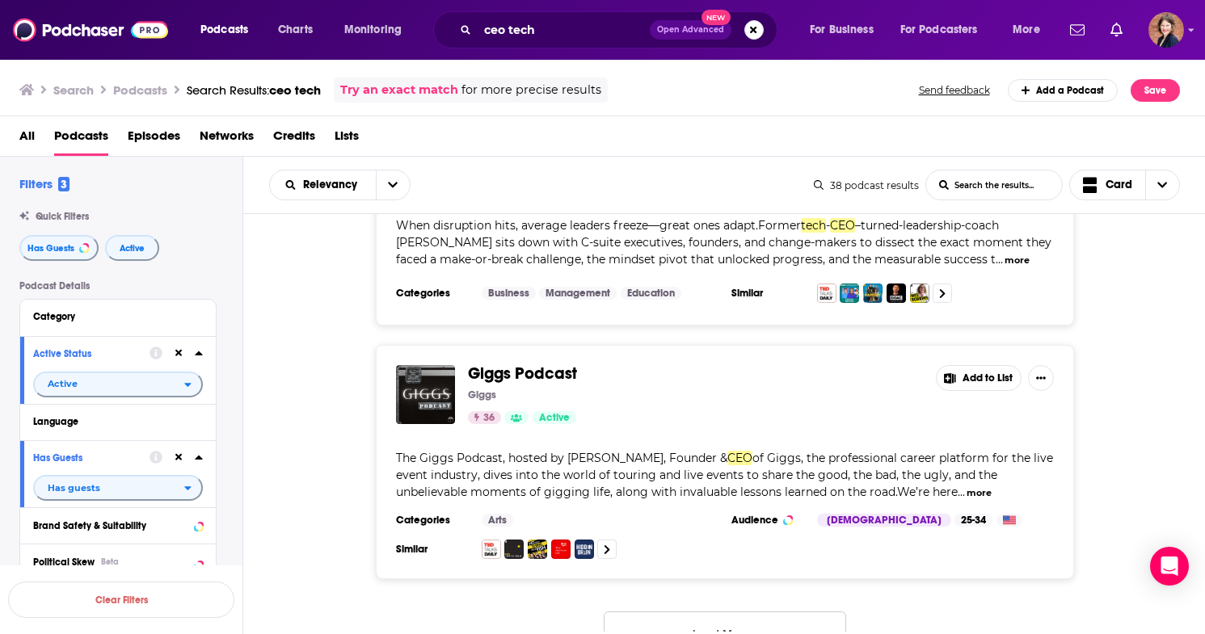
scroll to position [6006, 0]
click at [788, 613] on button "Load More..." at bounding box center [725, 635] width 242 height 44
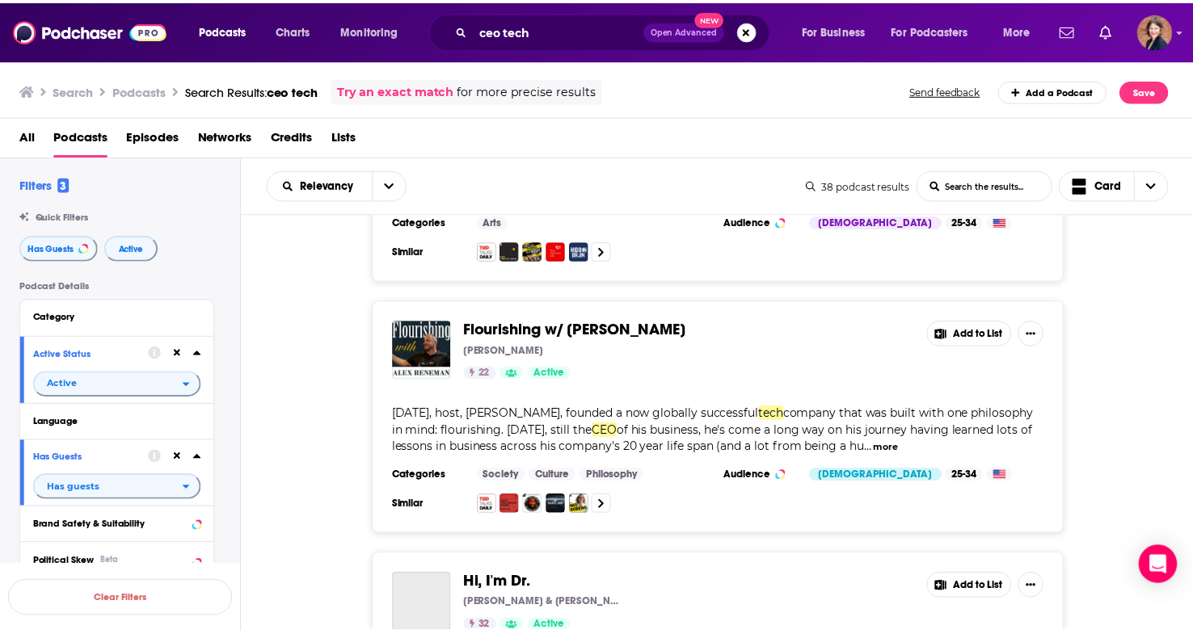
scroll to position [6318, 0]
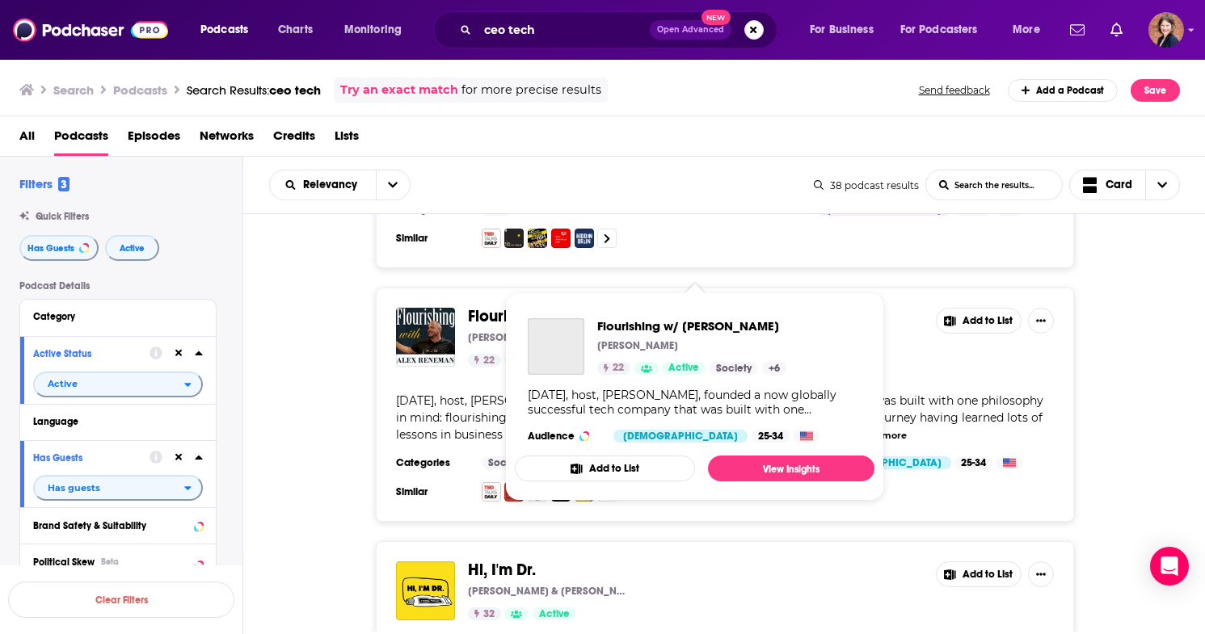
click at [651, 306] on span "Flourishing w/ Alex Reneman" at bounding box center [580, 316] width 225 height 20
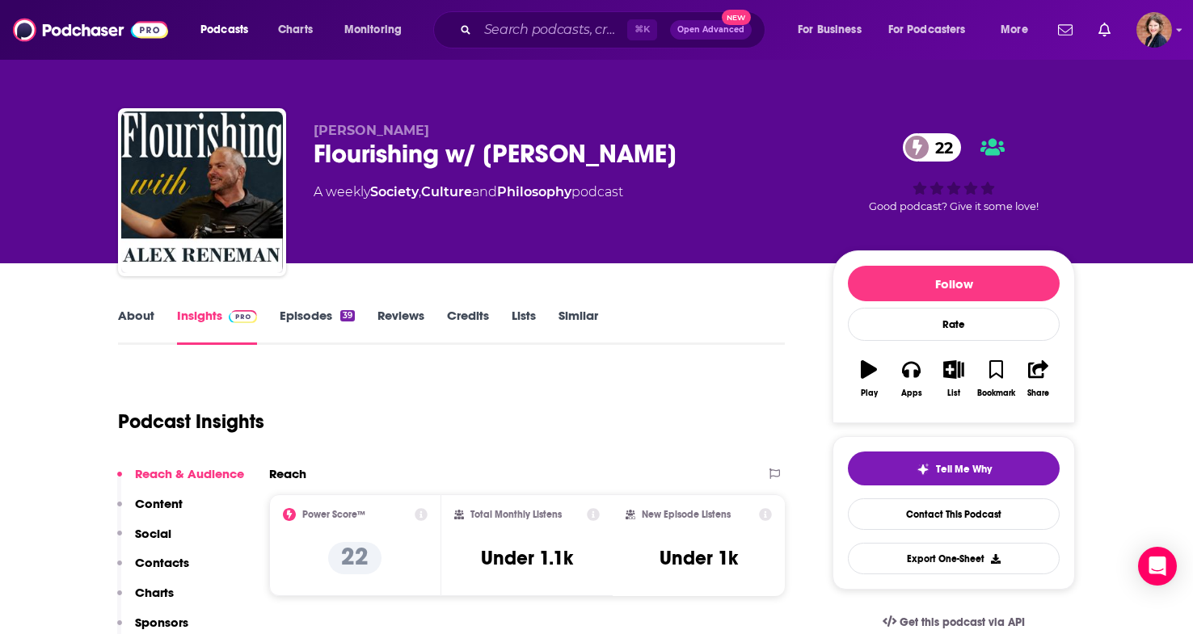
click at [145, 315] on link "About" at bounding box center [136, 326] width 36 height 37
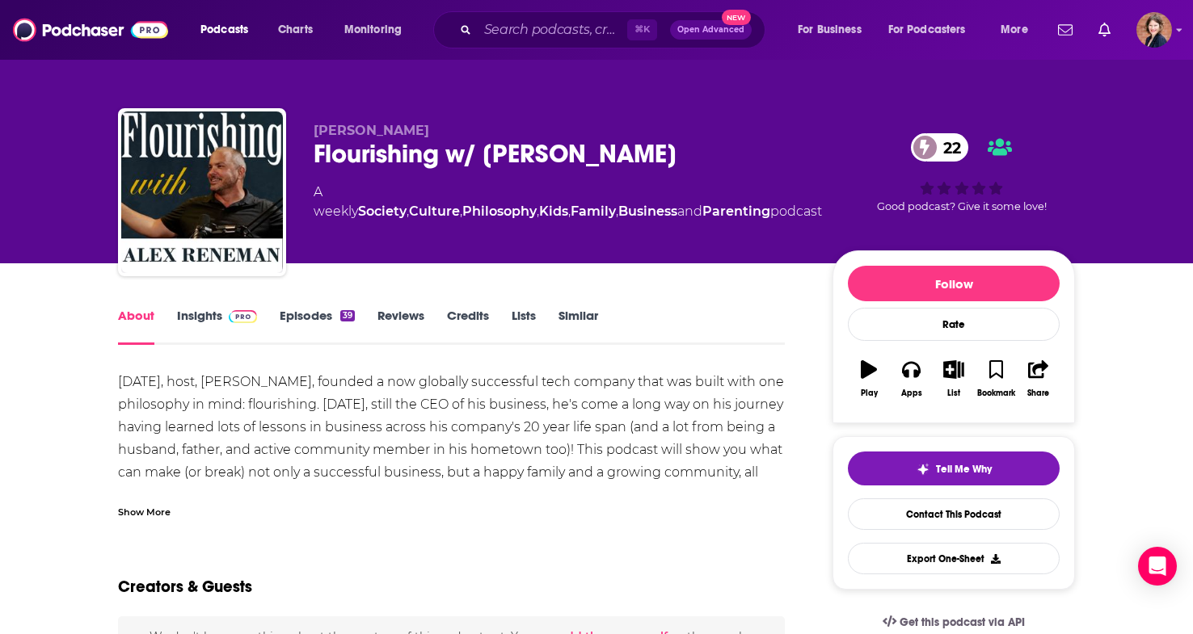
click at [160, 509] on div "Show More" at bounding box center [144, 511] width 53 height 15
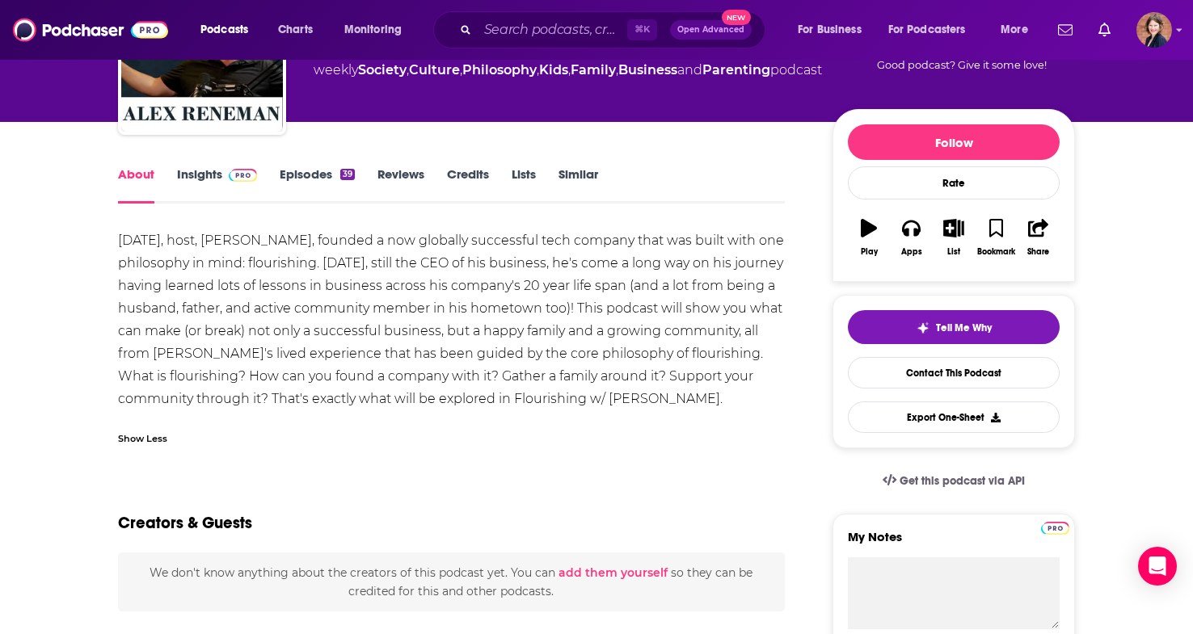
scroll to position [135, 0]
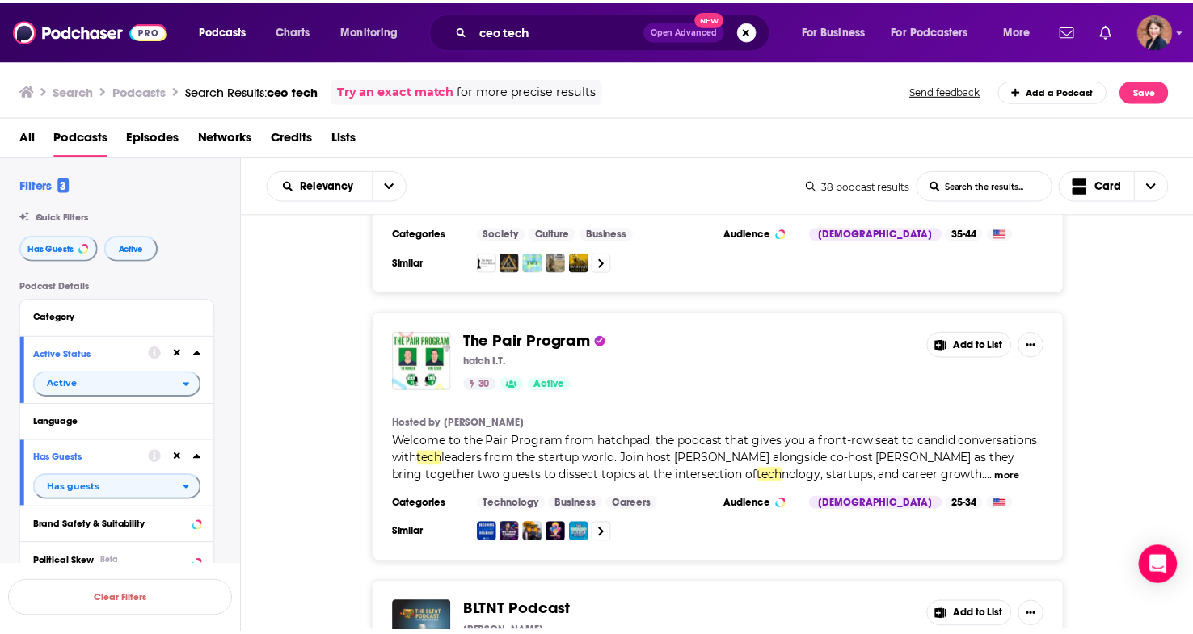
scroll to position [7637, 0]
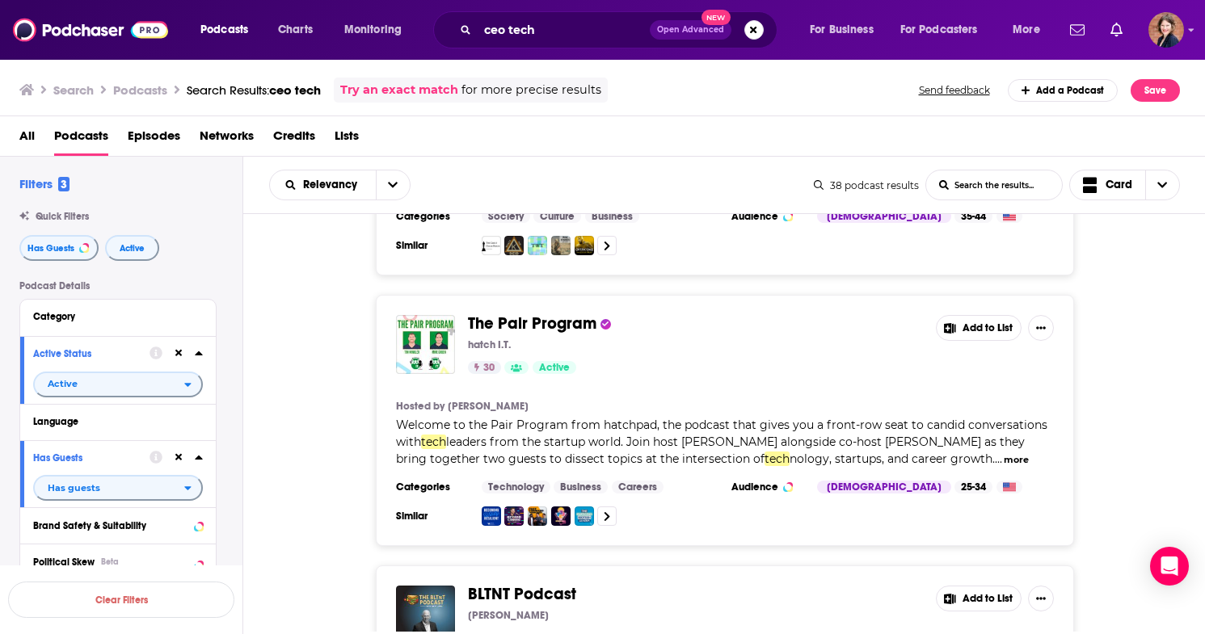
click at [554, 314] on span "The Pair Program" at bounding box center [532, 324] width 129 height 20
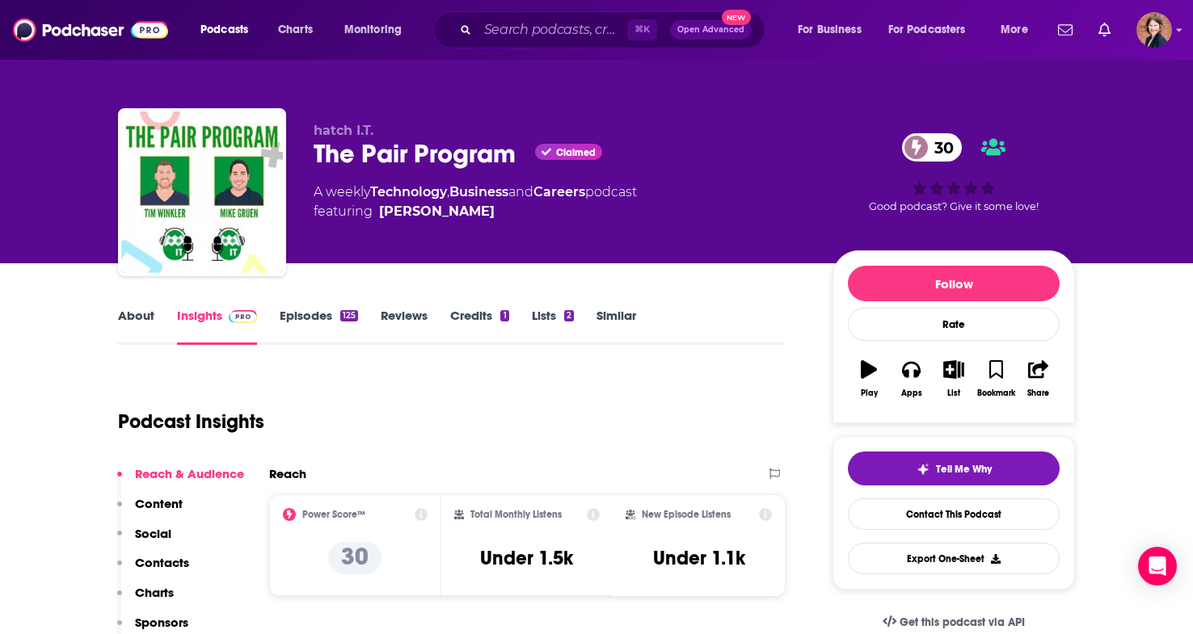
click at [143, 323] on link "About" at bounding box center [136, 326] width 36 height 37
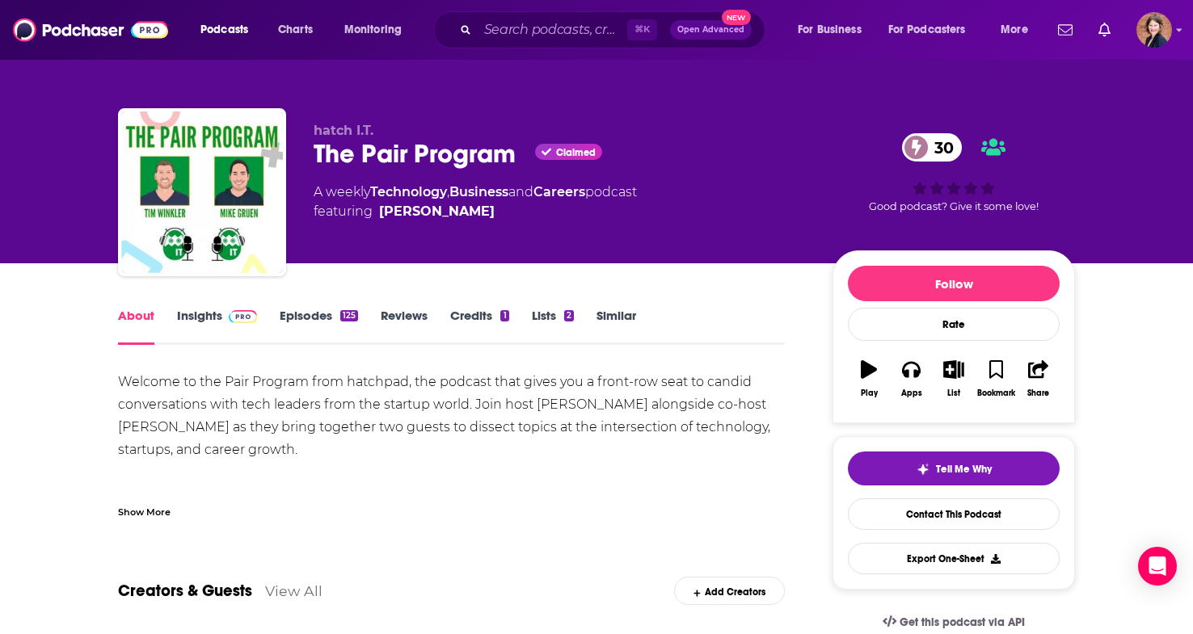
scroll to position [83, 0]
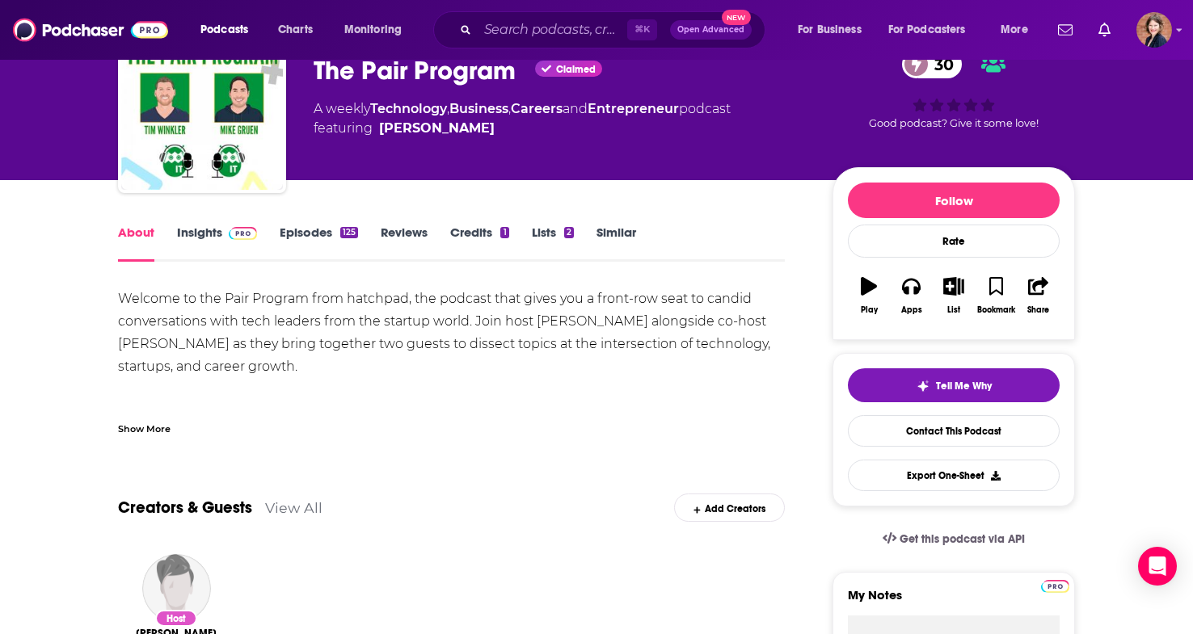
click at [171, 427] on div "Show More" at bounding box center [451, 422] width 667 height 27
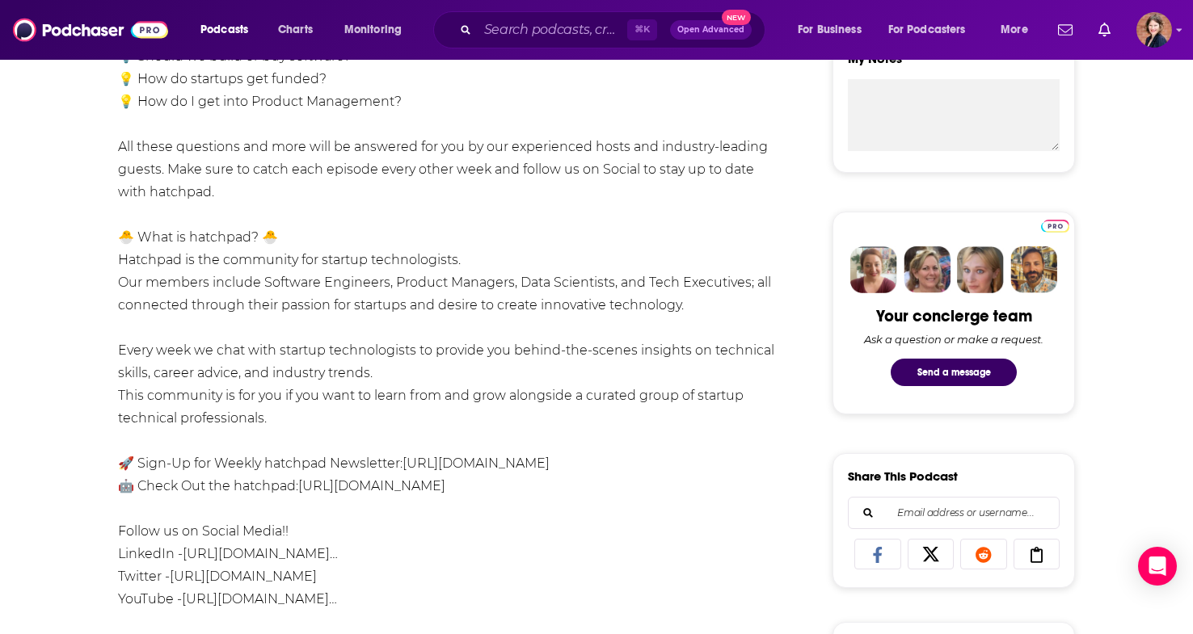
scroll to position [631, 0]
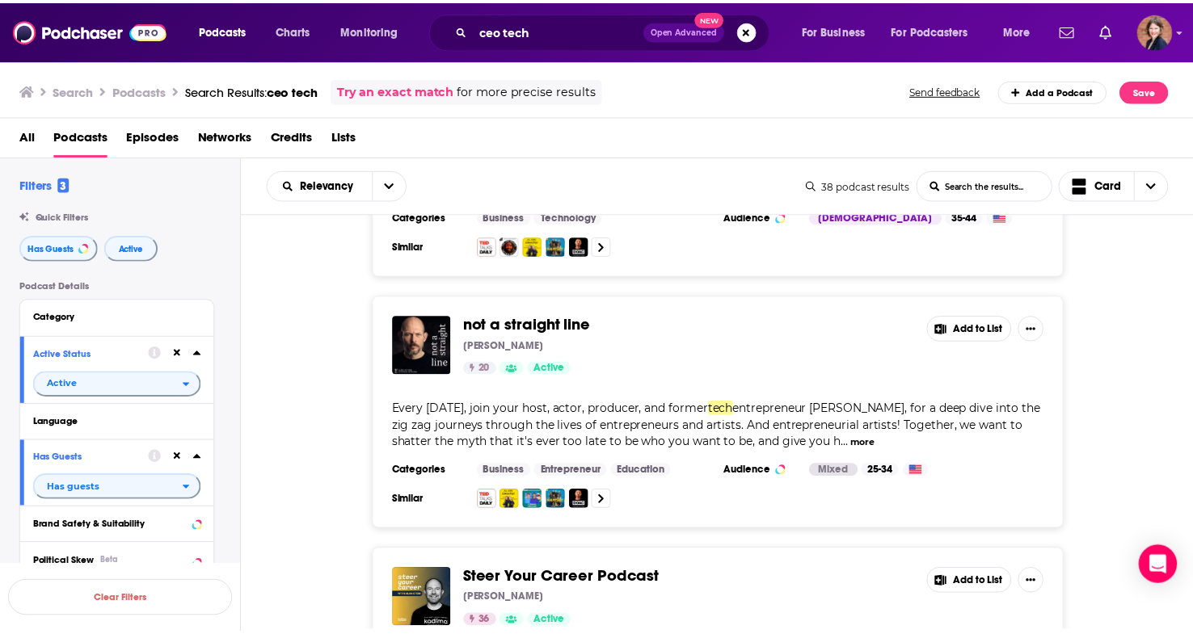
scroll to position [8159, 0]
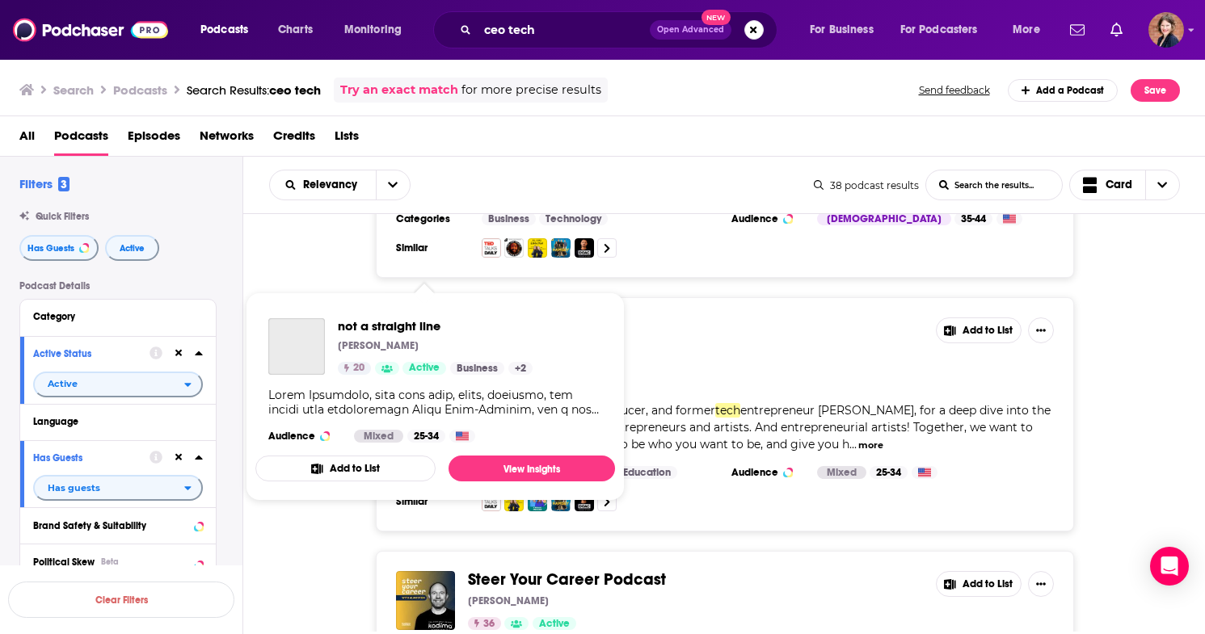
click at [419, 318] on img "not a straight line" at bounding box center [425, 347] width 59 height 59
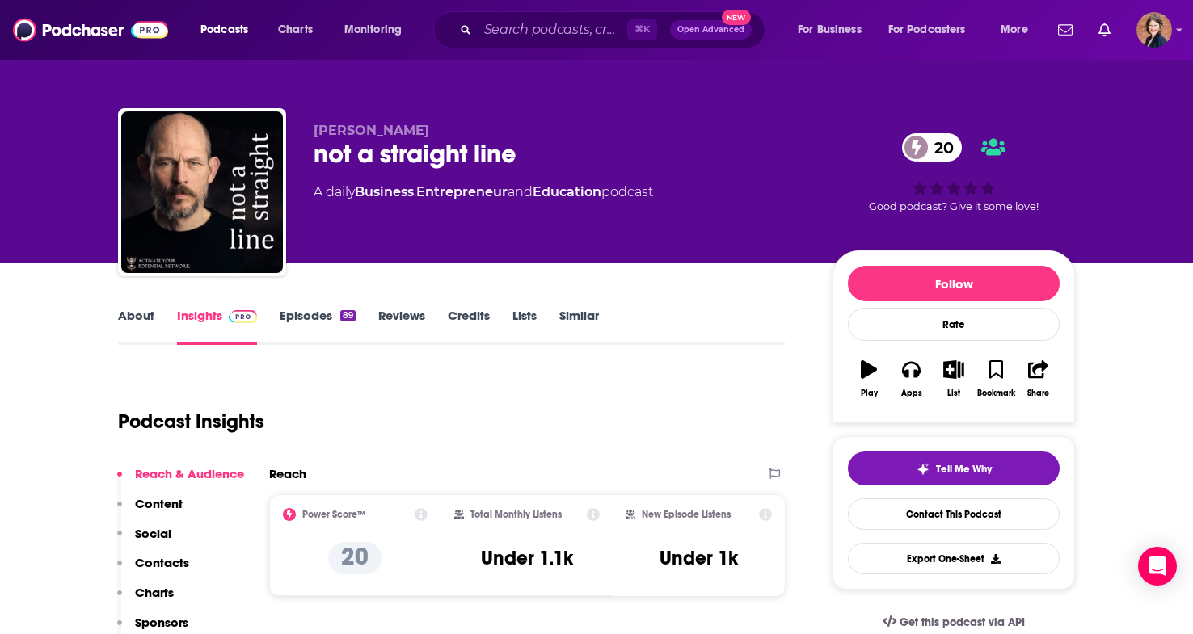
click at [145, 322] on link "About" at bounding box center [136, 326] width 36 height 37
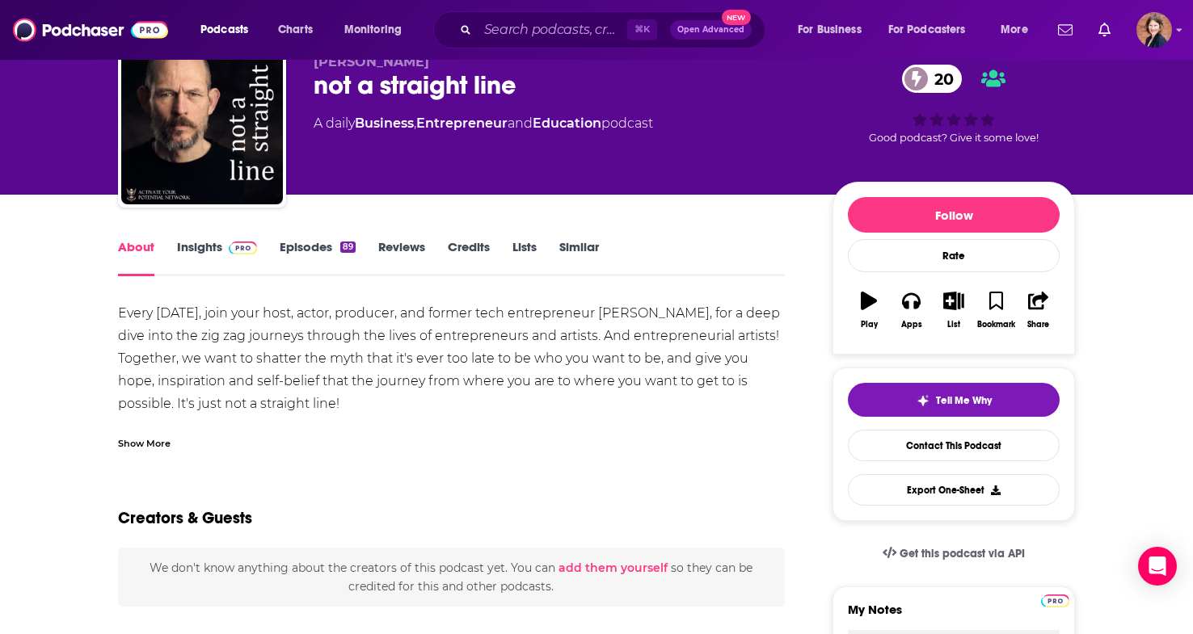
scroll to position [75, 0]
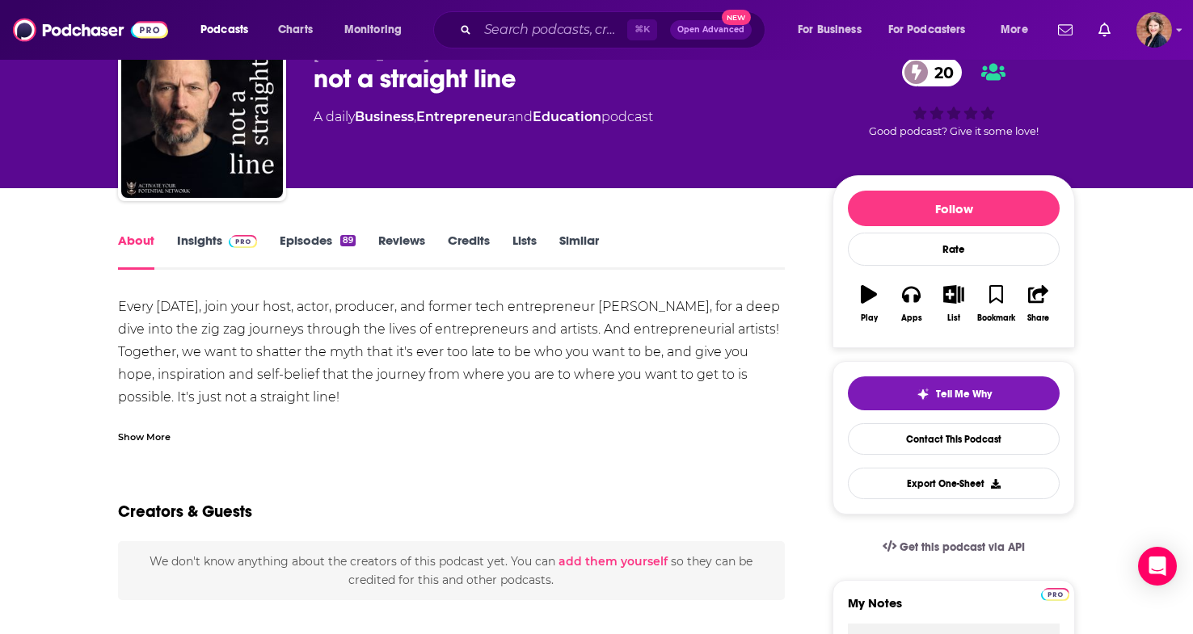
click at [154, 440] on div "Show More" at bounding box center [144, 435] width 53 height 15
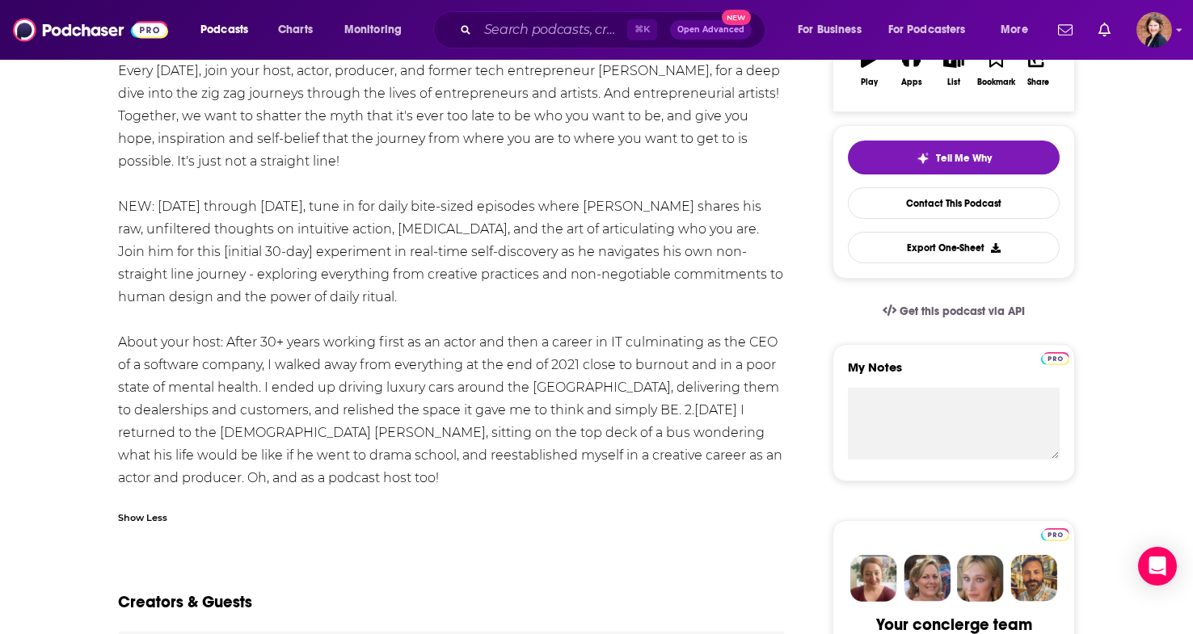
scroll to position [318, 0]
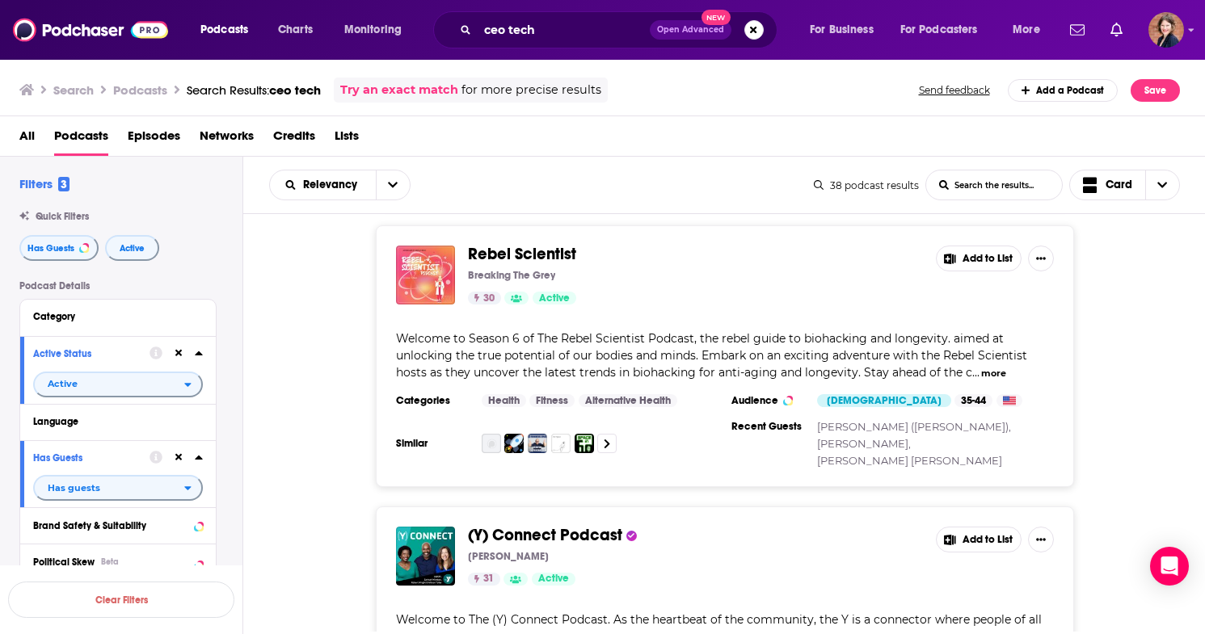
scroll to position [9293, 0]
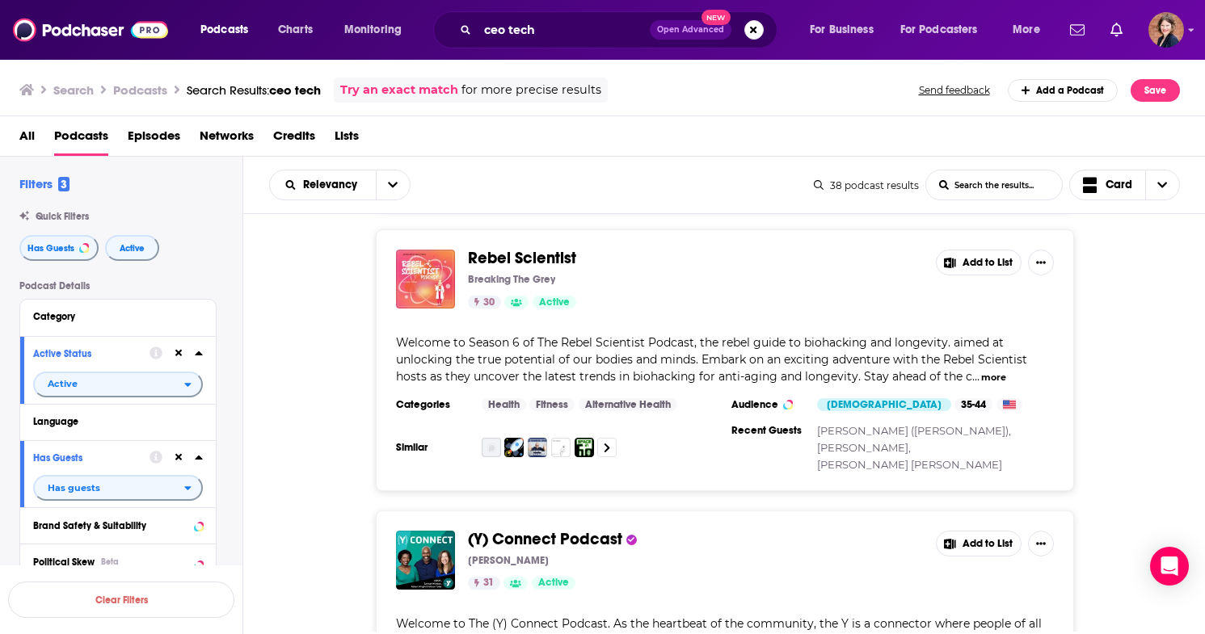
click at [991, 371] on button "more" at bounding box center [993, 378] width 25 height 14
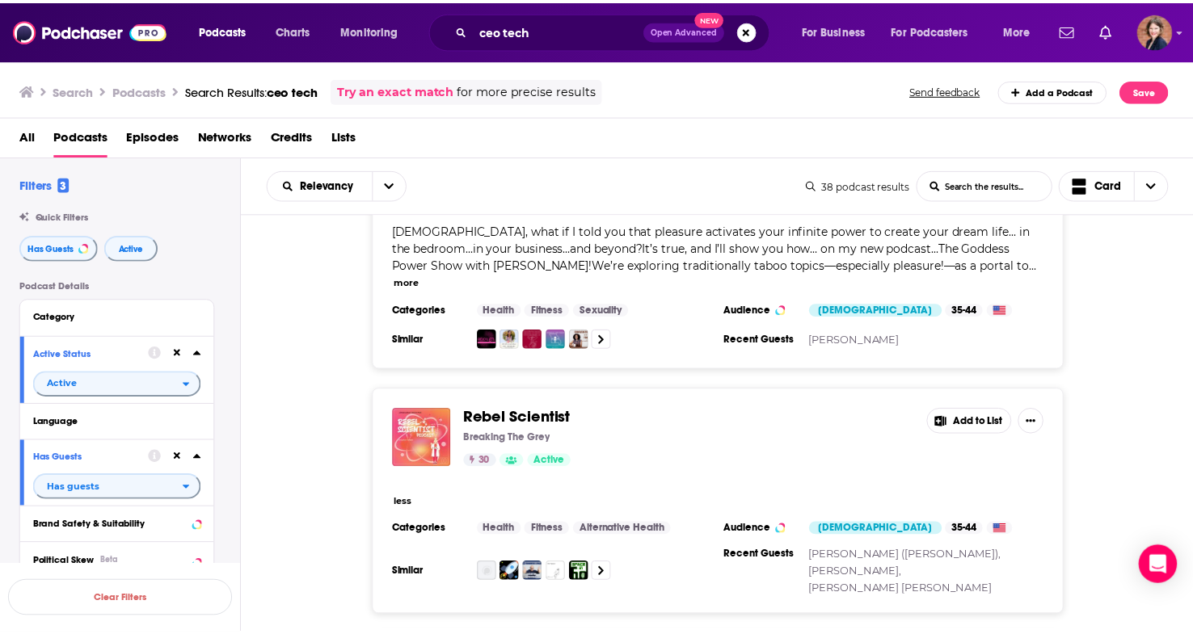
scroll to position [9121, 0]
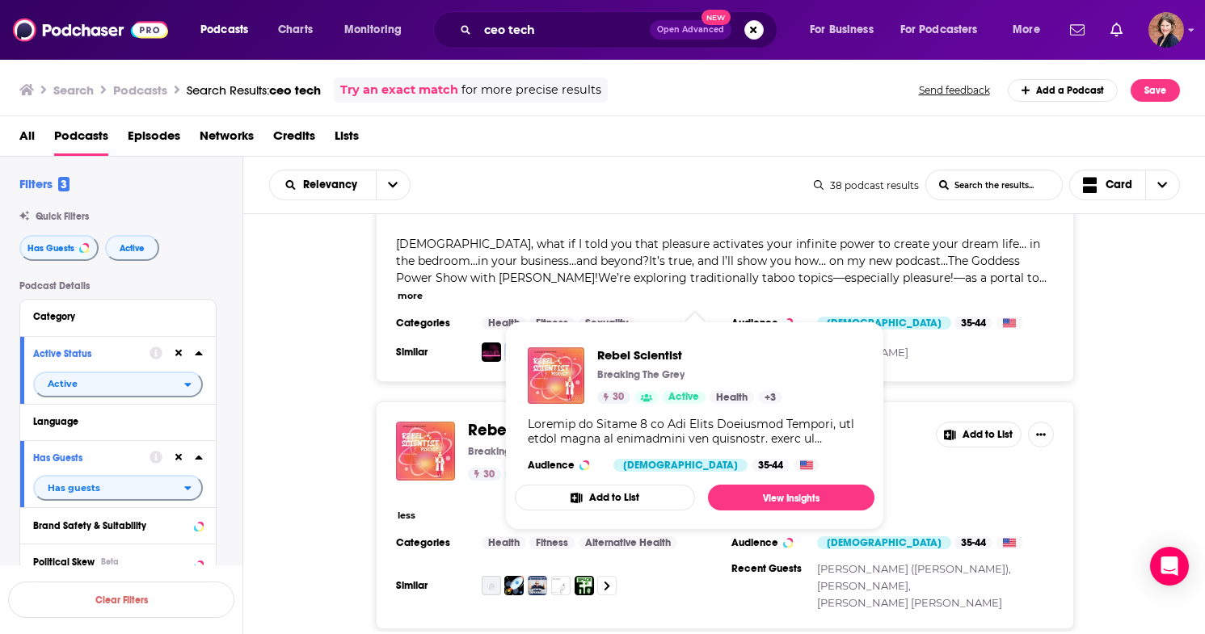
click at [554, 420] on span "Rebel Scientist" at bounding box center [522, 430] width 108 height 20
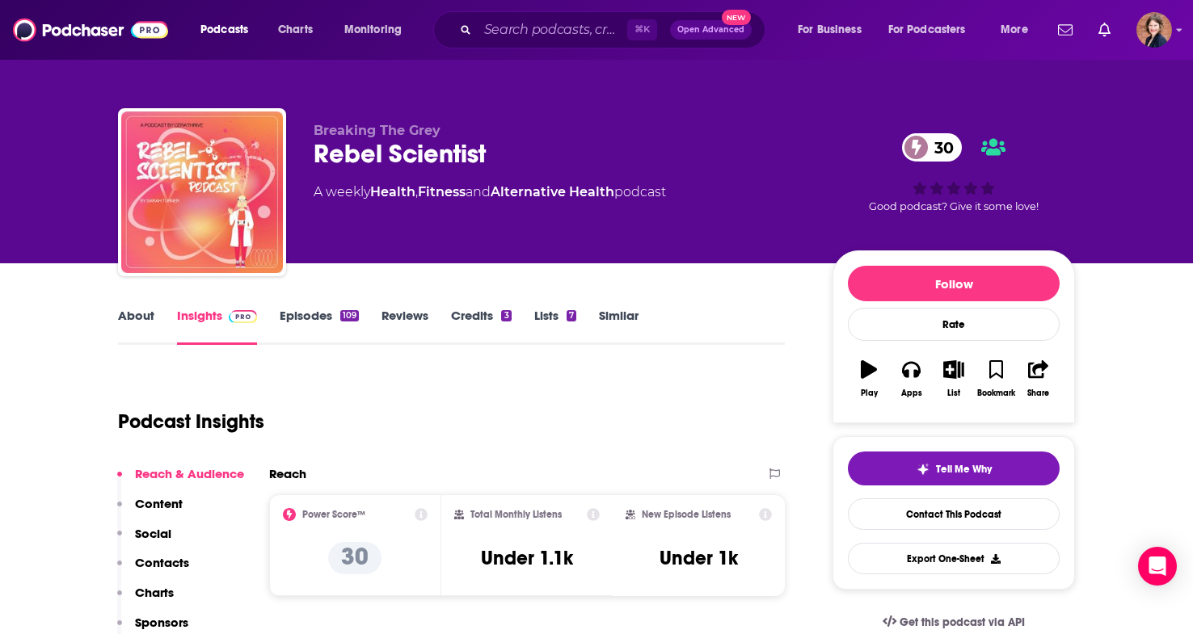
click at [146, 318] on link "About" at bounding box center [136, 326] width 36 height 37
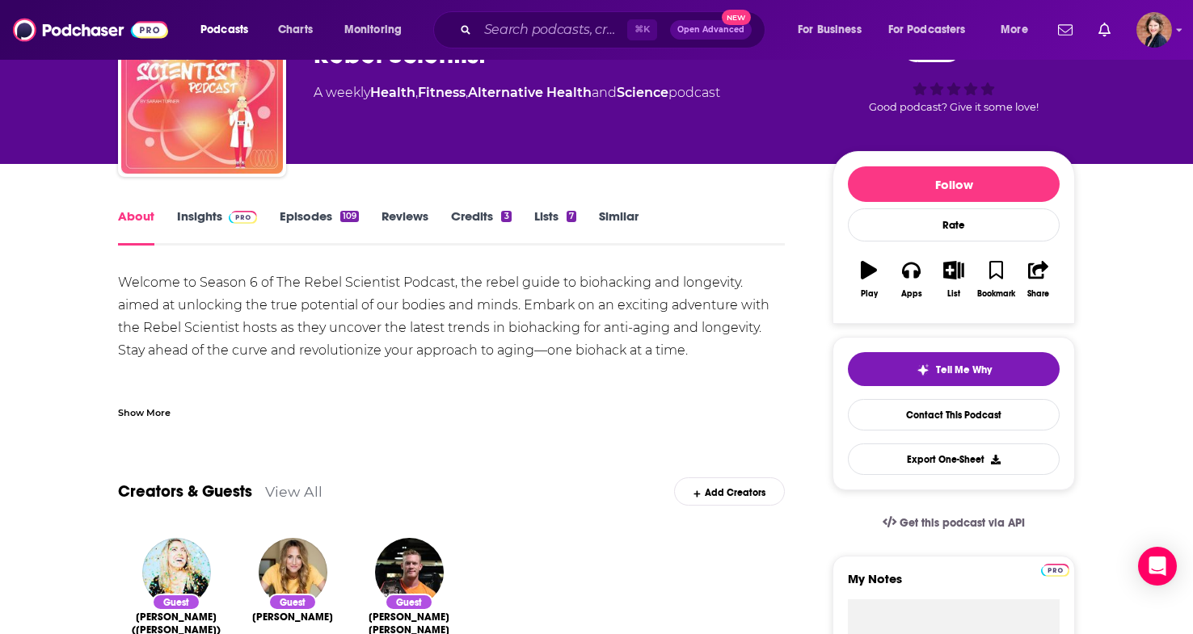
scroll to position [135, 0]
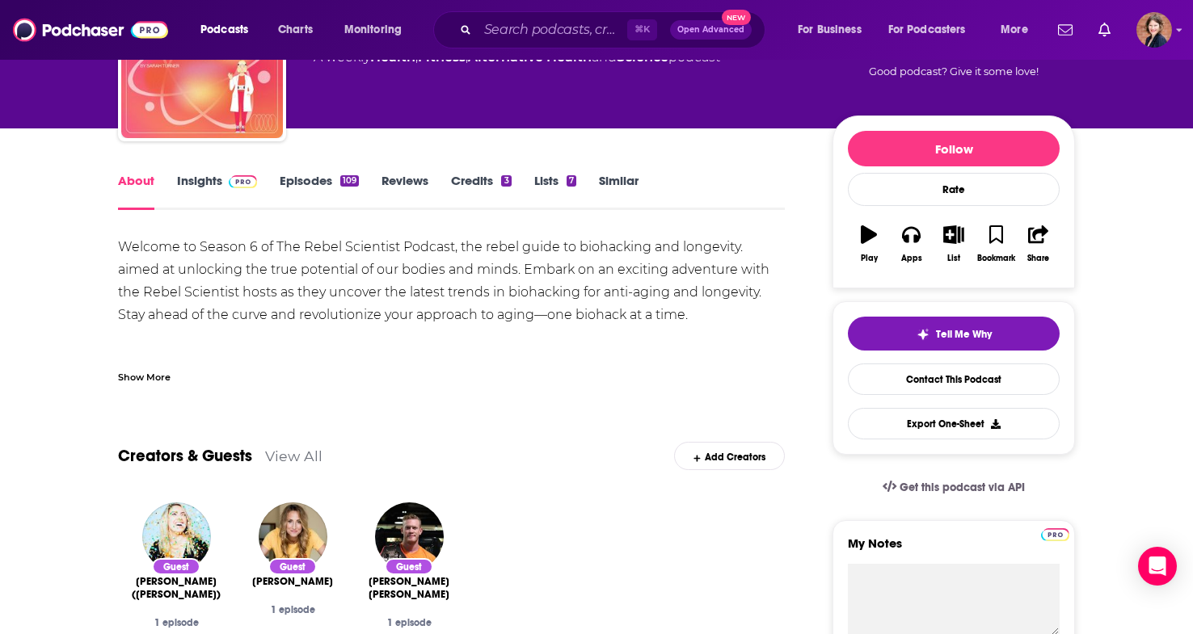
click at [158, 373] on div "Show More" at bounding box center [144, 376] width 53 height 15
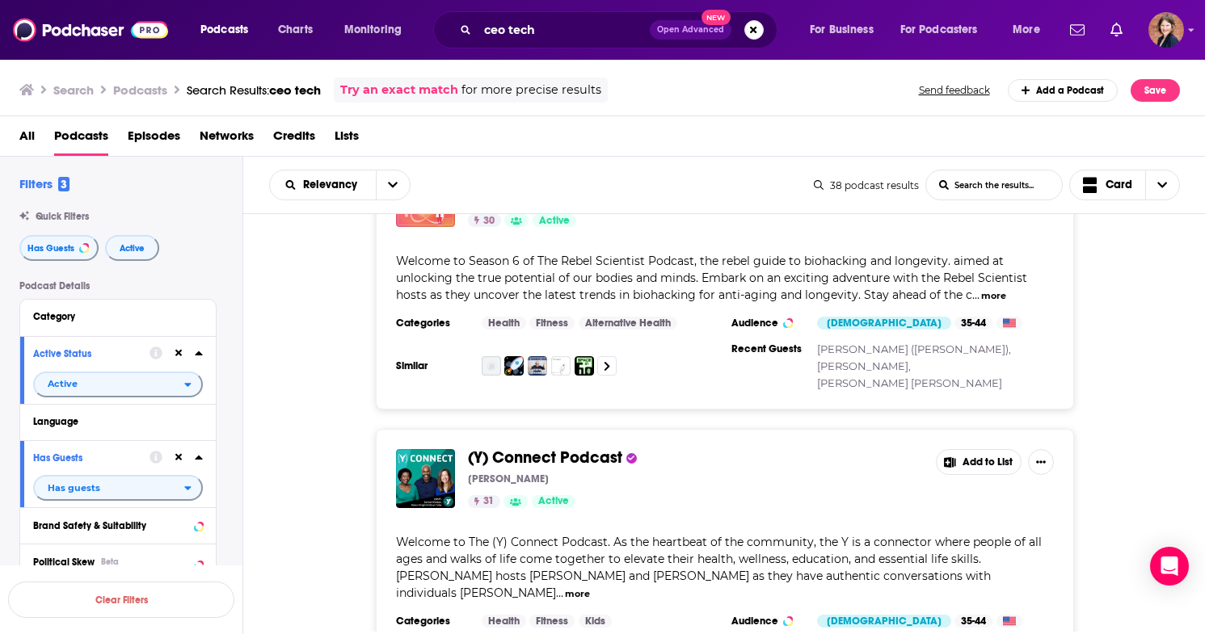
scroll to position [9162, 0]
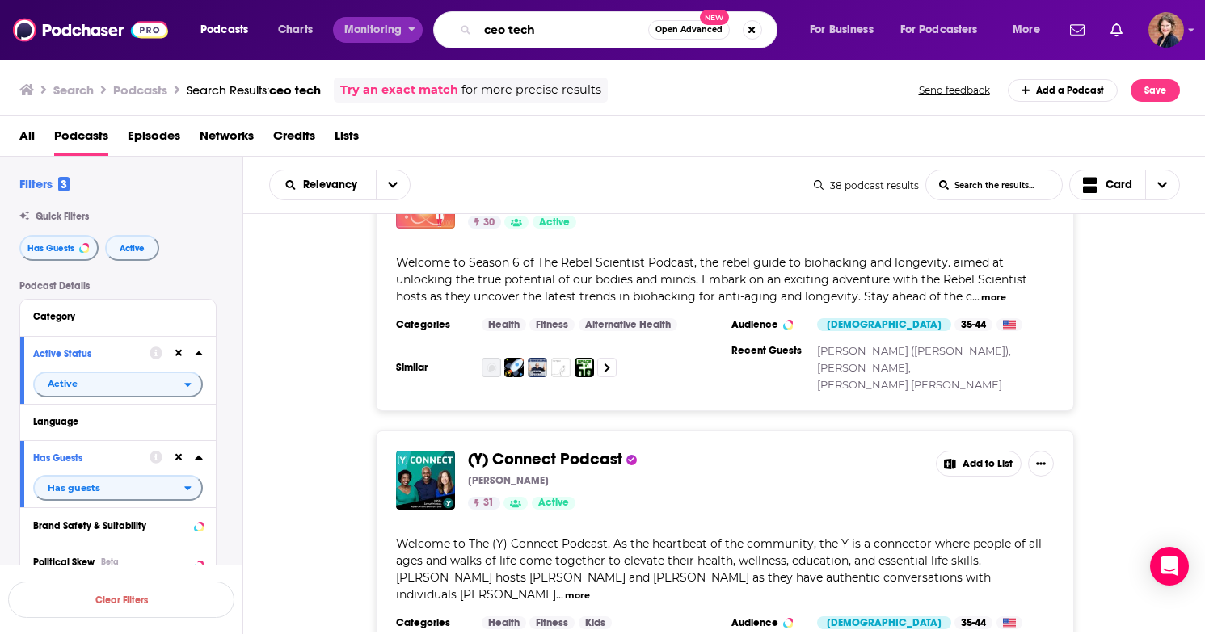
drag, startPoint x: 548, startPoint y: 32, endPoint x: 421, endPoint y: 31, distance: 126.9
click at [421, 31] on div "Podcasts Charts Monitoring ceo tech Open Advanced New For Business For Podcaste…" at bounding box center [622, 29] width 866 height 37
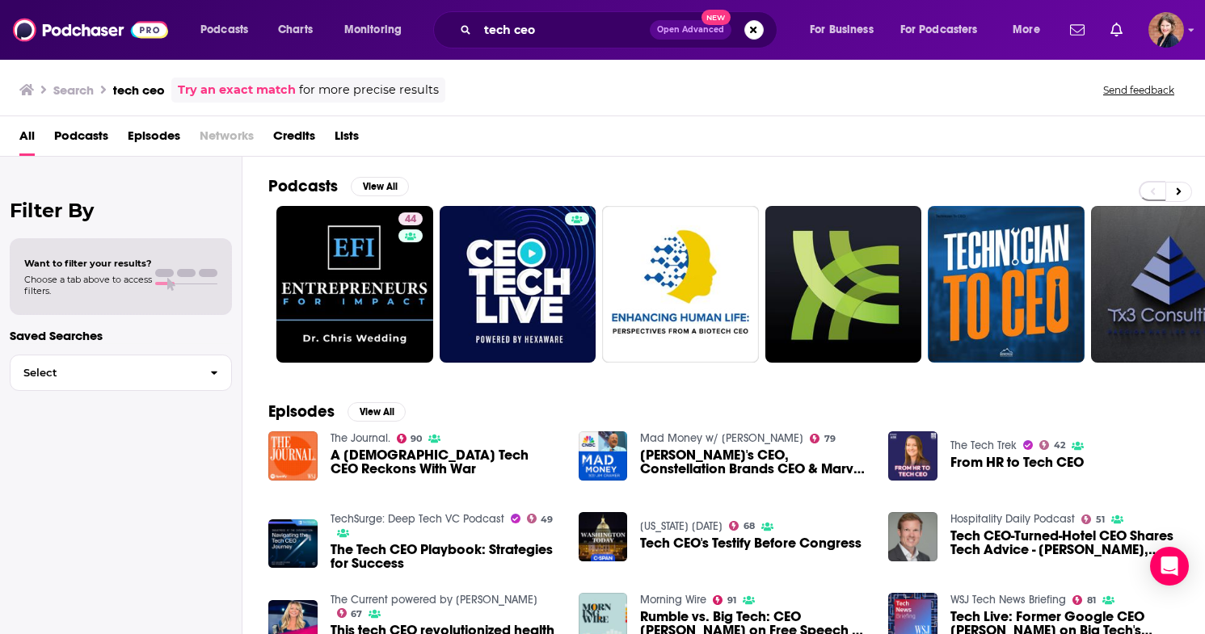
click at [76, 139] on span "Podcasts" at bounding box center [81, 139] width 54 height 33
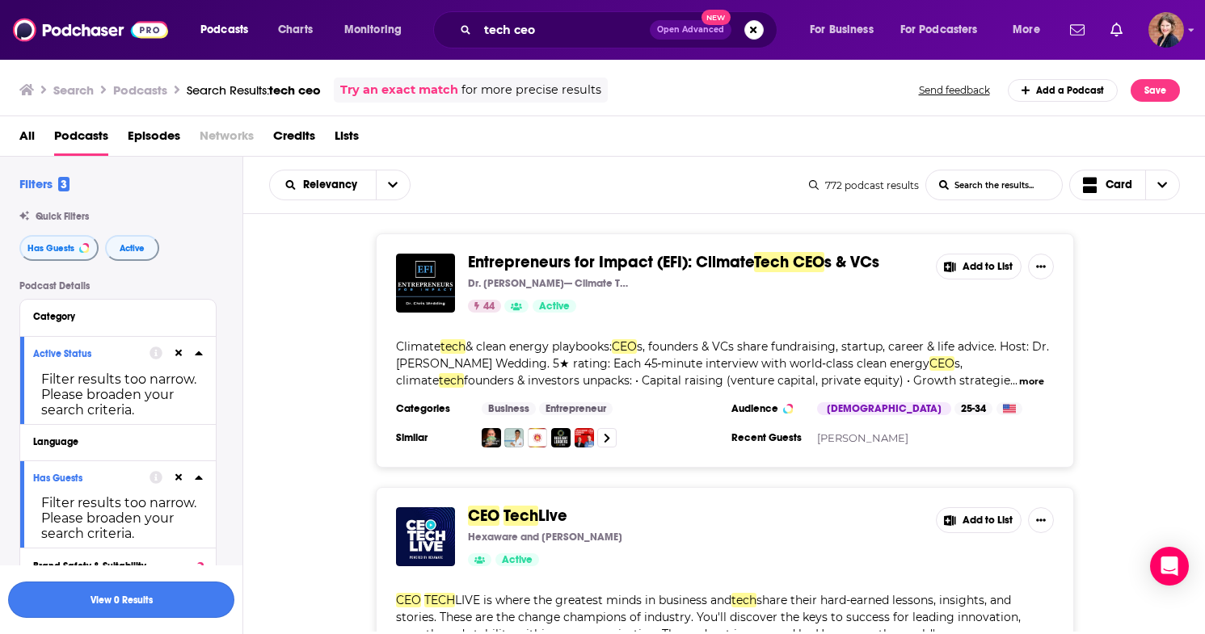
click at [118, 607] on button "View 0 Results" at bounding box center [121, 600] width 226 height 36
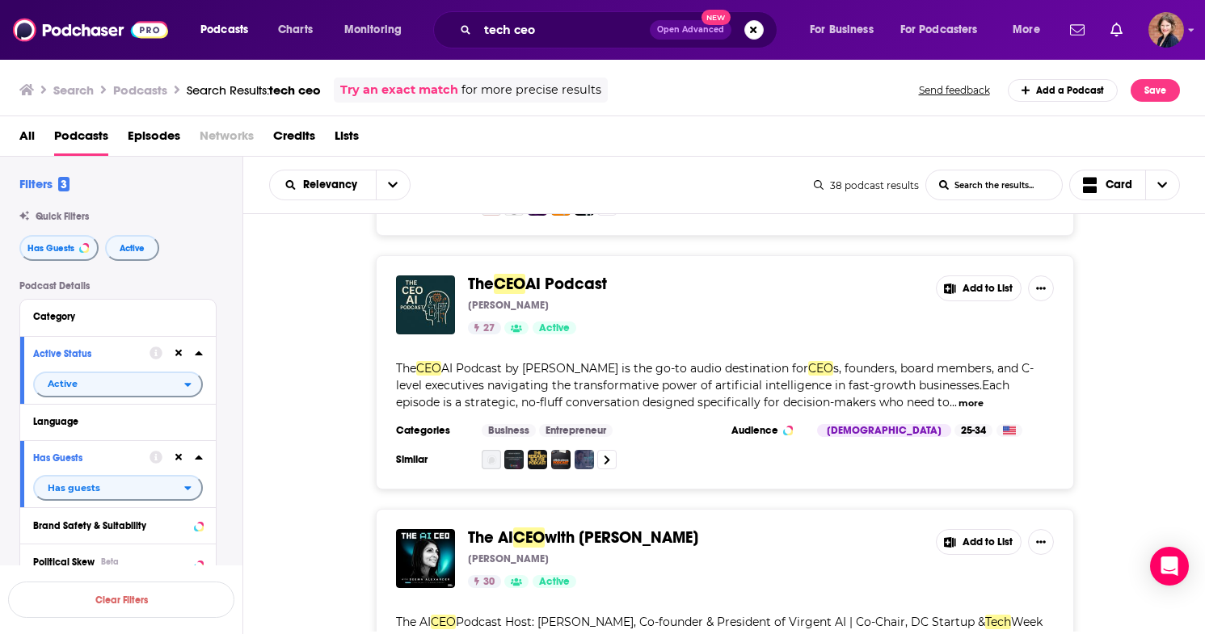
scroll to position [1119, 0]
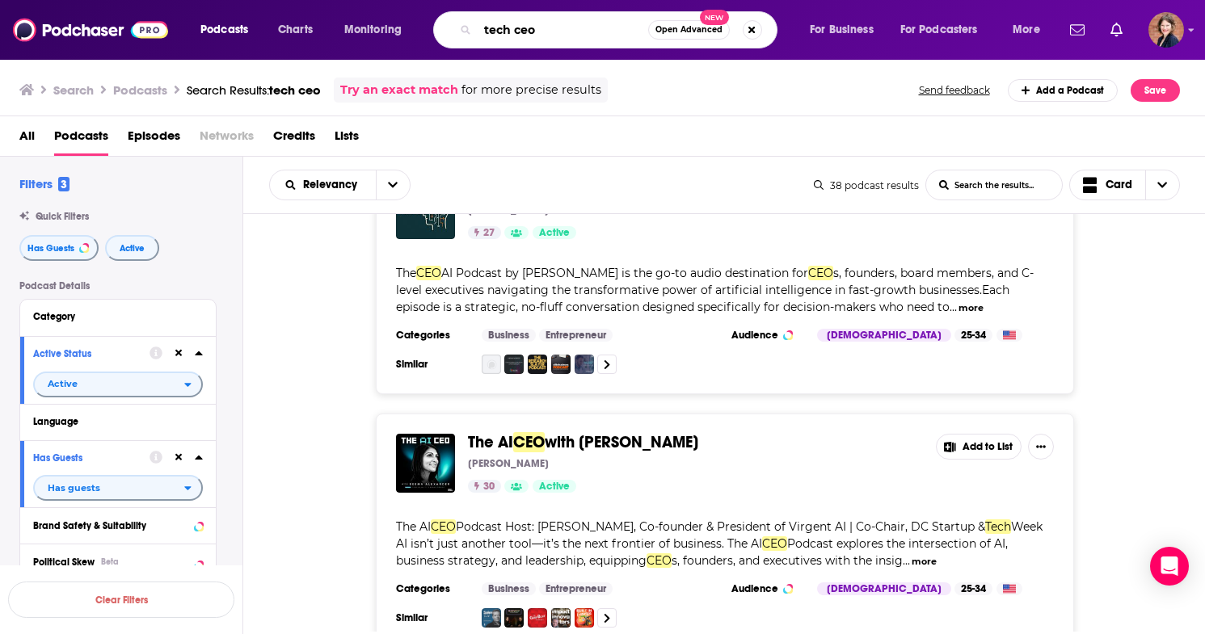
drag, startPoint x: 594, startPoint y: 29, endPoint x: 410, endPoint y: 26, distance: 184.3
click at [410, 26] on div "Podcasts Charts Monitoring tech ceo Open Advanced New For Business For Podcaste…" at bounding box center [622, 29] width 866 height 37
type input "health tech"
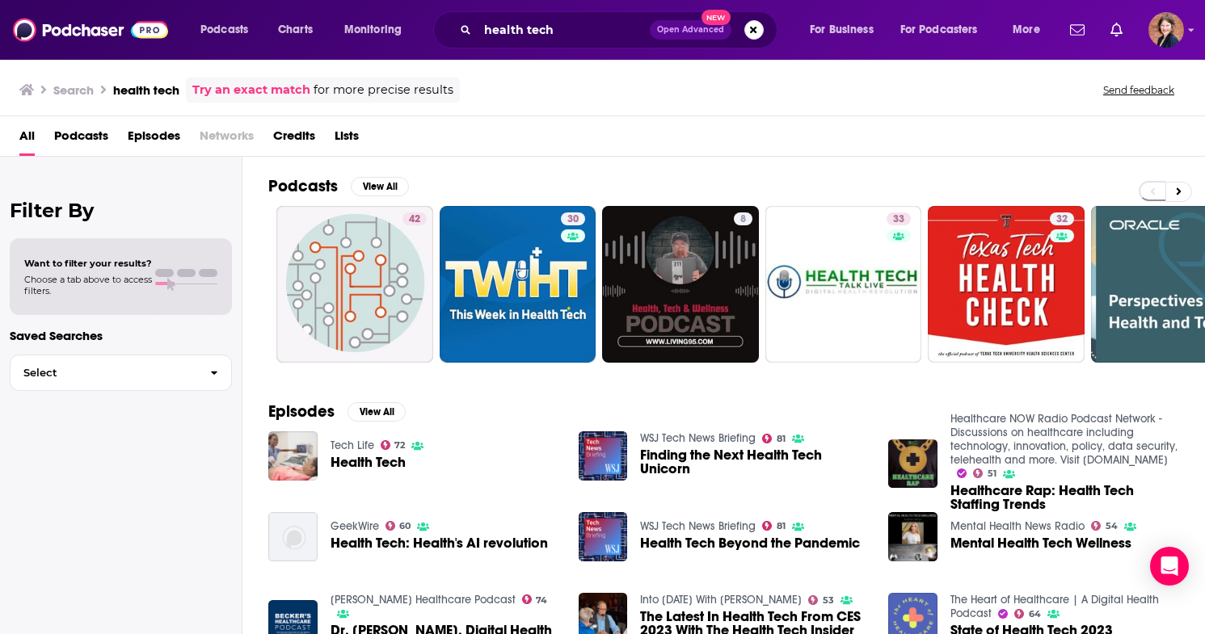
click at [107, 136] on span "Podcasts" at bounding box center [81, 139] width 54 height 33
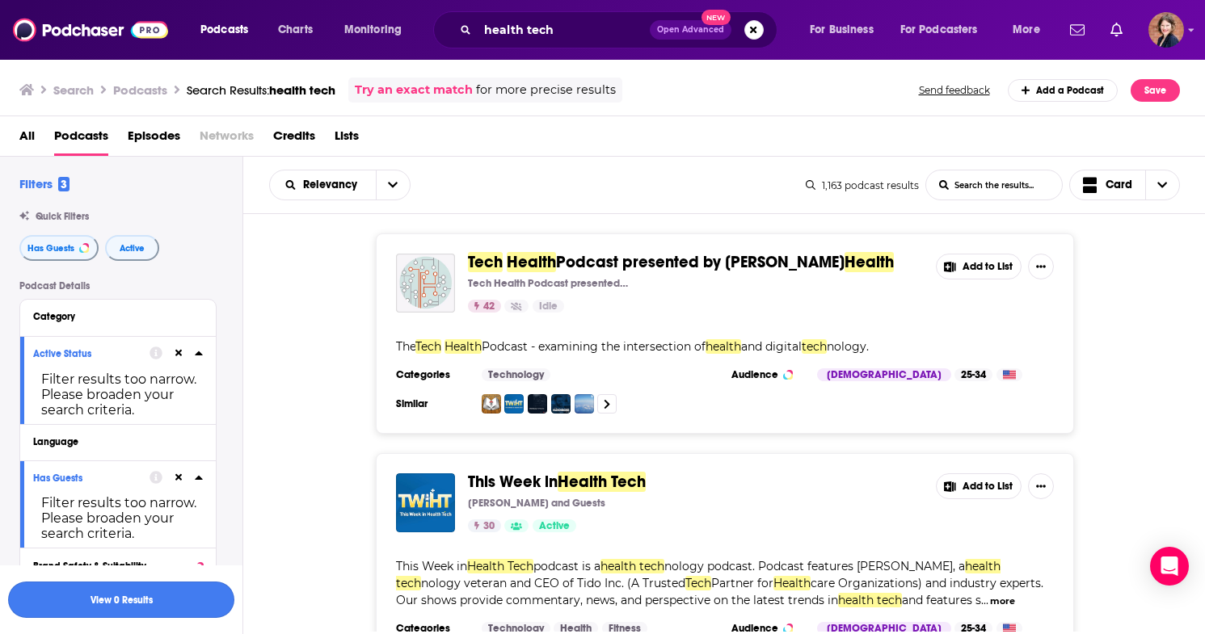
click at [148, 608] on button "View 0 Results" at bounding box center [121, 600] width 226 height 36
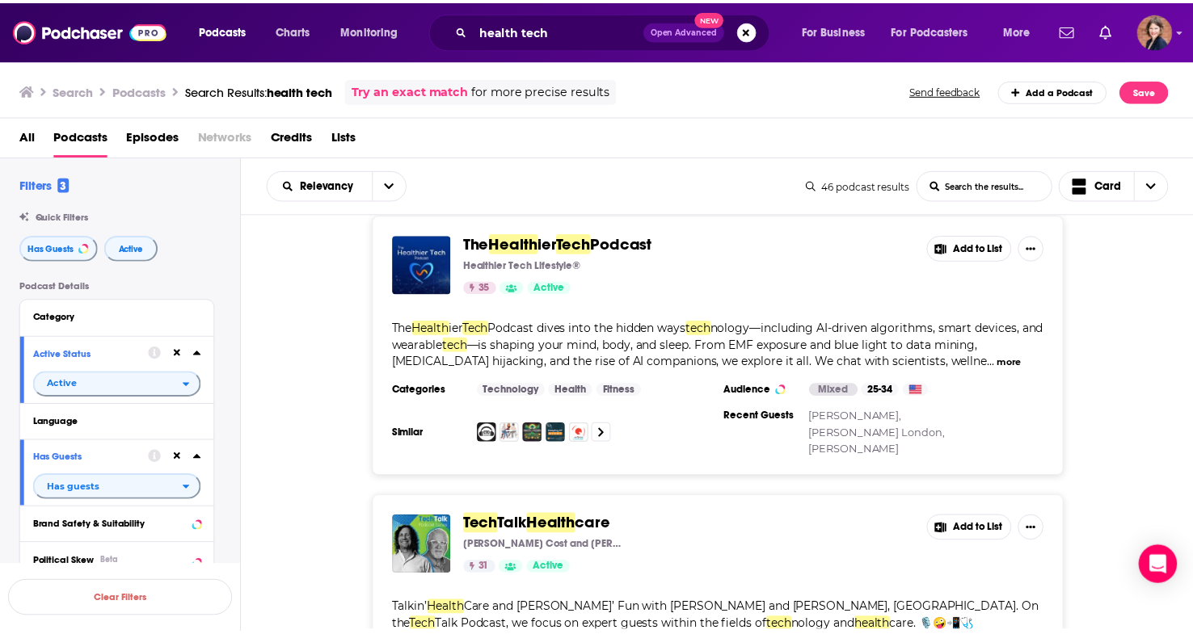
scroll to position [1009, 0]
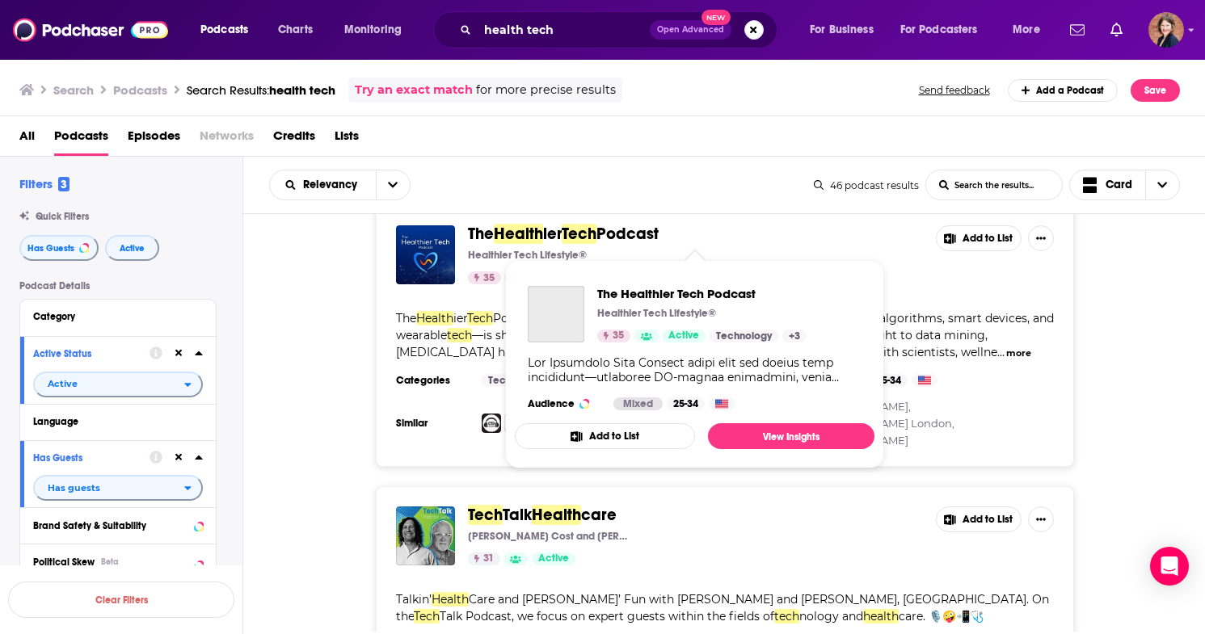
click at [515, 234] on span "Health" at bounding box center [518, 234] width 49 height 20
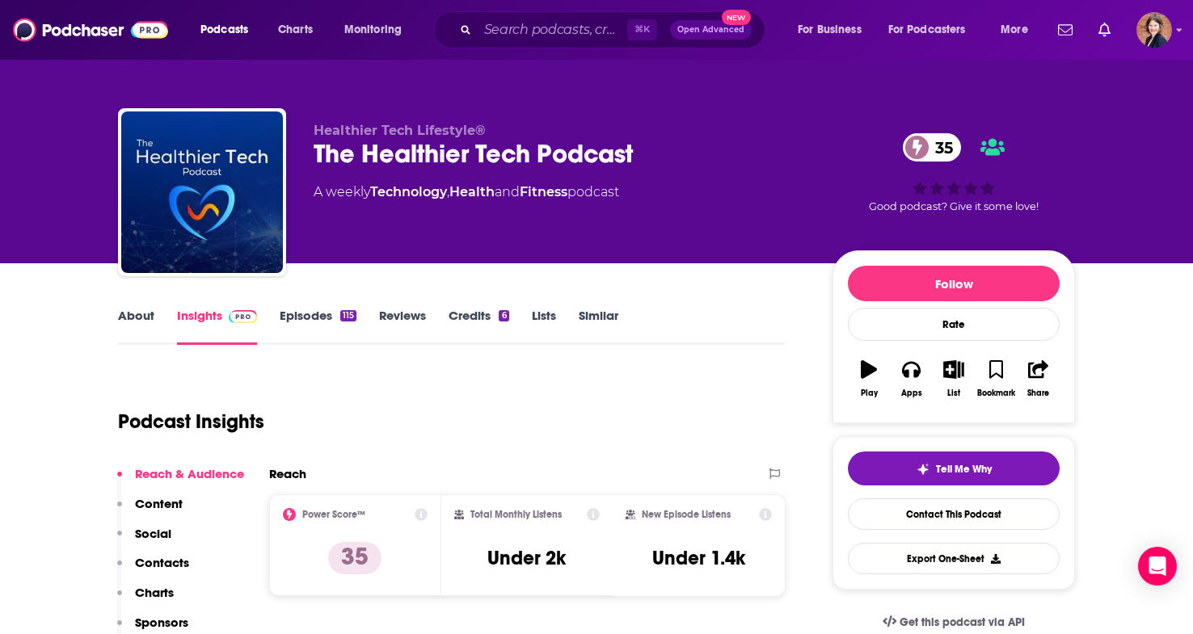
click at [120, 318] on link "About" at bounding box center [136, 326] width 36 height 37
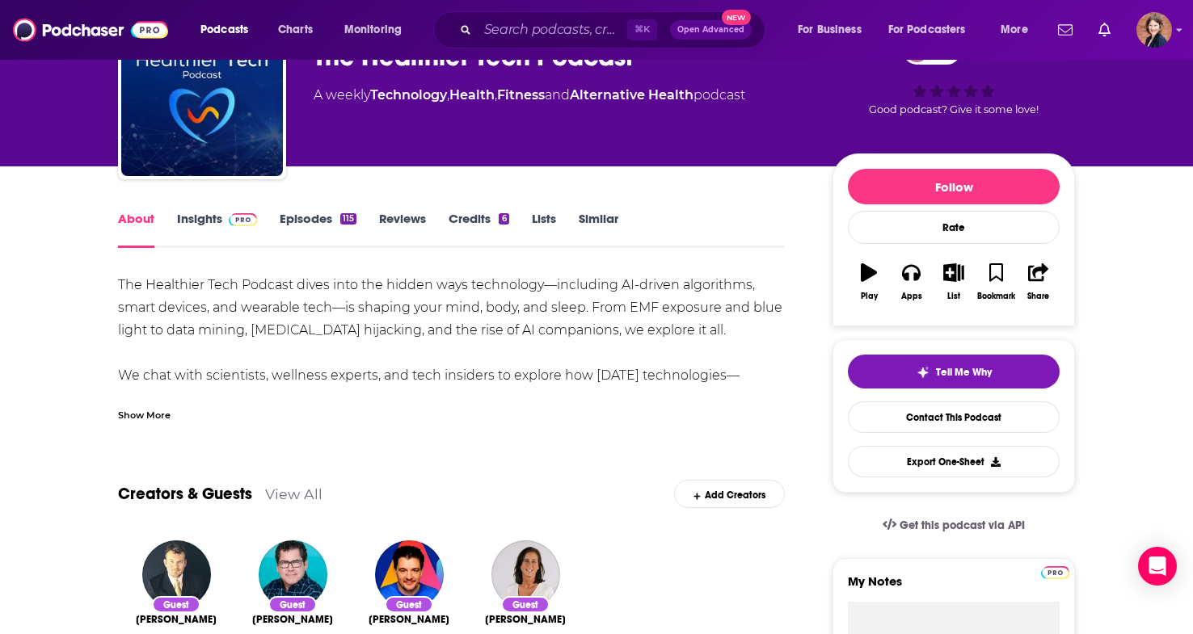
scroll to position [110, 0]
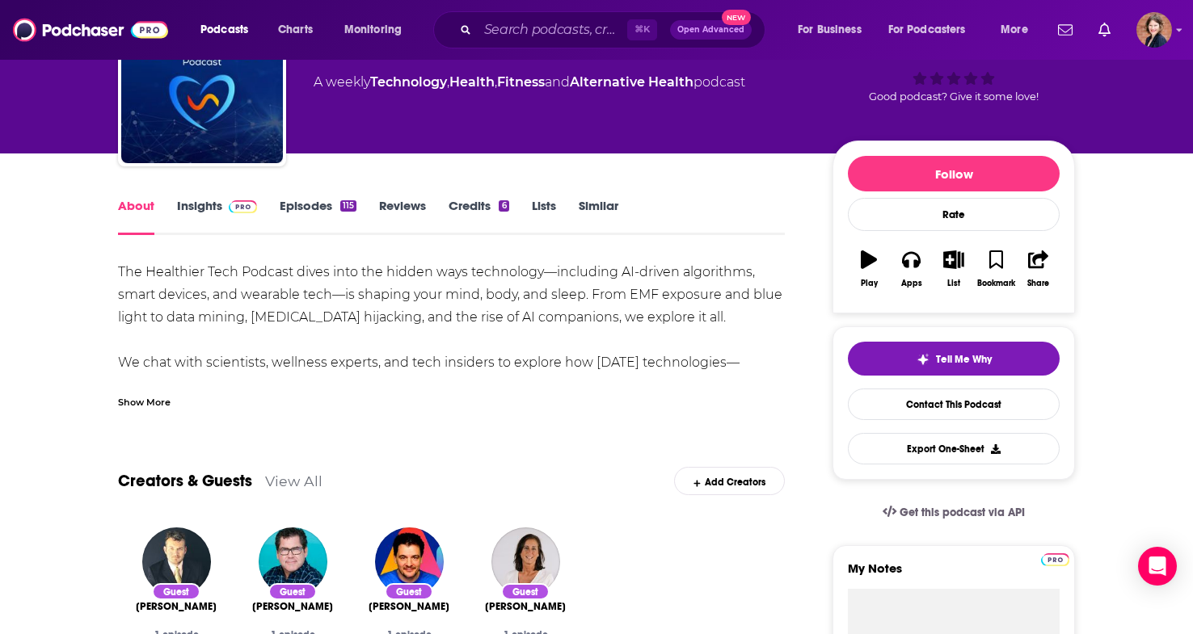
click at [158, 398] on div "Show More" at bounding box center [144, 401] width 53 height 15
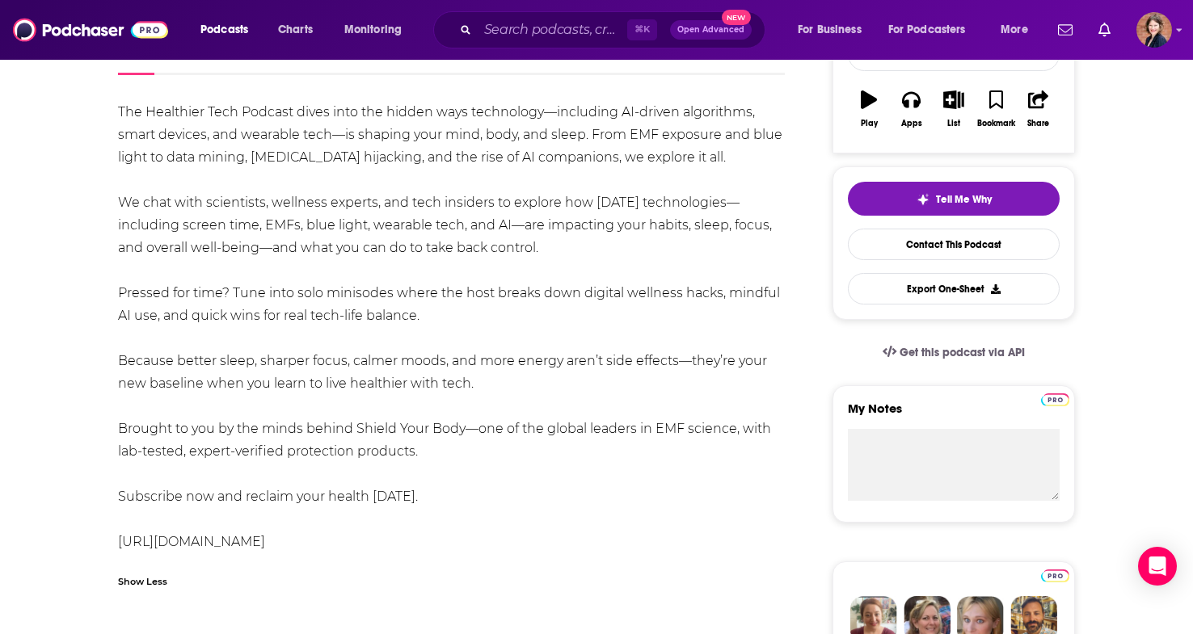
scroll to position [271, 0]
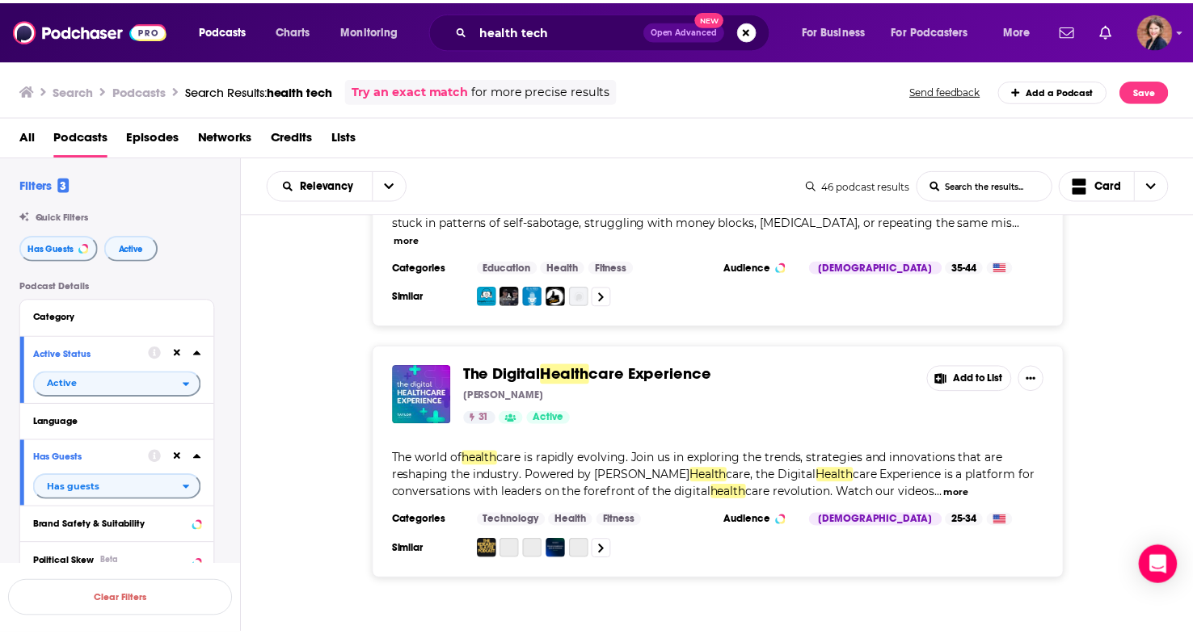
scroll to position [3863, 0]
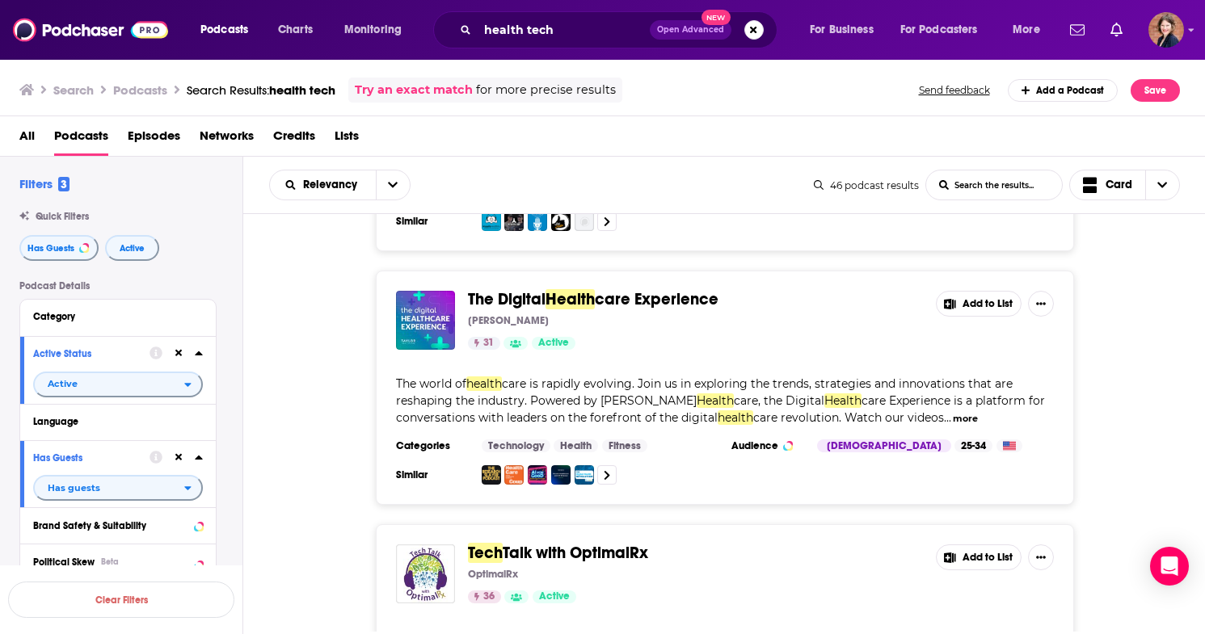
click at [645, 289] on span "care Experience" at bounding box center [657, 299] width 124 height 20
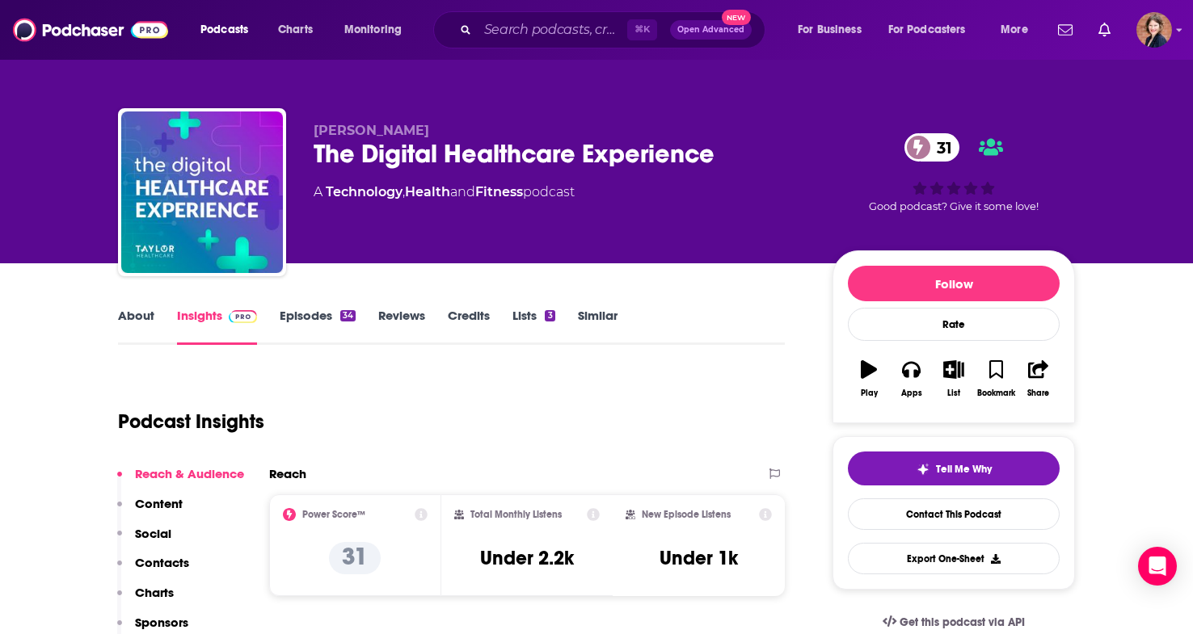
click at [129, 311] on link "About" at bounding box center [136, 326] width 36 height 37
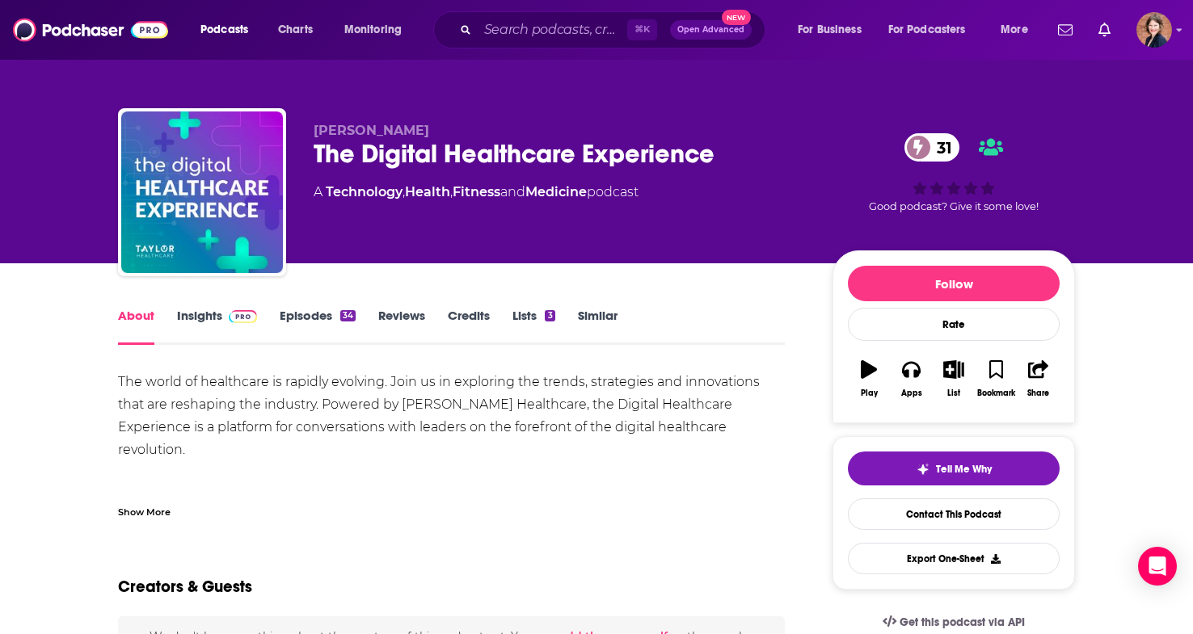
click at [161, 516] on div "Show More" at bounding box center [144, 511] width 53 height 15
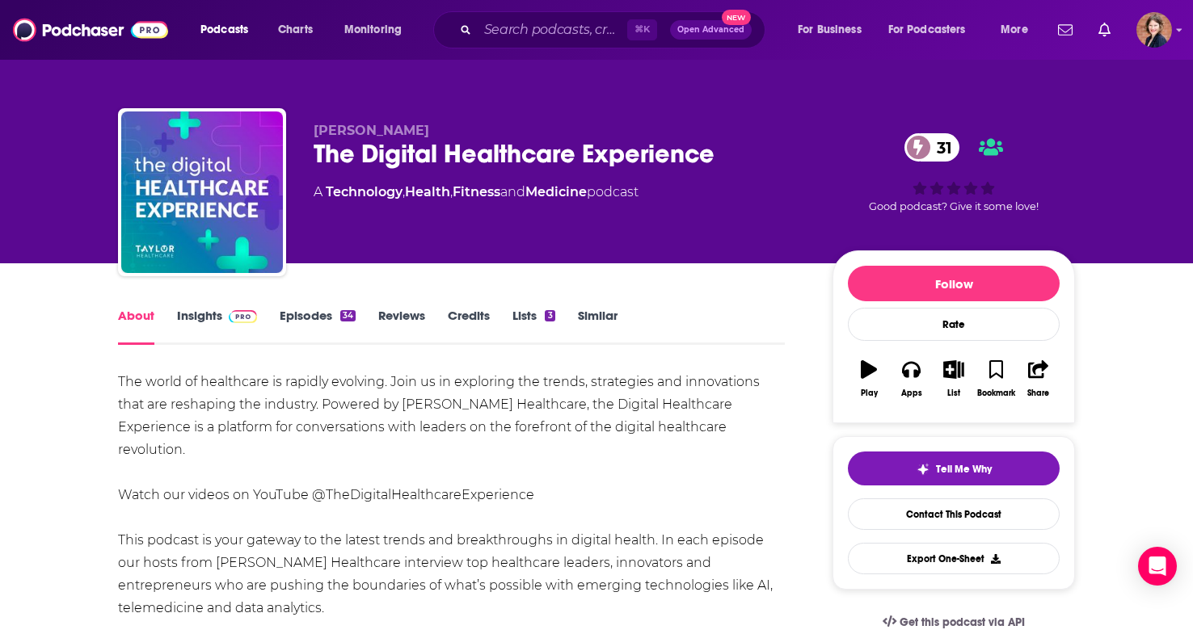
click at [213, 318] on link "Insights" at bounding box center [217, 326] width 80 height 37
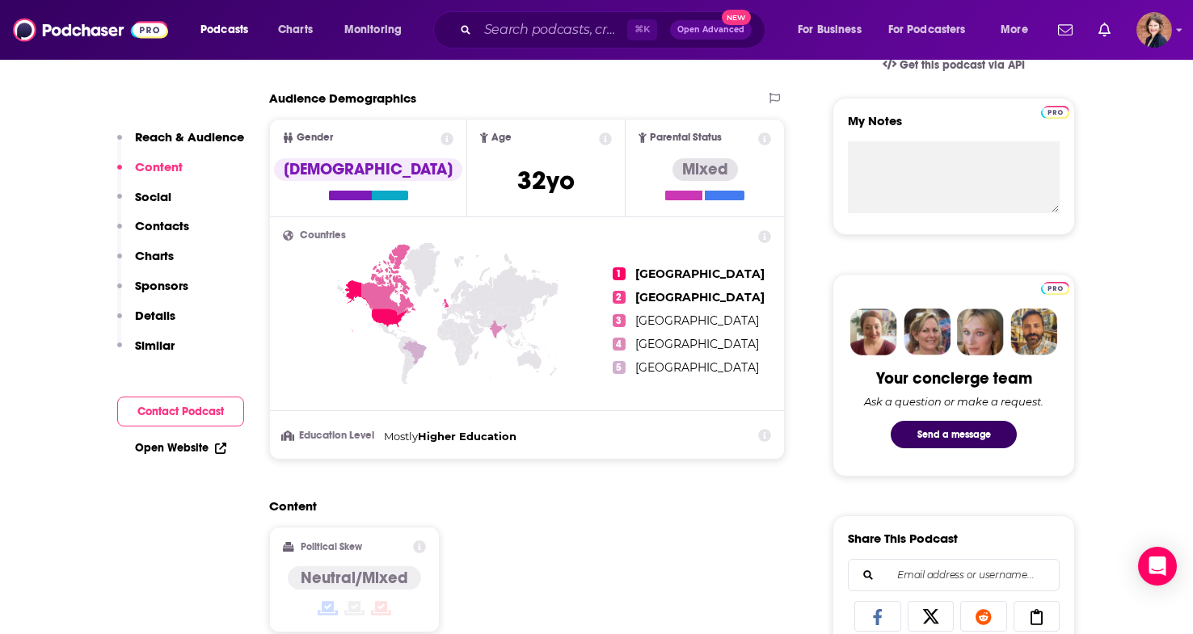
scroll to position [1062, 0]
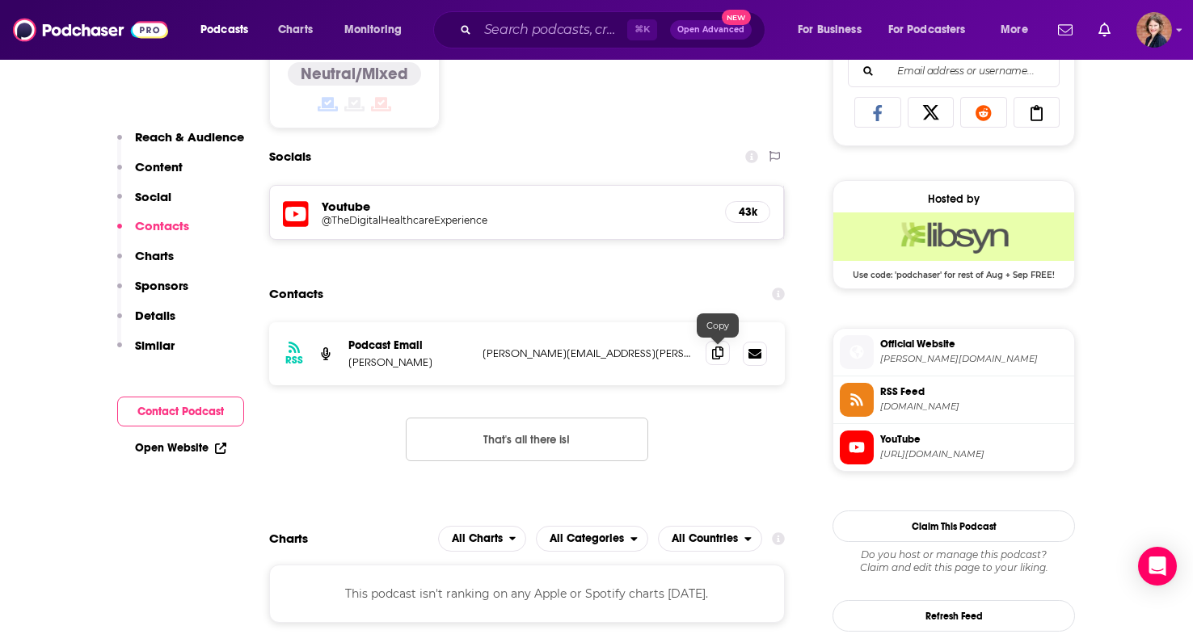
click at [709, 356] on span at bounding box center [718, 353] width 24 height 24
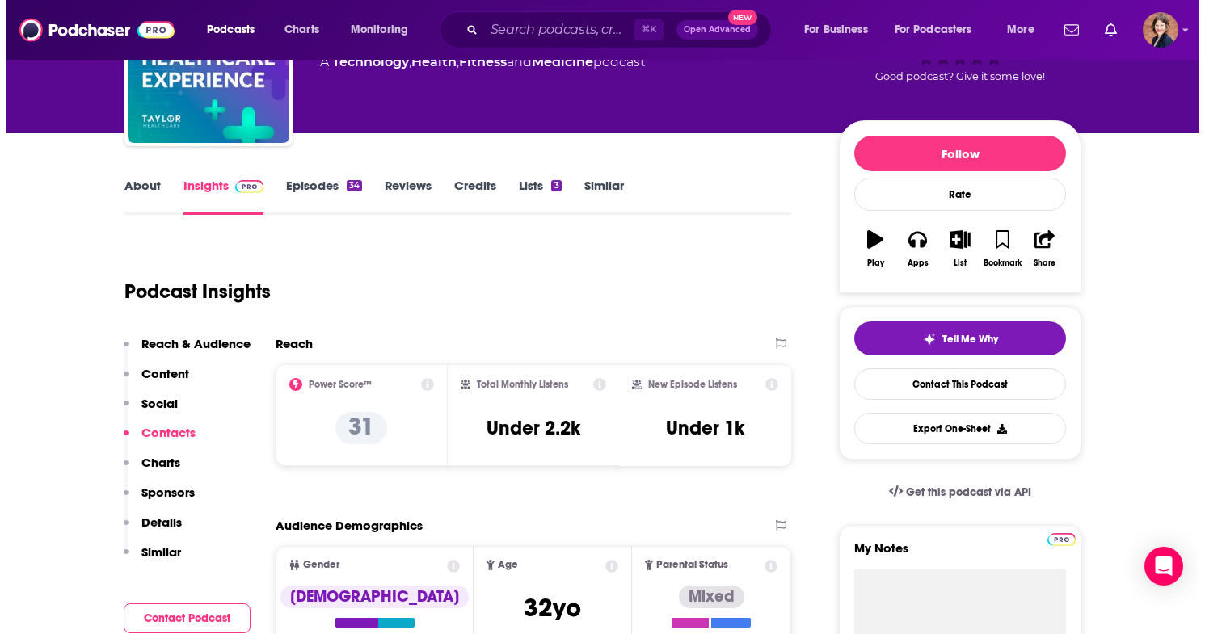
scroll to position [0, 0]
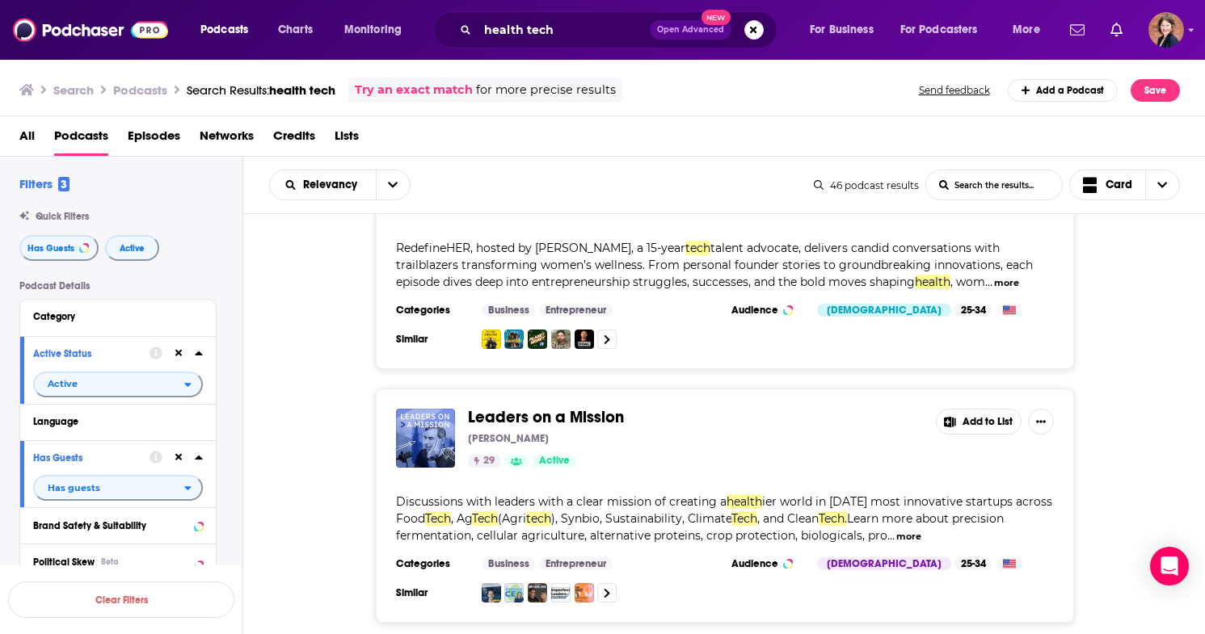
scroll to position [6050, 0]
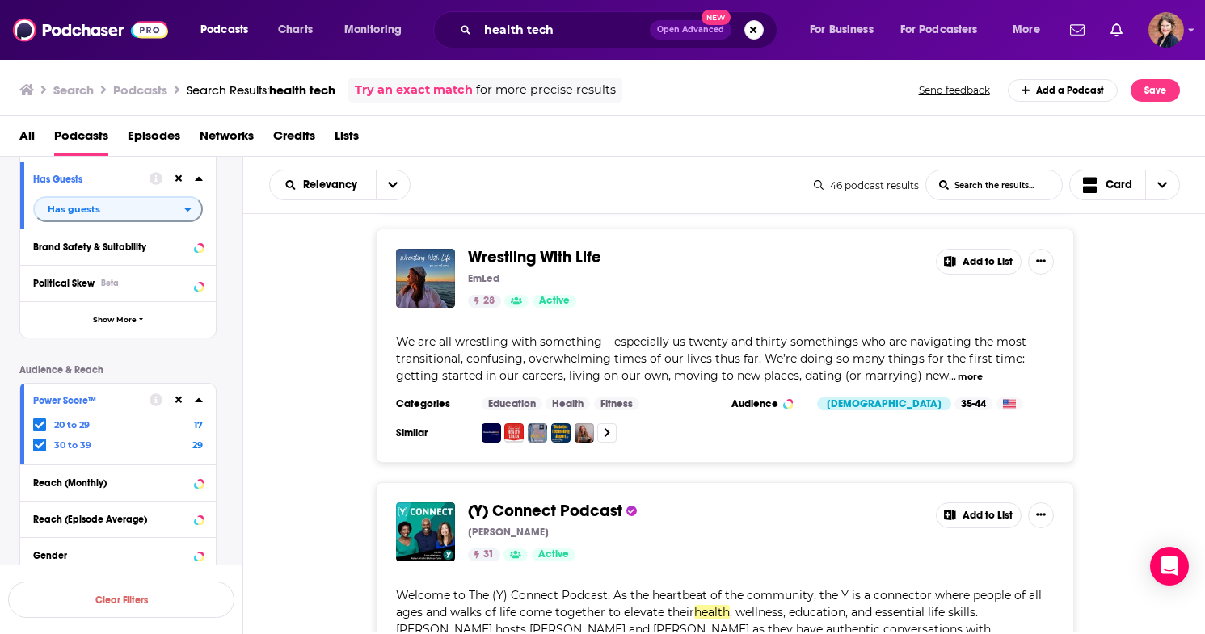
scroll to position [308, 0]
